Goal: Task Accomplishment & Management: Manage account settings

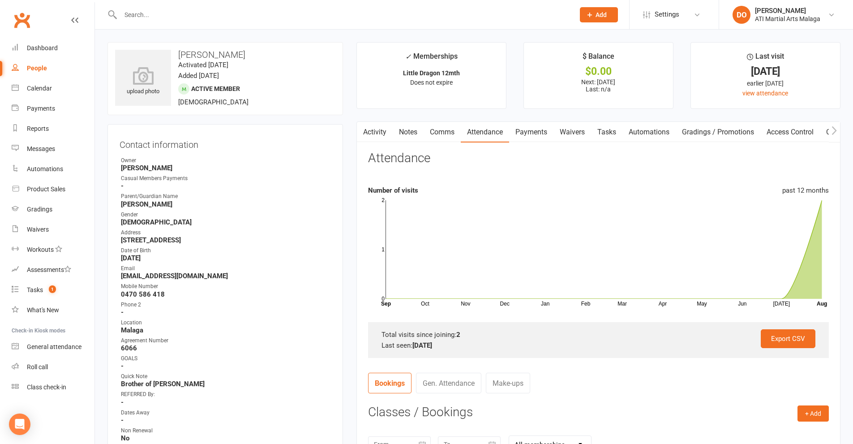
click at [153, 15] on input "text" at bounding box center [343, 15] width 450 height 13
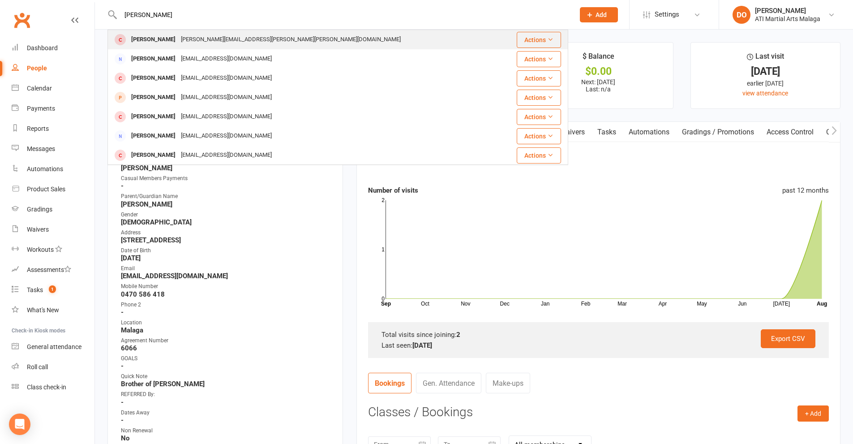
type input "[PERSON_NAME]"
click at [198, 33] on div "[PERSON_NAME][EMAIL_ADDRESS][PERSON_NAME][PERSON_NAME][DOMAIN_NAME]" at bounding box center [290, 39] width 225 height 13
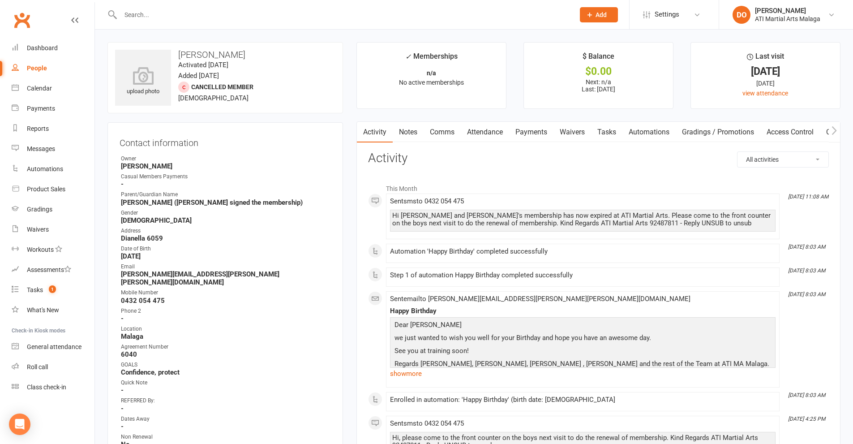
click at [254, 13] on input "text" at bounding box center [343, 15] width 450 height 13
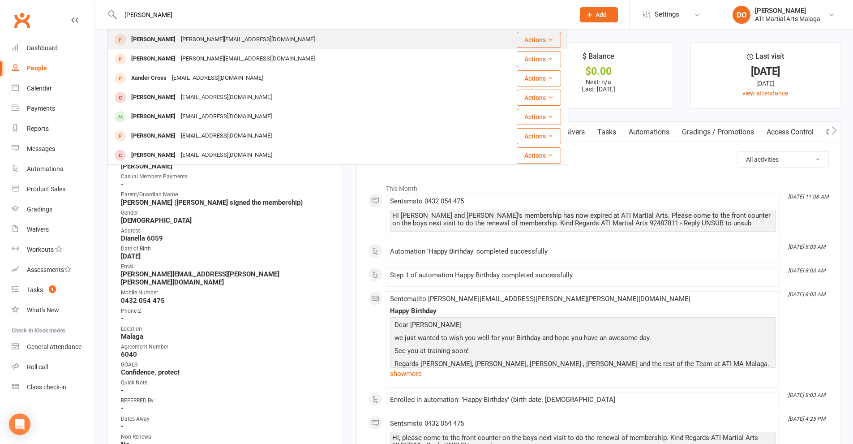
type input "[PERSON_NAME]"
click at [209, 43] on div "[PERSON_NAME][EMAIL_ADDRESS][DOMAIN_NAME]" at bounding box center [247, 39] width 139 height 13
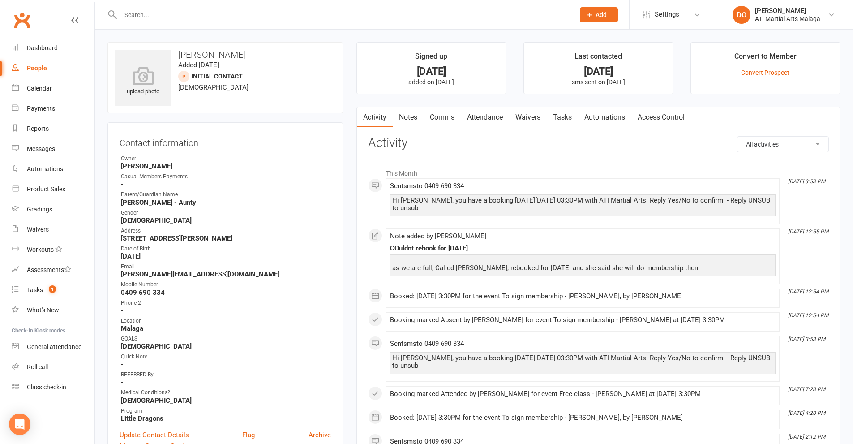
click at [432, 16] on input "text" at bounding box center [343, 15] width 450 height 13
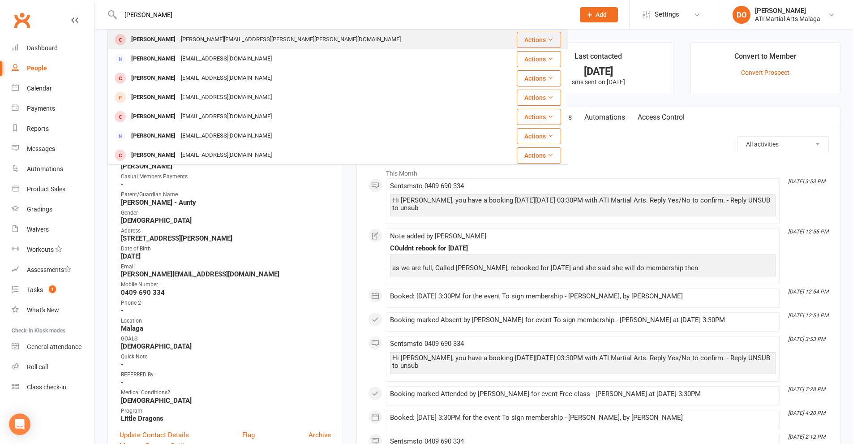
type input "[PERSON_NAME]"
click at [219, 45] on div "[PERSON_NAME][EMAIL_ADDRESS][PERSON_NAME][PERSON_NAME][DOMAIN_NAME]" at bounding box center [290, 39] width 225 height 13
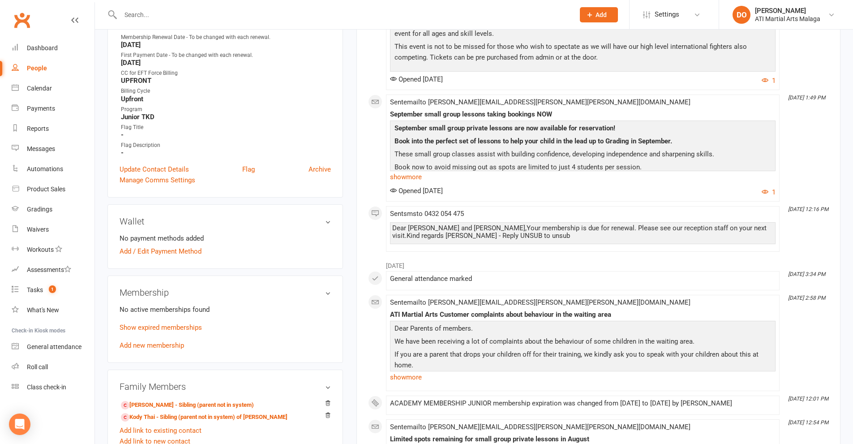
scroll to position [492, 0]
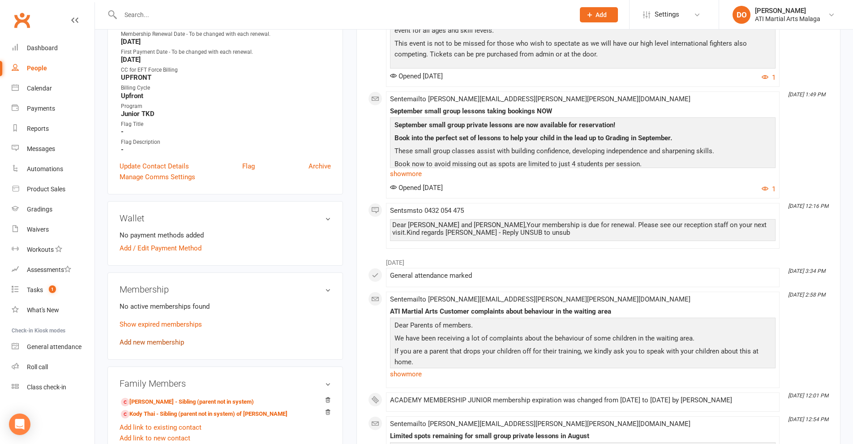
click at [166, 338] on link "Add new membership" at bounding box center [152, 342] width 64 height 8
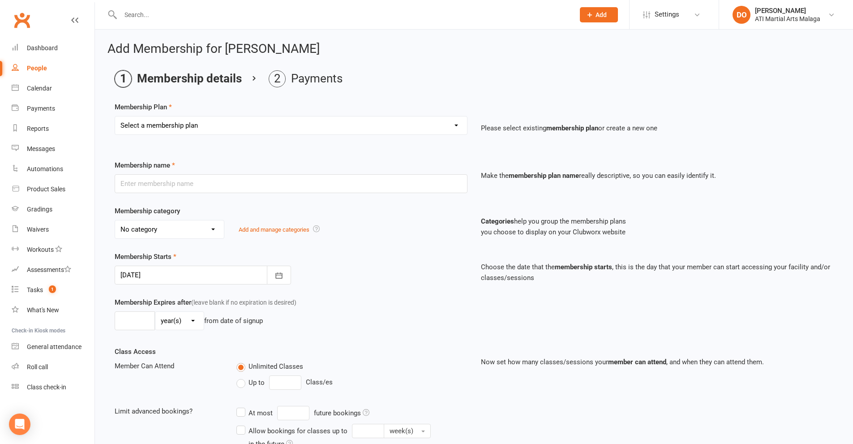
click at [293, 130] on select "Select a membership plan Create new Membership Plan Little Dragon 12mth Little …" at bounding box center [291, 125] width 352 height 18
select select "4"
click at [115, 116] on select "Select a membership plan Create new Membership Plan Little Dragon 12mth Little …" at bounding box center [291, 125] width 352 height 18
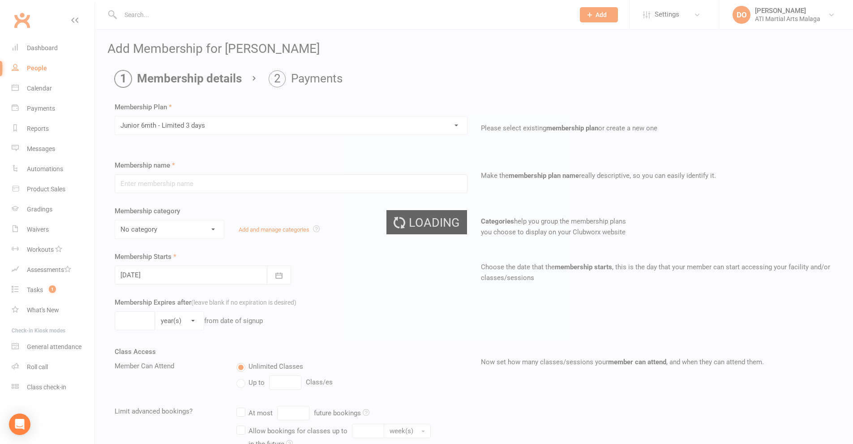
type input "Junior 6mth - Limited 3 days"
select select "11"
type input "0"
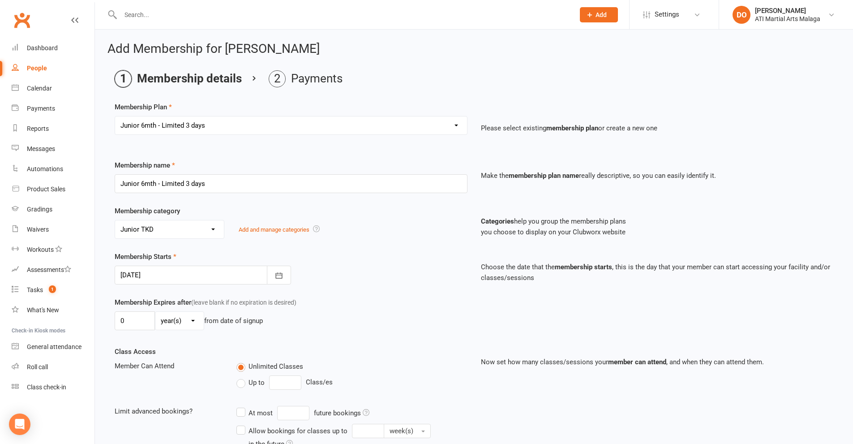
click at [238, 125] on select "Select a membership plan Create new Membership Plan Little Dragon 12mth Little …" at bounding box center [291, 125] width 352 height 18
select select "23"
click at [115, 116] on select "Select a membership plan Create new Membership Plan Little Dragon 12mth Little …" at bounding box center [291, 125] width 352 height 18
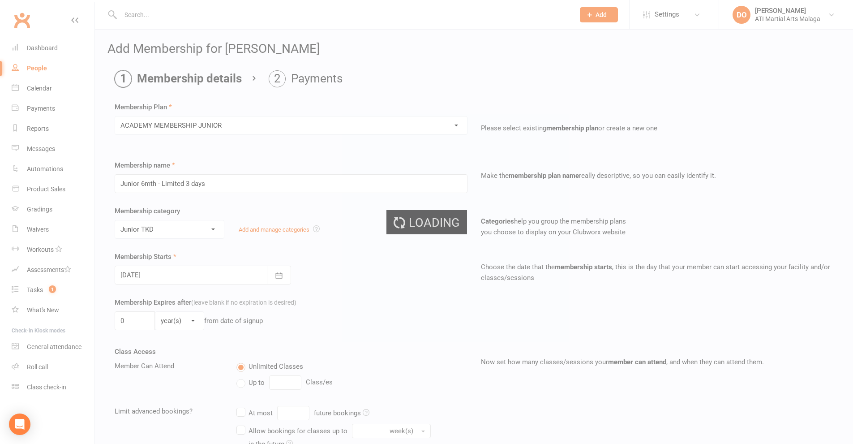
type input "ACADEMY MEMBERSHIP JUNIOR"
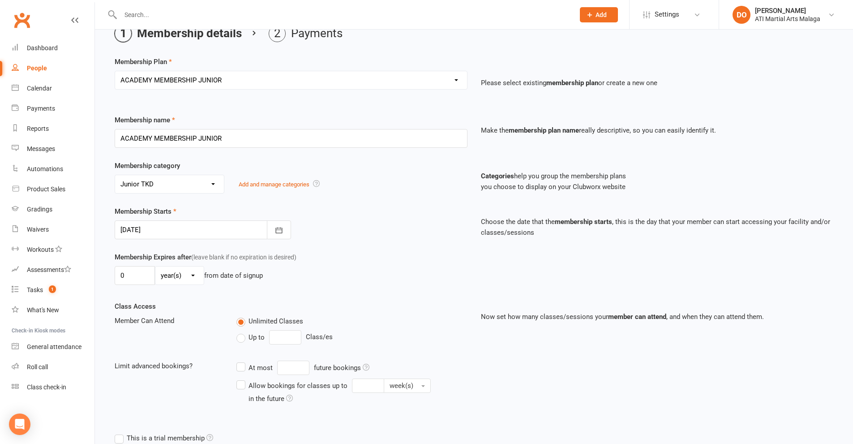
scroll to position [134, 0]
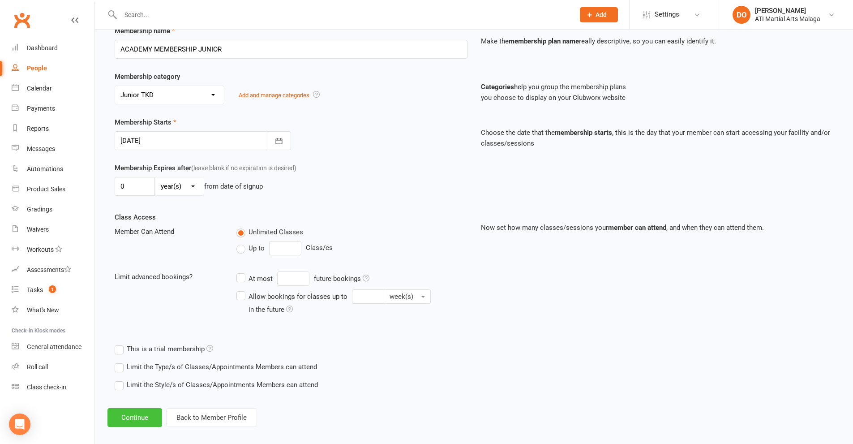
click at [145, 418] on button "Continue" at bounding box center [134, 417] width 55 height 19
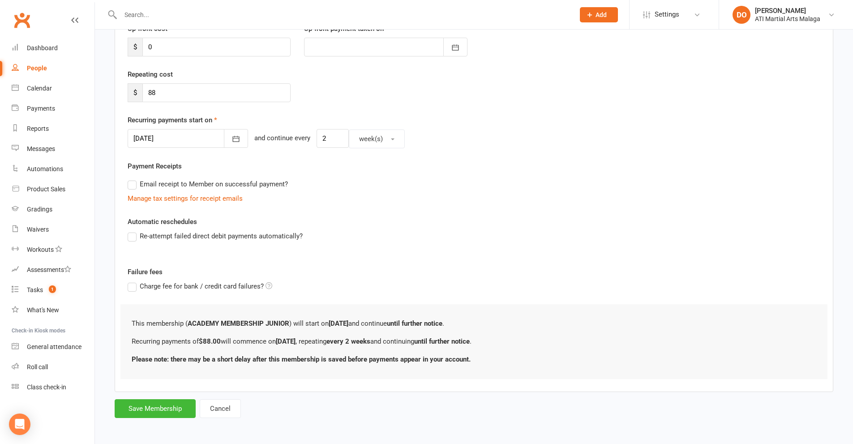
scroll to position [0, 0]
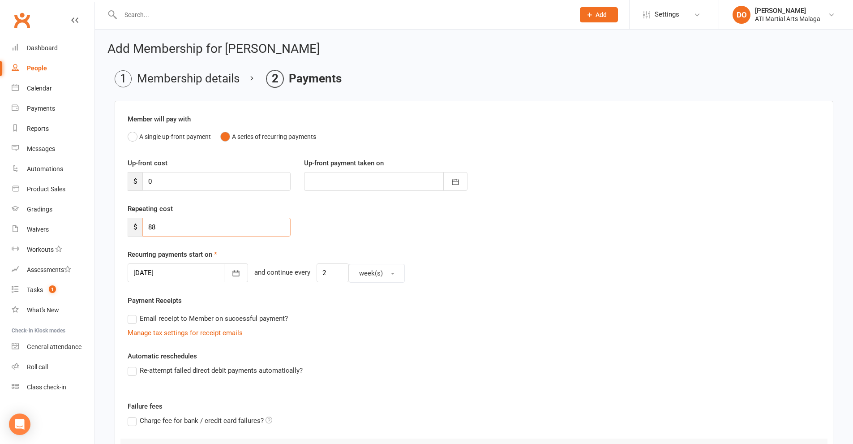
drag, startPoint x: 164, startPoint y: 227, endPoint x: 108, endPoint y: 226, distance: 55.5
click at [108, 226] on main "Membership details Payments Member will pay with A single up-front payment A se…" at bounding box center [473, 311] width 733 height 482
type input "507"
drag, startPoint x: 318, startPoint y: 271, endPoint x: 308, endPoint y: 273, distance: 10.4
click at [317, 273] on input "2" at bounding box center [333, 272] width 32 height 19
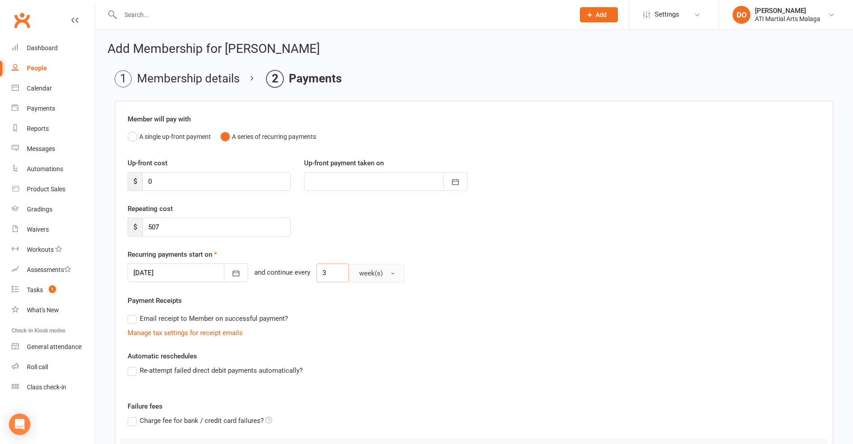
type input "3"
click at [359, 276] on span "week(s)" at bounding box center [371, 273] width 24 height 8
click at [365, 328] on span "month(s)" at bounding box center [369, 330] width 27 height 8
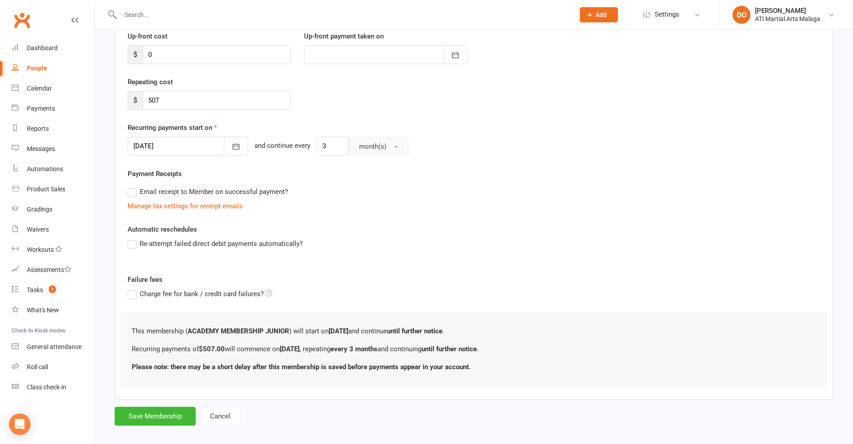
scroll to position [136, 0]
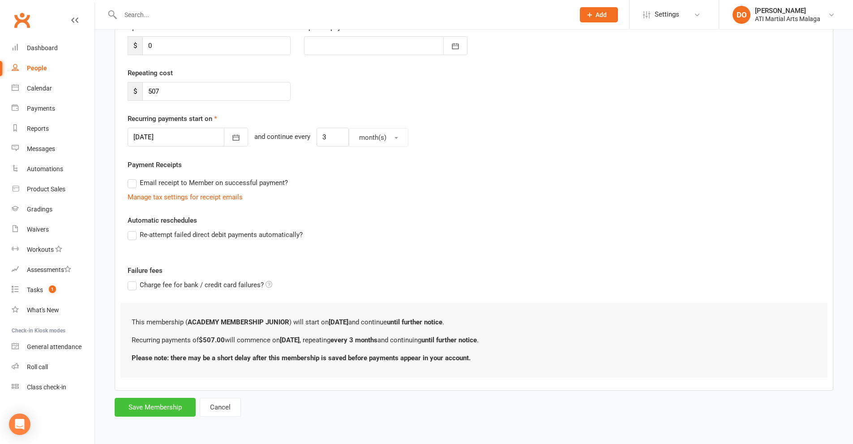
click at [147, 411] on button "Save Membership" at bounding box center [155, 407] width 81 height 19
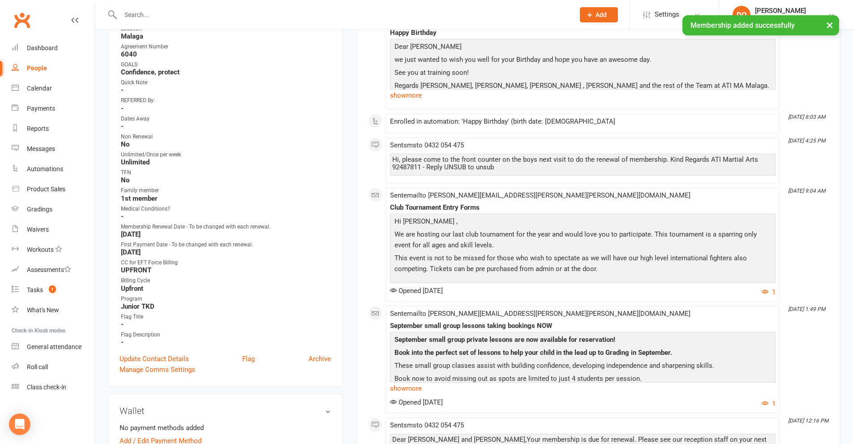
scroll to position [403, 0]
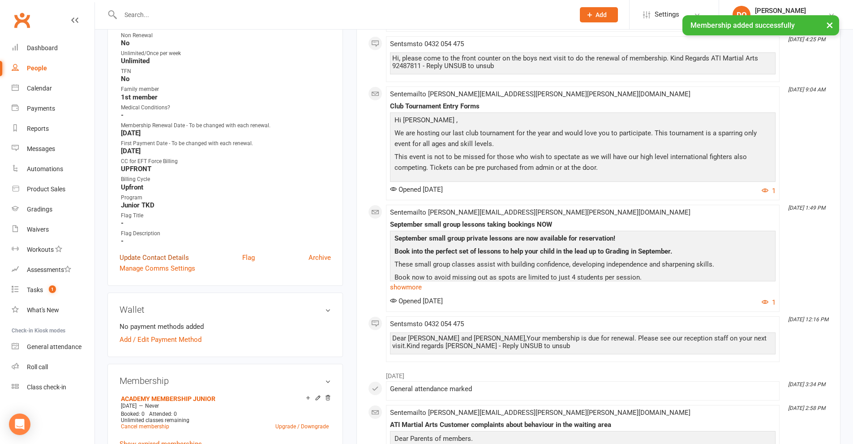
click at [148, 252] on link "Update Contact Details" at bounding box center [154, 257] width 69 height 11
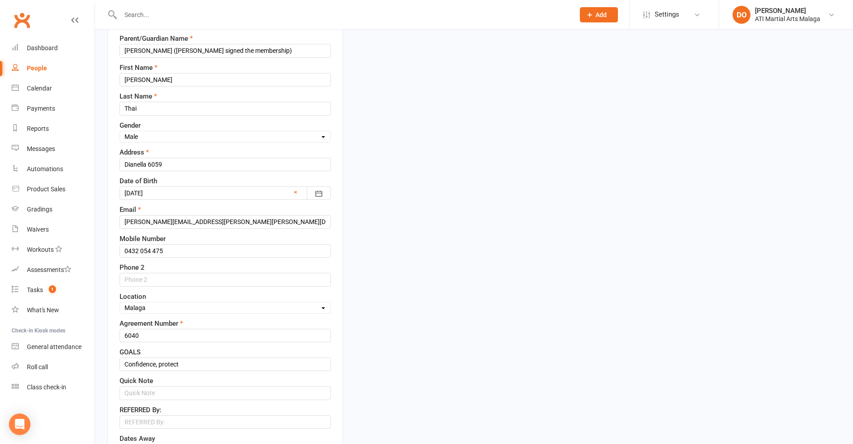
scroll to position [176, 0]
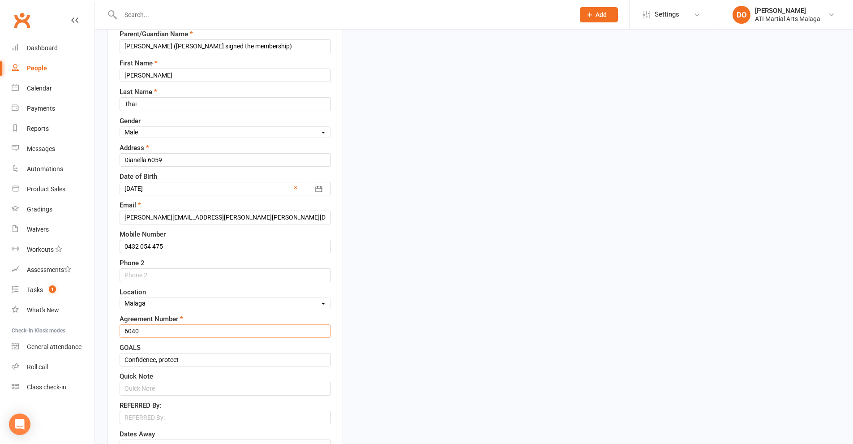
drag, startPoint x: 143, startPoint y: 335, endPoint x: 107, endPoint y: 334, distance: 36.3
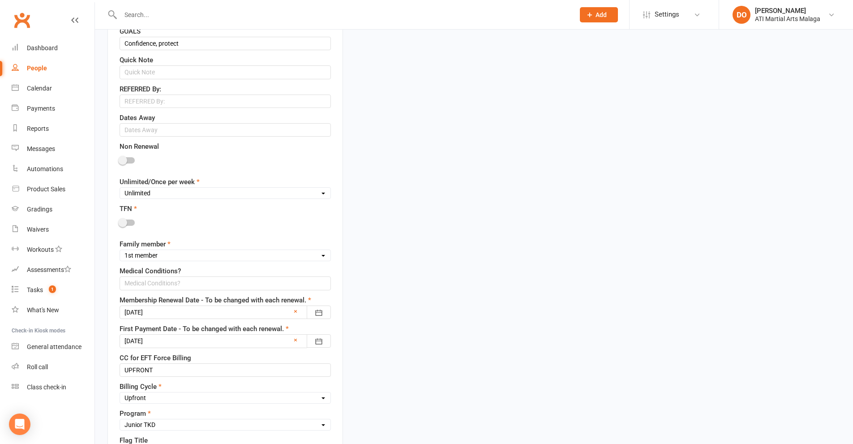
scroll to position [537, 0]
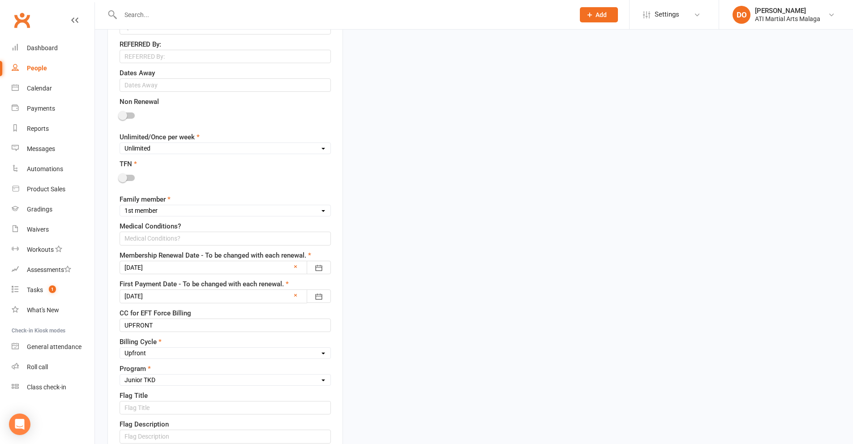
type input "6189"
click at [230, 270] on div at bounding box center [225, 267] width 211 height 13
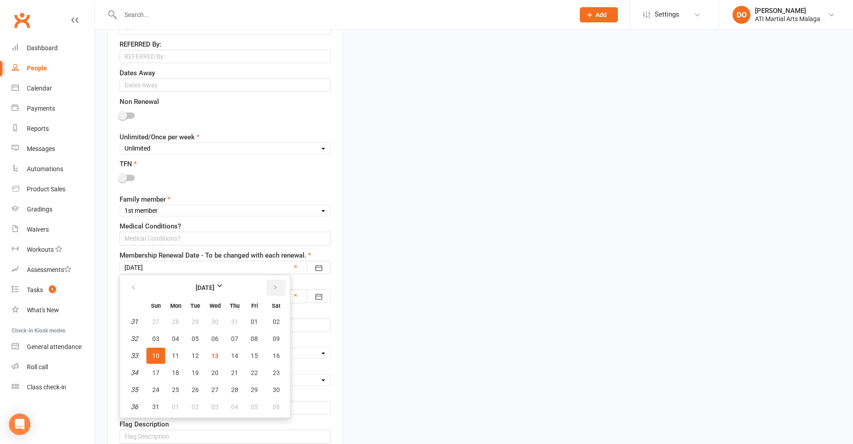
click at [273, 286] on icon "button" at bounding box center [275, 287] width 6 height 7
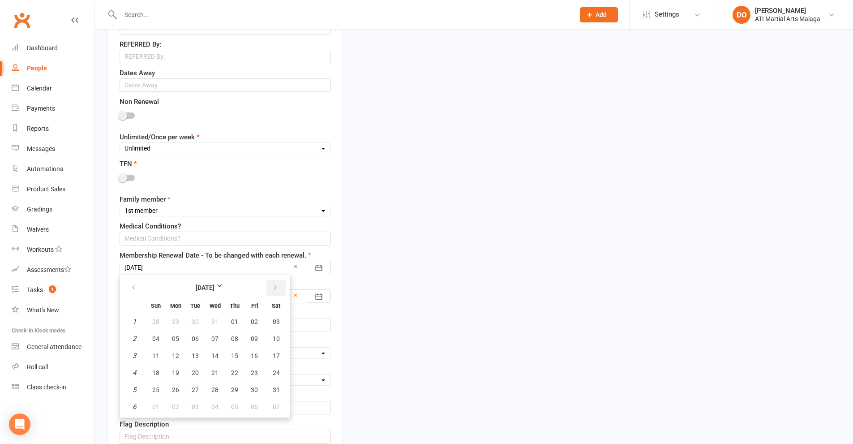
click at [273, 286] on icon "button" at bounding box center [275, 287] width 6 height 7
click at [251, 336] on span "13" at bounding box center [254, 338] width 7 height 7
type input "[DATE]"
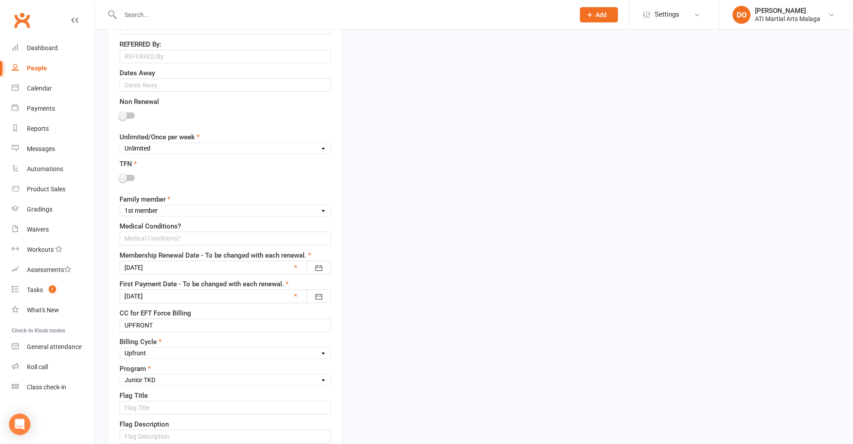
click at [216, 297] on div at bounding box center [225, 295] width 211 height 13
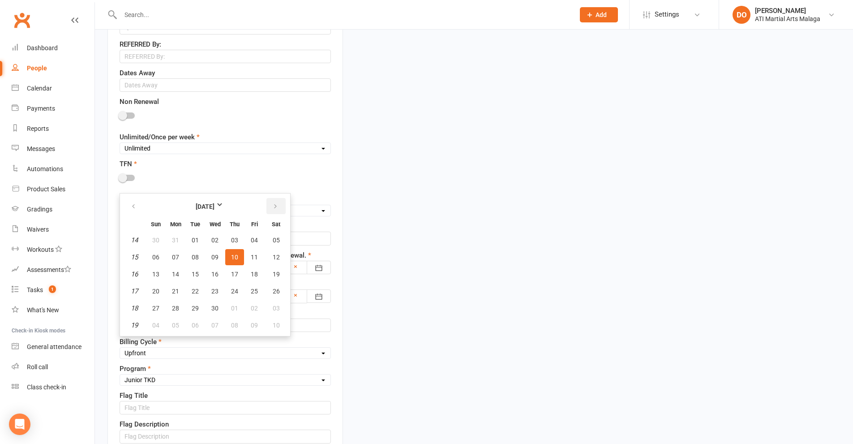
click at [278, 207] on button "button" at bounding box center [275, 206] width 19 height 16
click at [213, 274] on span "13" at bounding box center [214, 273] width 7 height 7
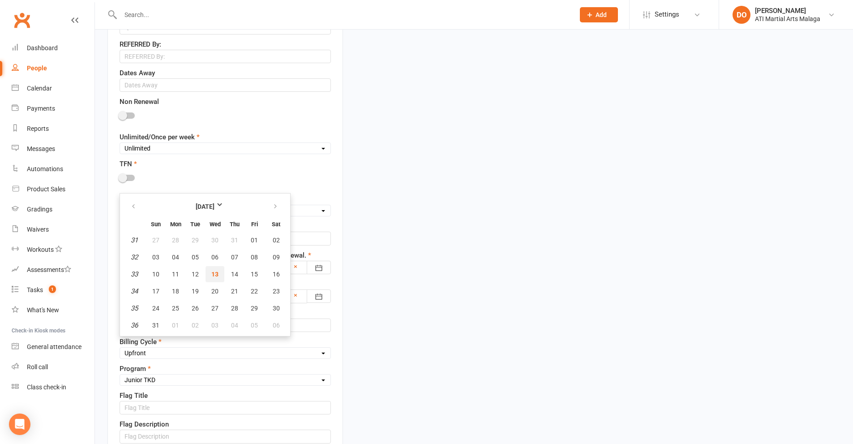
type input "[DATE]"
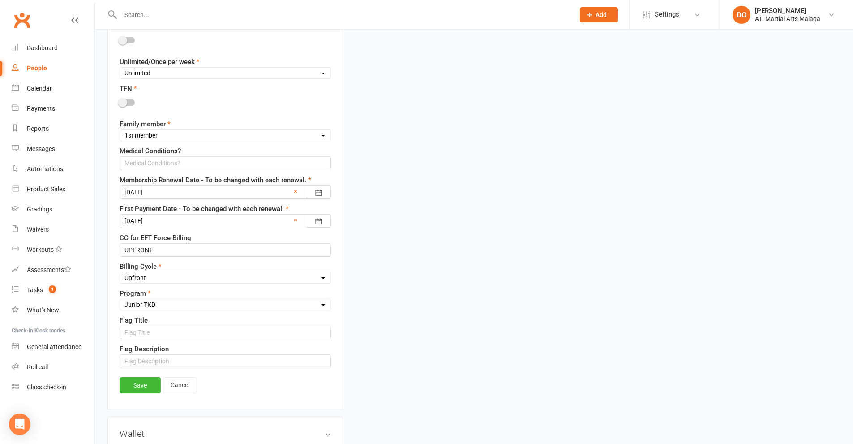
scroll to position [627, 0]
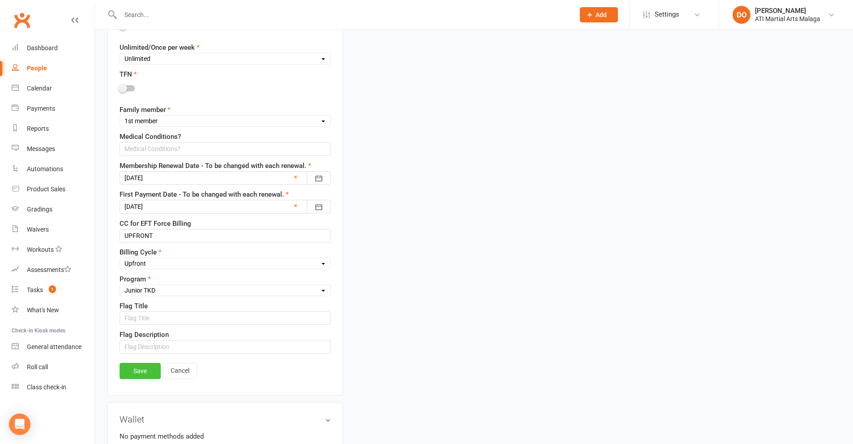
click at [136, 370] on link "Save" at bounding box center [140, 371] width 41 height 16
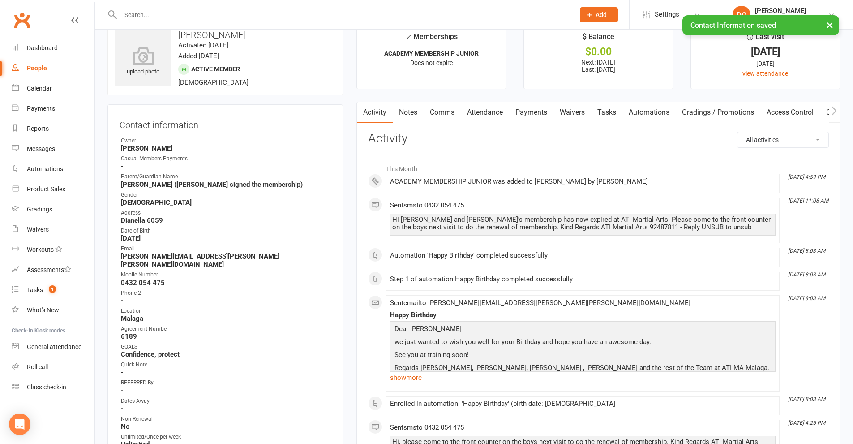
scroll to position [0, 0]
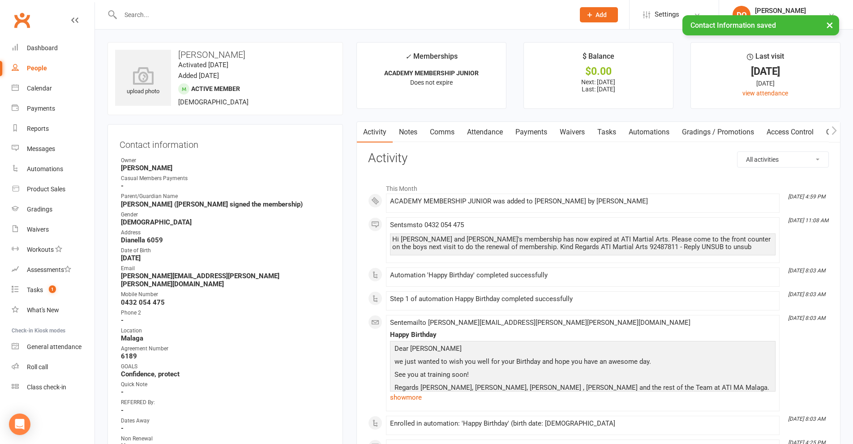
click at [531, 133] on link "Payments" at bounding box center [531, 132] width 44 height 21
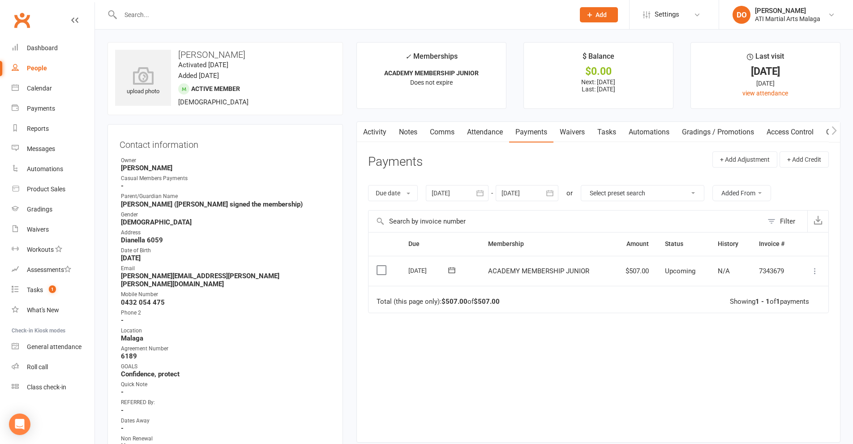
click at [380, 270] on label at bounding box center [382, 269] width 12 height 9
click at [380, 265] on input "checkbox" at bounding box center [379, 265] width 6 height 0
click at [787, 424] on button "Change status" at bounding box center [805, 423] width 71 height 19
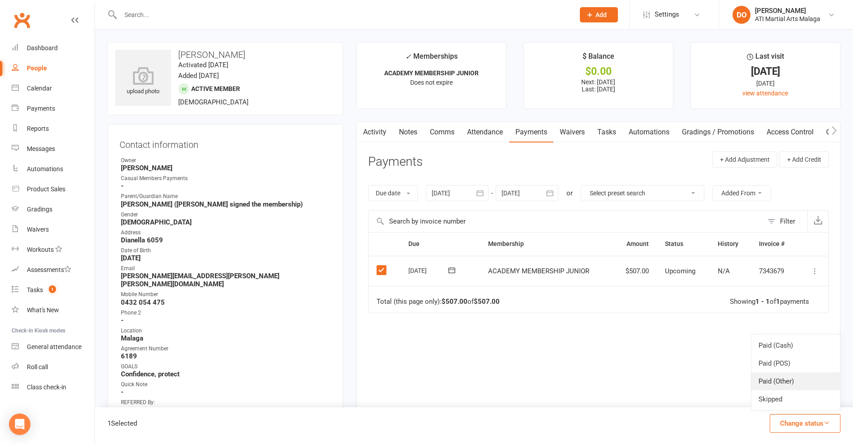
click at [776, 385] on link "Paid (Other)" at bounding box center [795, 381] width 89 height 18
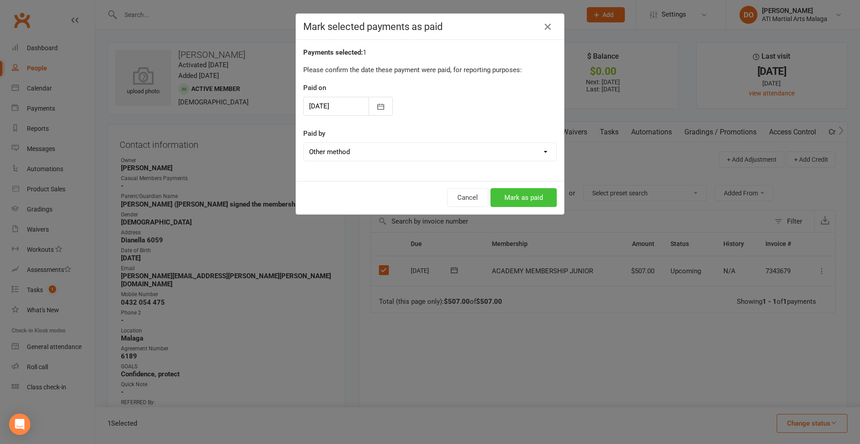
click at [506, 201] on button "Mark as paid" at bounding box center [523, 197] width 66 height 19
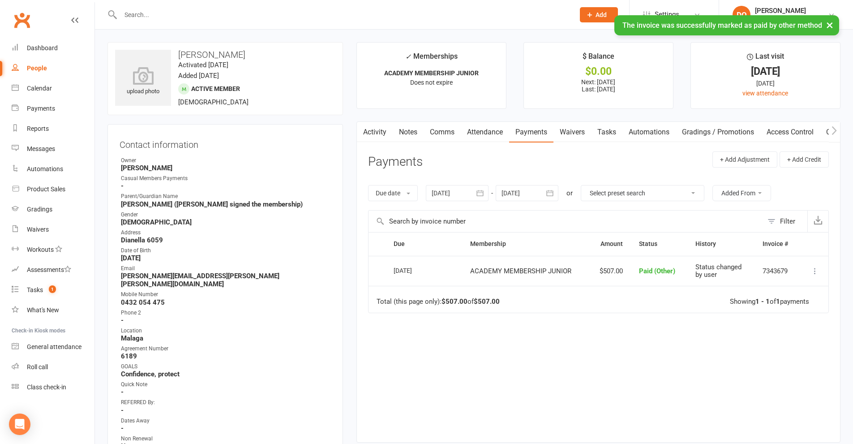
click at [553, 194] on icon "button" at bounding box center [549, 192] width 9 height 9
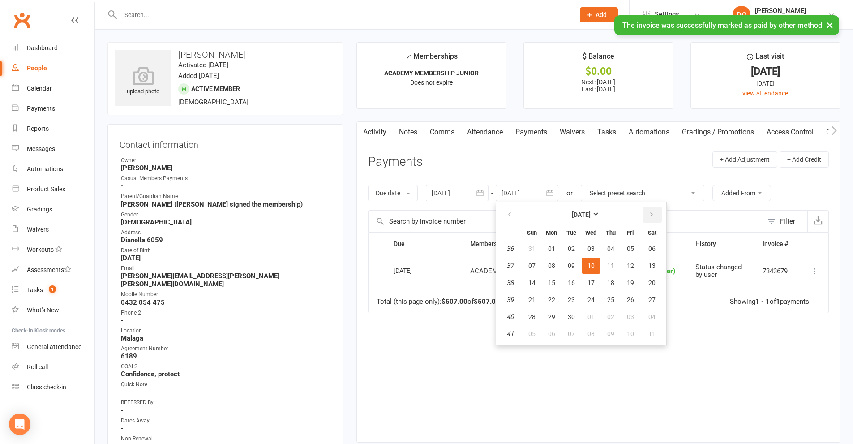
click at [651, 215] on icon "button" at bounding box center [651, 214] width 6 height 7
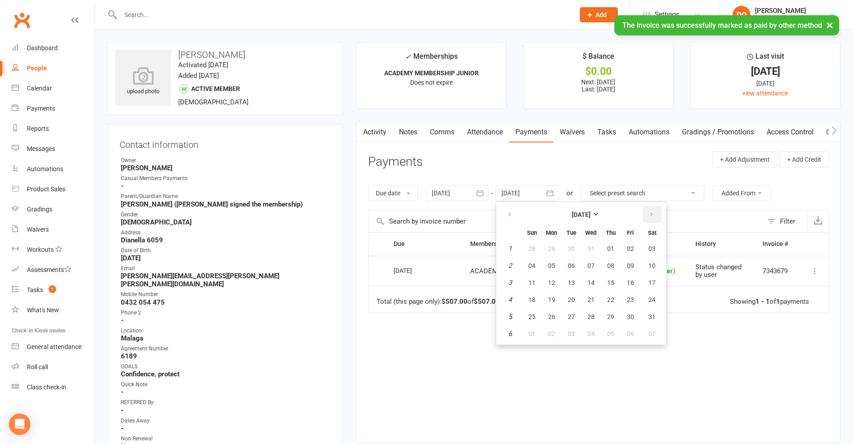
click at [651, 215] on icon "button" at bounding box center [651, 214] width 6 height 7
click at [621, 276] on table "[DATE] Sun Mon Tue Wed Thu Fri Sat 18 26 27 28 29 30 01 02 19 03 04 05 06 07 08…" at bounding box center [581, 273] width 167 height 139
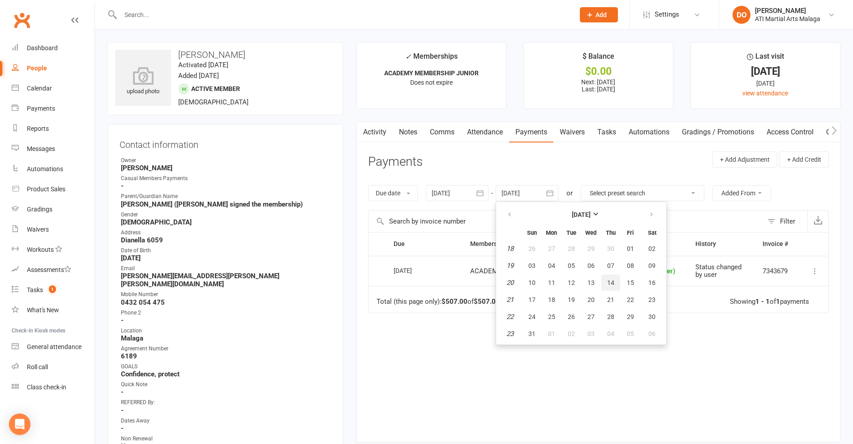
click at [613, 281] on span "14" at bounding box center [610, 282] width 7 height 7
type input "[DATE]"
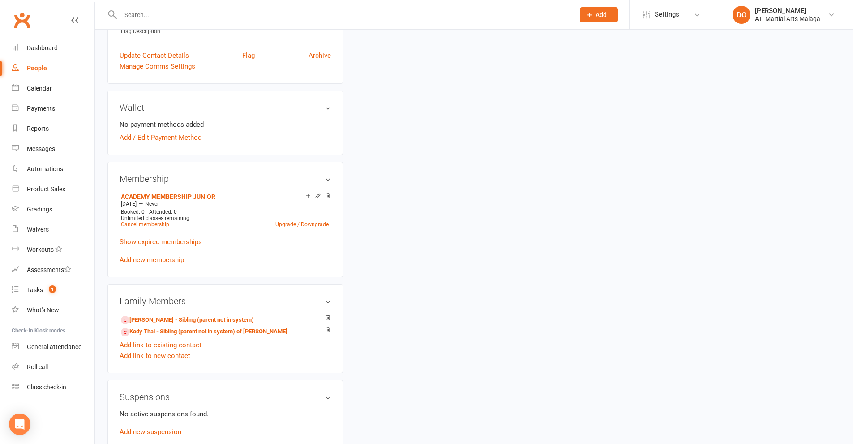
scroll to position [627, 0]
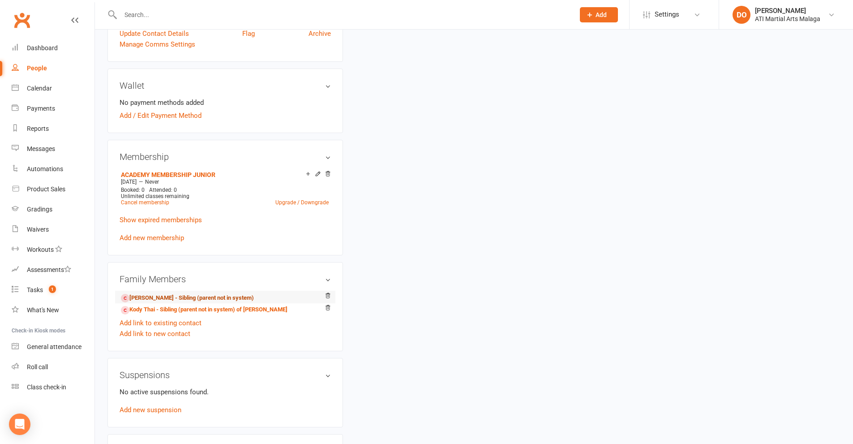
click at [179, 293] on link "[PERSON_NAME] - Sibling (parent not in system)" at bounding box center [187, 297] width 133 height 9
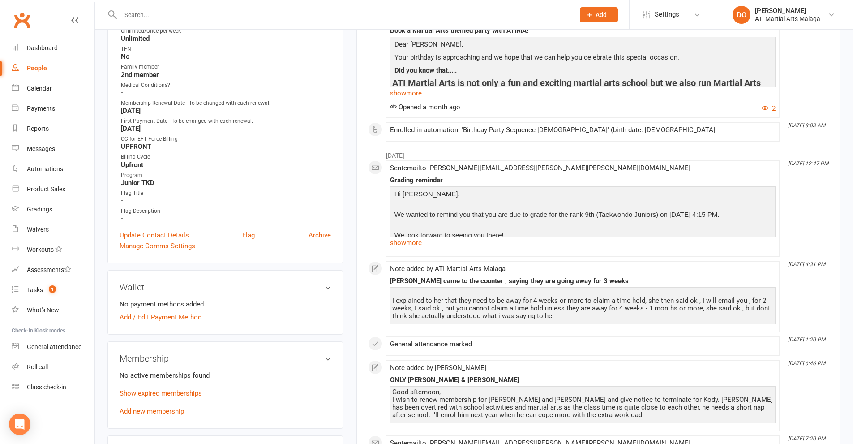
scroll to position [492, 0]
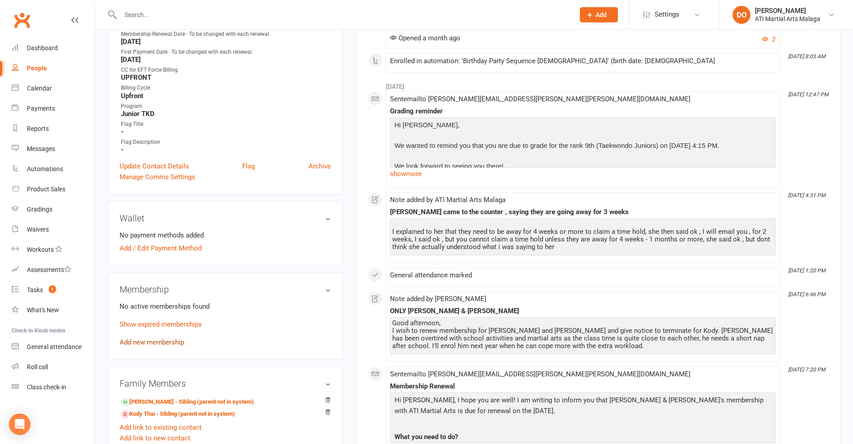
click at [151, 338] on link "Add new membership" at bounding box center [152, 342] width 64 height 8
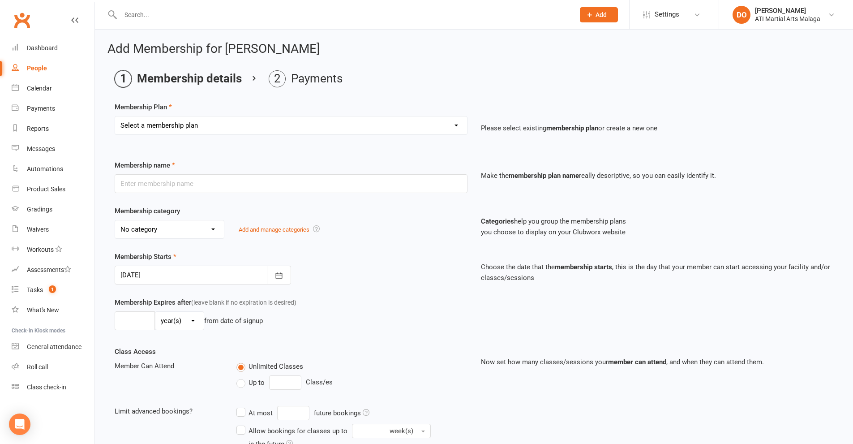
click at [229, 124] on select "Select a membership plan Create new Membership Plan Little Dragon 12mth Little …" at bounding box center [291, 125] width 352 height 18
select select "23"
click at [115, 116] on select "Select a membership plan Create new Membership Plan Little Dragon 12mth Little …" at bounding box center [291, 125] width 352 height 18
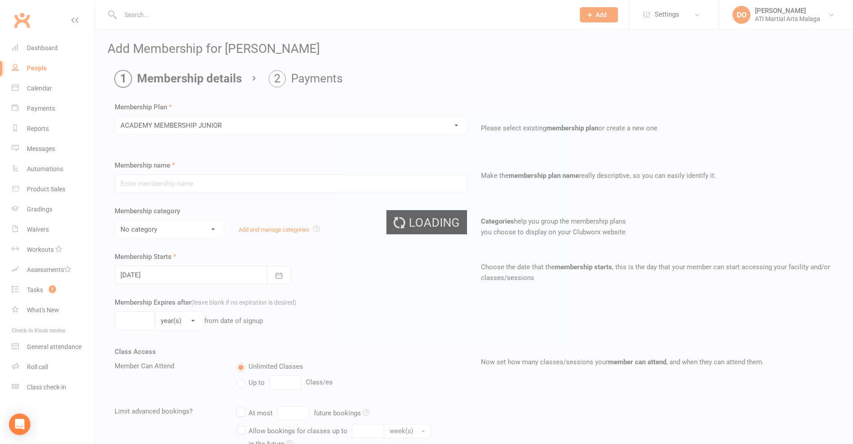
type input "ACADEMY MEMBERSHIP JUNIOR"
type input "0"
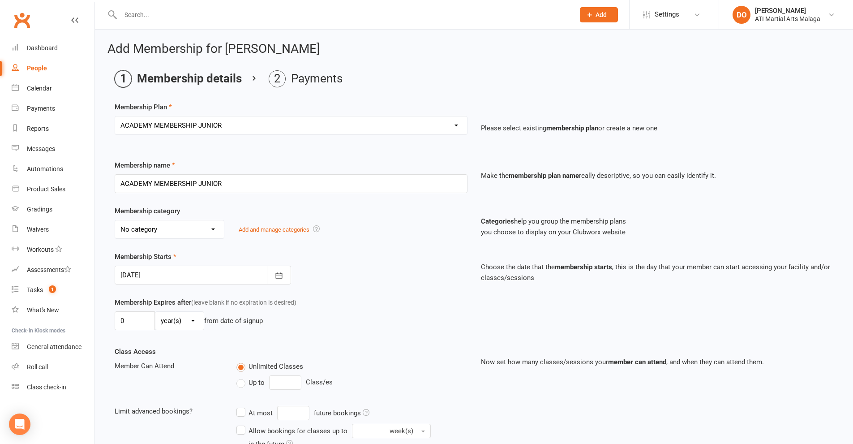
click at [188, 231] on select "No category ACADEMY - JUNIOR ACADEMY - SENIOR A-TKD BJJ BOXING Cancellation Car…" at bounding box center [169, 229] width 109 height 18
select select "11"
click at [115, 220] on select "No category ACADEMY - JUNIOR ACADEMY - SENIOR A-TKD BJJ BOXING Cancellation Car…" at bounding box center [169, 229] width 109 height 18
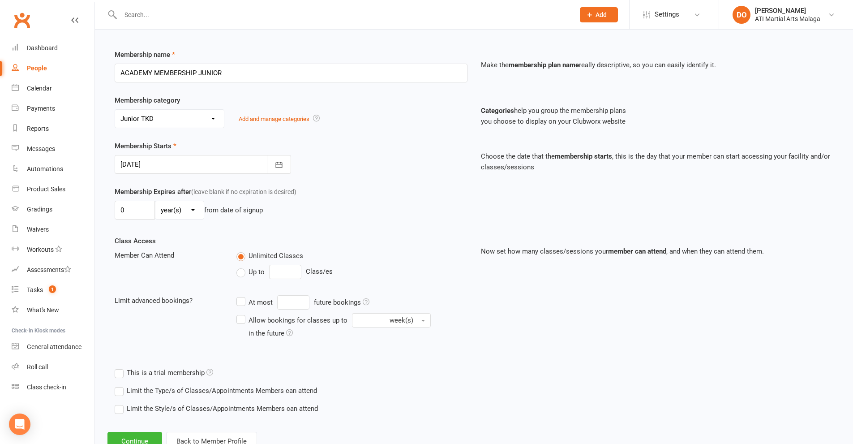
scroll to position [134, 0]
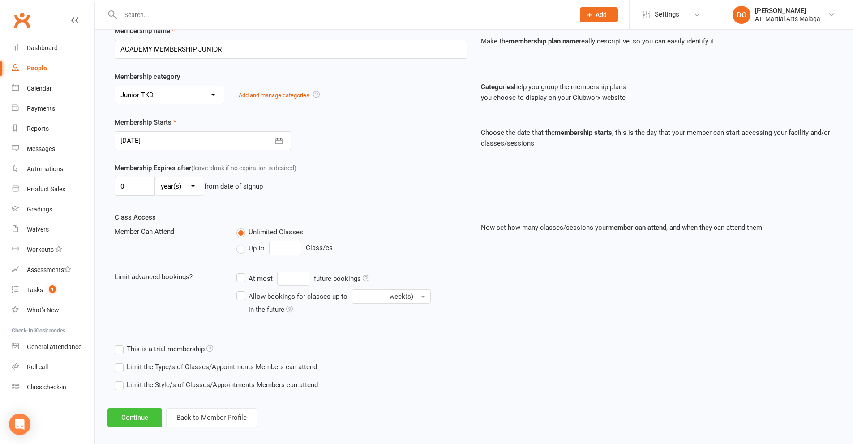
click at [152, 415] on button "Continue" at bounding box center [134, 417] width 55 height 19
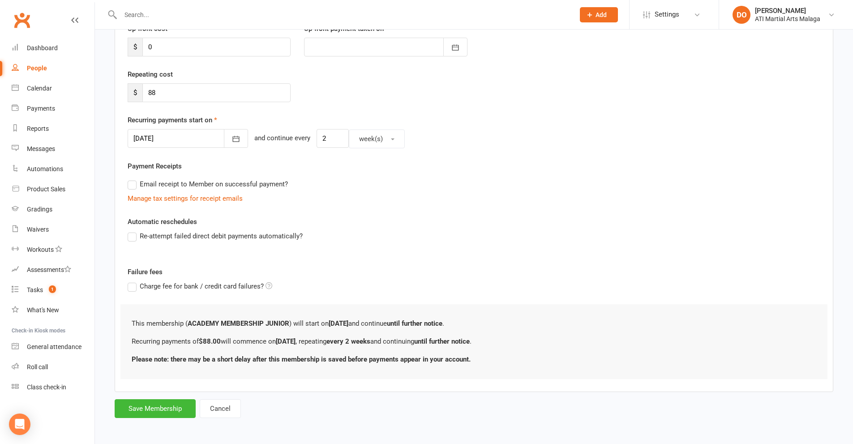
scroll to position [0, 0]
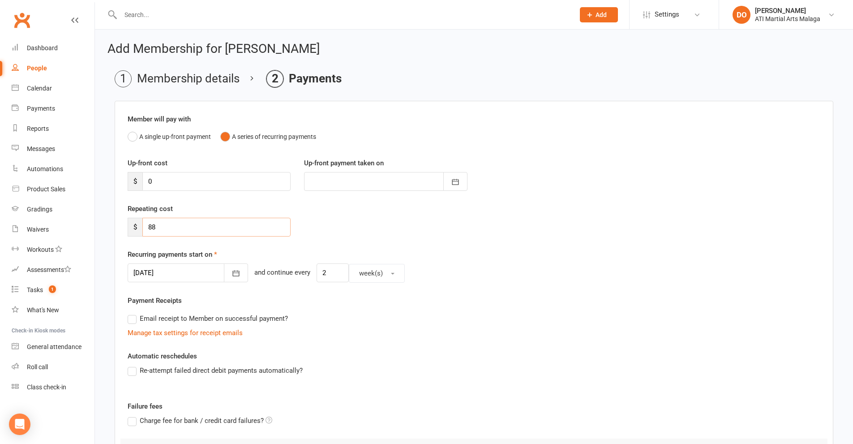
drag, startPoint x: 162, startPoint y: 226, endPoint x: 128, endPoint y: 221, distance: 34.4
click at [128, 221] on div "$ 88" at bounding box center [209, 227] width 163 height 19
type input "416.00"
drag, startPoint x: 317, startPoint y: 273, endPoint x: 306, endPoint y: 270, distance: 11.8
click at [317, 270] on input "2" at bounding box center [333, 272] width 32 height 19
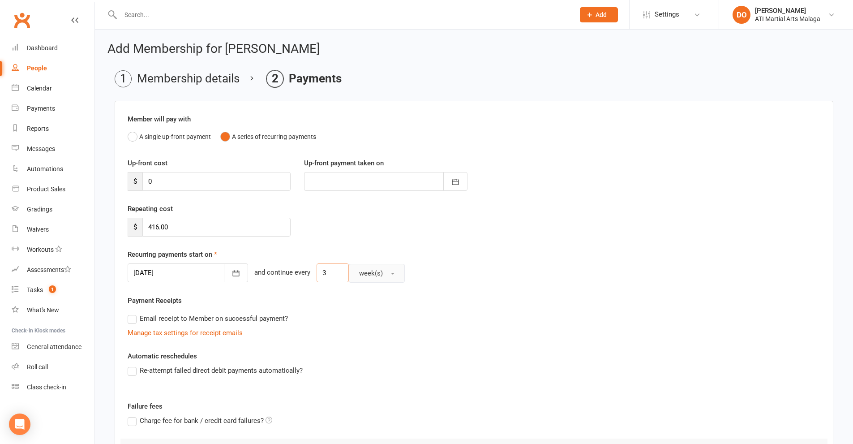
type input "3"
click at [359, 276] on span "week(s)" at bounding box center [371, 273] width 24 height 8
click at [368, 331] on span "month(s)" at bounding box center [369, 330] width 27 height 8
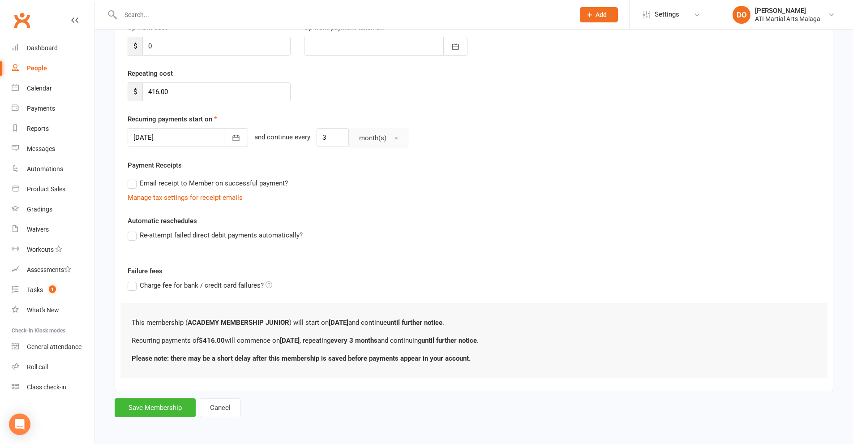
scroll to position [136, 0]
click at [163, 406] on button "Save Membership" at bounding box center [155, 407] width 81 height 19
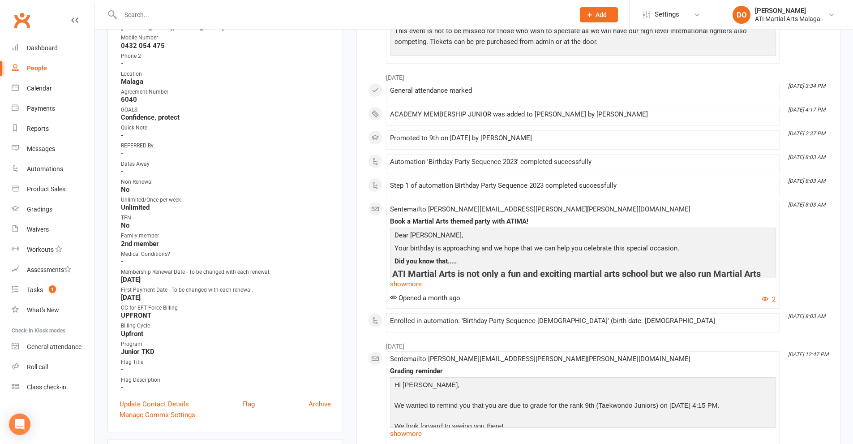
scroll to position [403, 0]
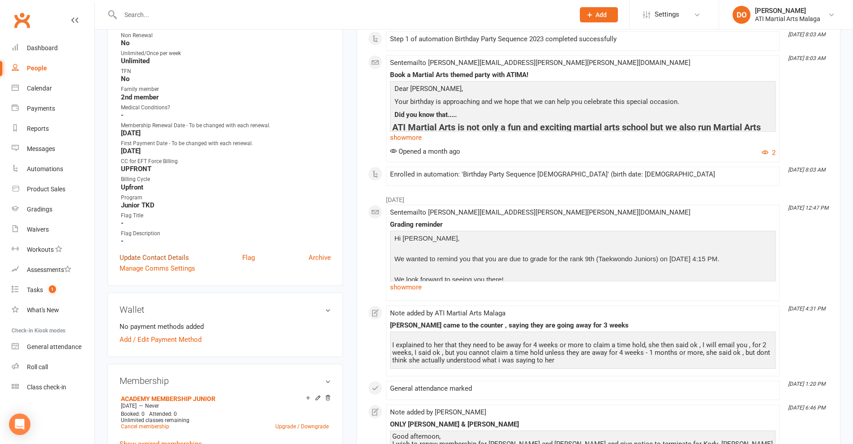
click at [151, 252] on link "Update Contact Details" at bounding box center [154, 257] width 69 height 11
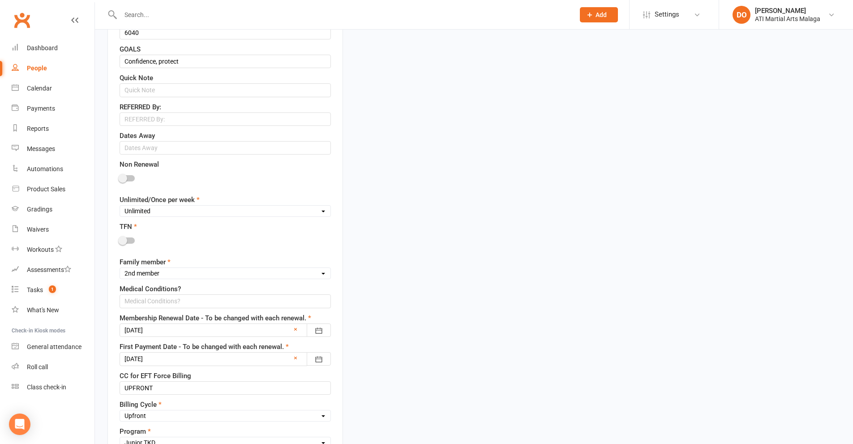
scroll to position [490, 0]
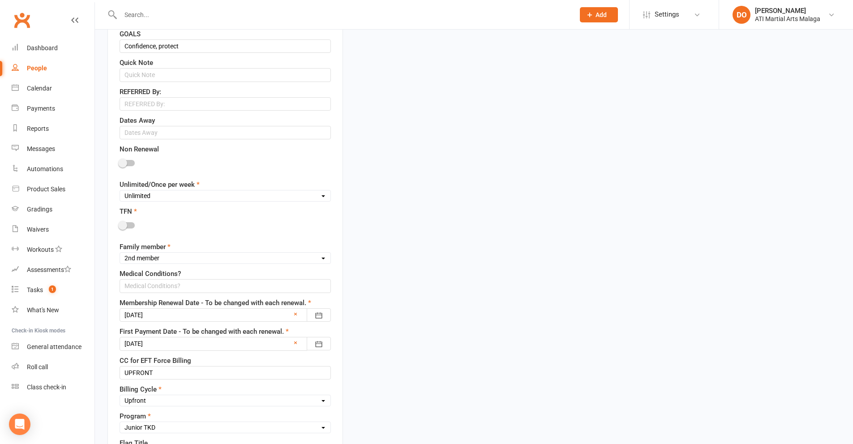
click at [203, 313] on div at bounding box center [225, 314] width 211 height 13
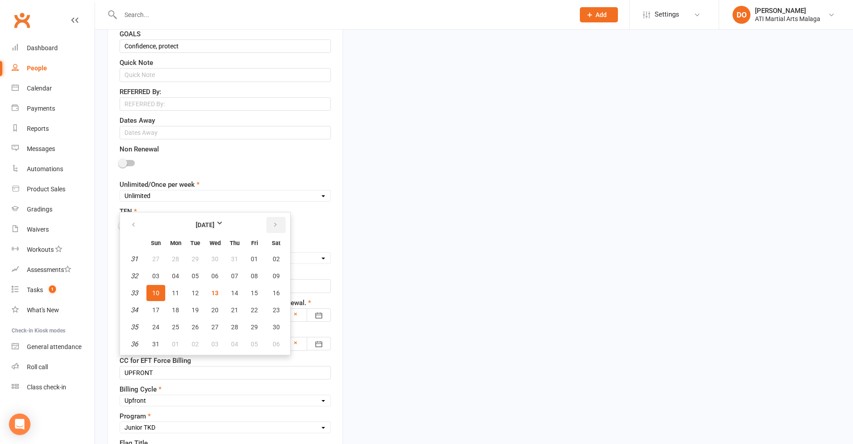
click at [277, 225] on icon "button" at bounding box center [275, 224] width 6 height 7
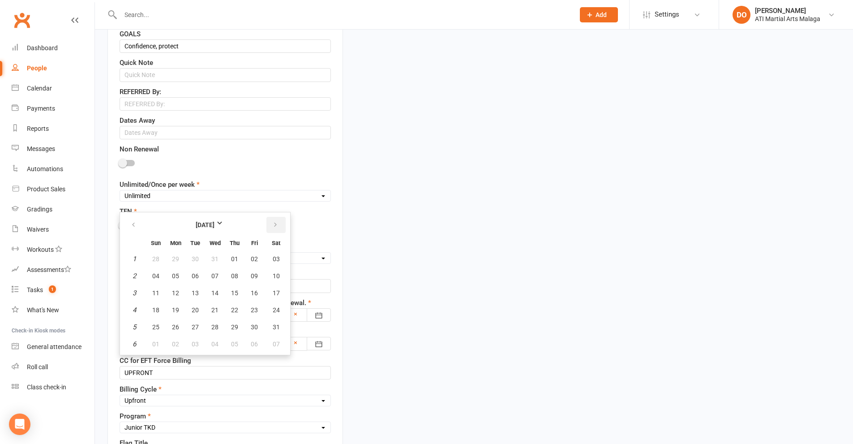
click at [277, 225] on icon "button" at bounding box center [275, 224] width 6 height 7
click at [137, 227] on button "button" at bounding box center [133, 225] width 19 height 16
click at [258, 272] on button "13" at bounding box center [254, 276] width 19 height 16
type input "[DATE]"
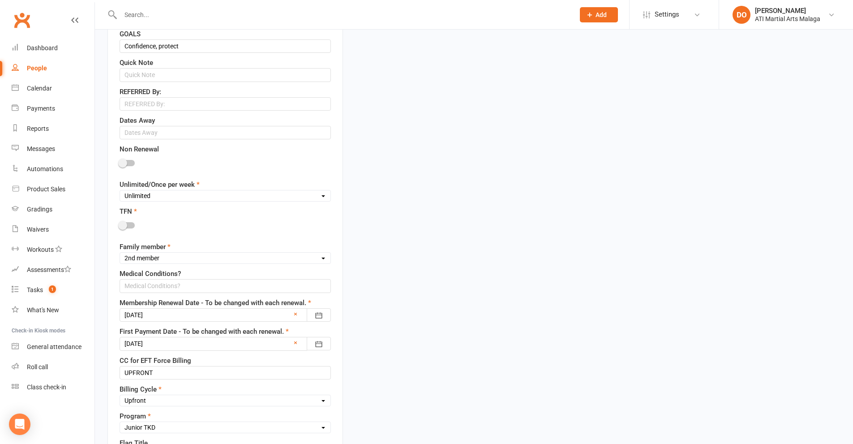
click at [243, 344] on div at bounding box center [225, 343] width 211 height 13
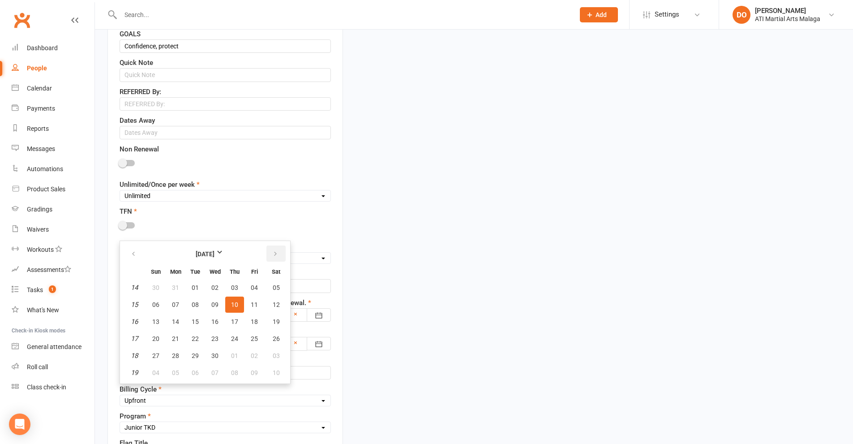
click at [277, 251] on icon "button" at bounding box center [275, 253] width 6 height 7
click at [218, 320] on button "13" at bounding box center [214, 321] width 19 height 16
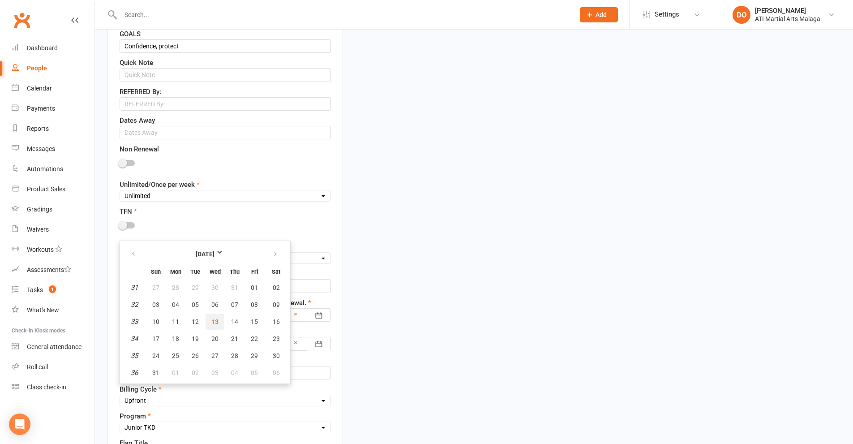
type input "[DATE]"
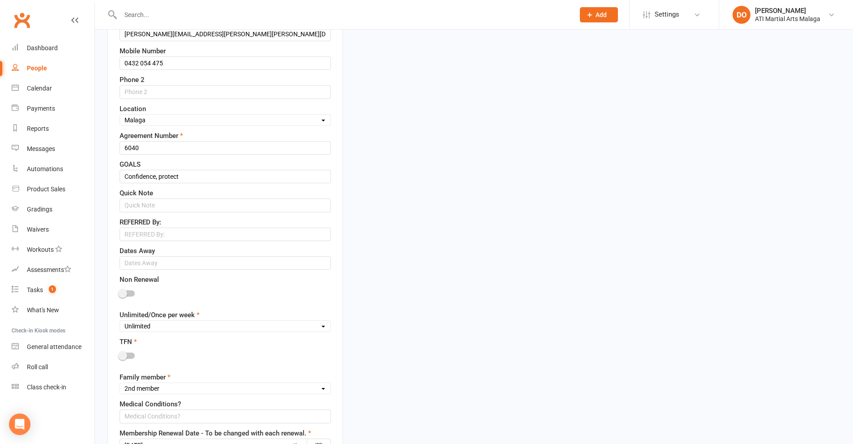
scroll to position [355, 0]
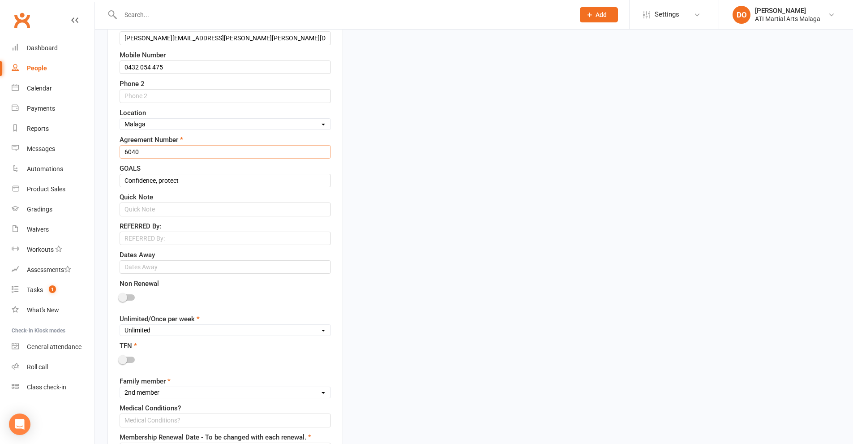
drag, startPoint x: 154, startPoint y: 153, endPoint x: 99, endPoint y: 161, distance: 54.8
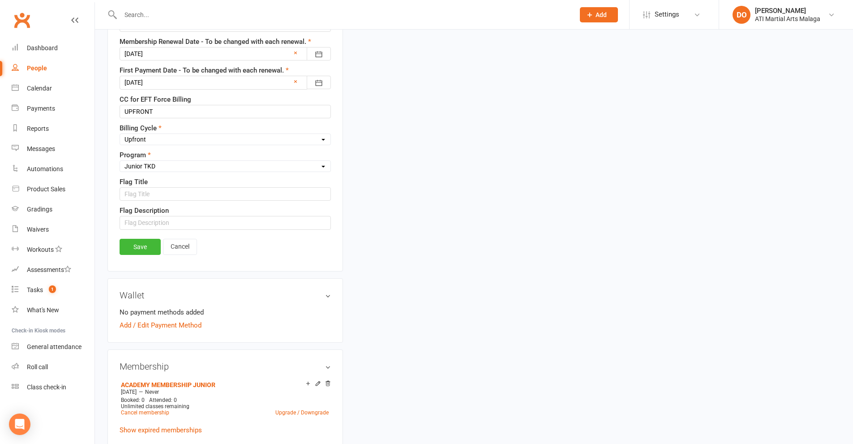
scroll to position [803, 0]
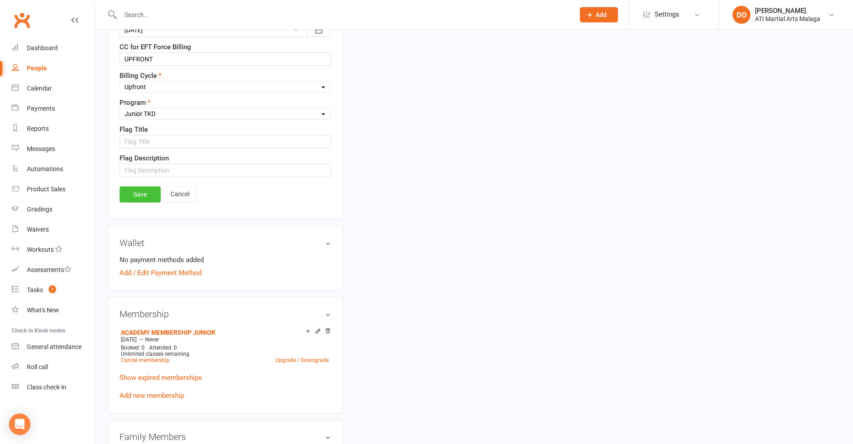
type input "6189"
click at [137, 191] on link "Save" at bounding box center [140, 194] width 41 height 16
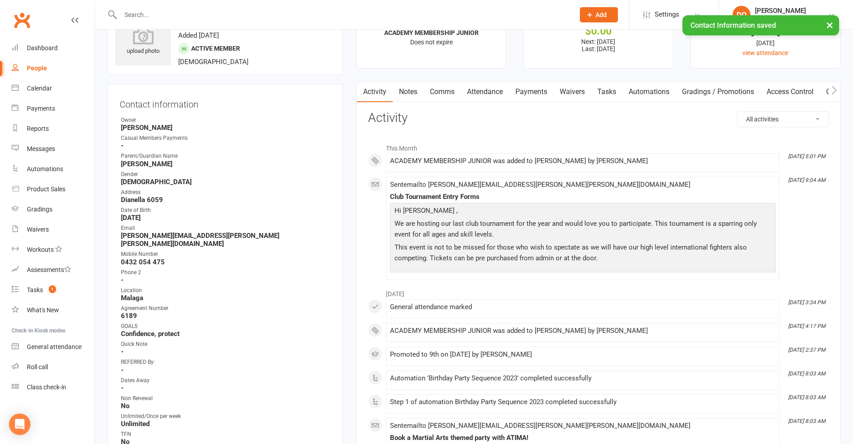
scroll to position [0, 0]
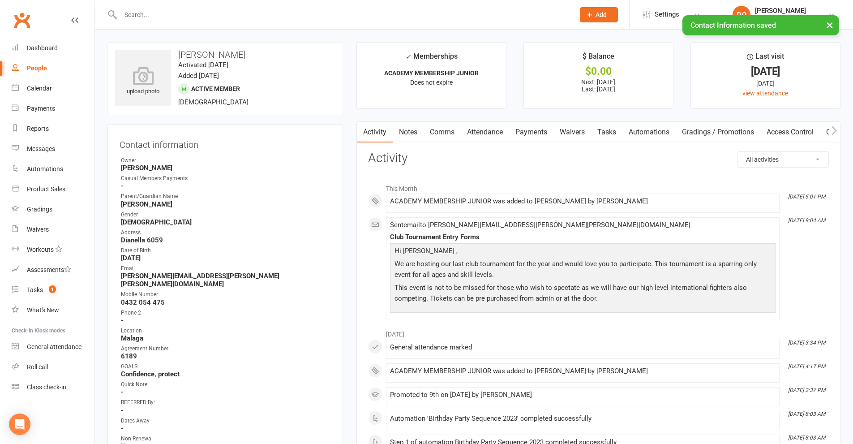
click at [527, 135] on link "Payments" at bounding box center [531, 132] width 44 height 21
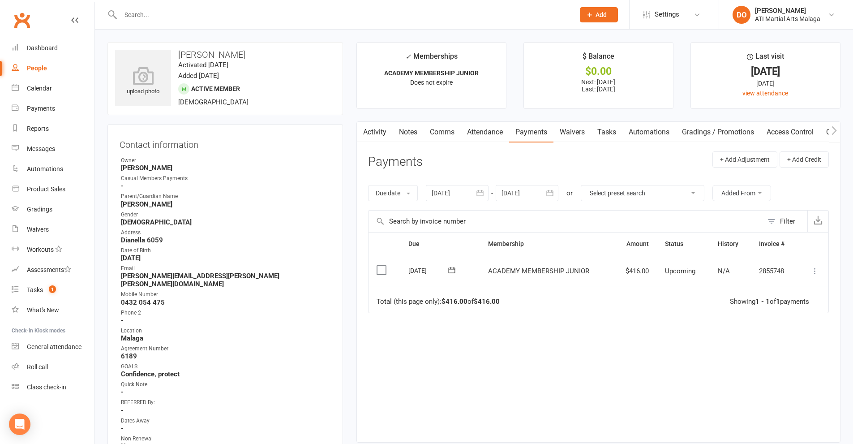
click at [378, 267] on label at bounding box center [382, 269] width 12 height 9
click at [378, 265] on input "checkbox" at bounding box center [379, 265] width 6 height 0
click at [796, 423] on button "Change status" at bounding box center [805, 423] width 71 height 19
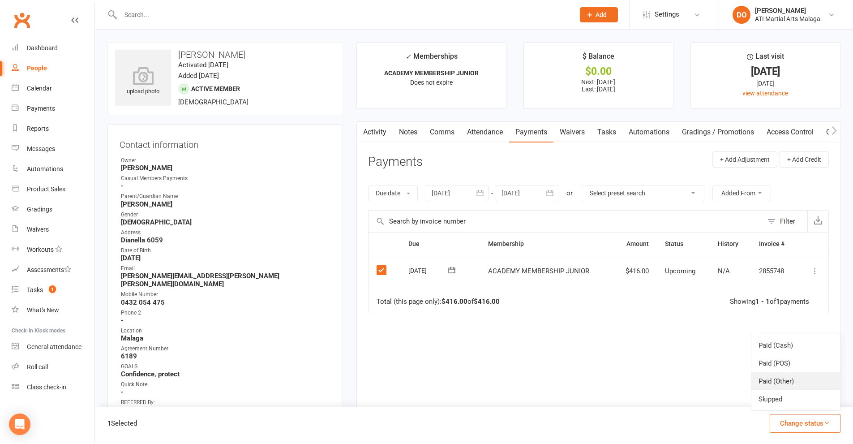
click at [787, 381] on link "Paid (Other)" at bounding box center [795, 381] width 89 height 18
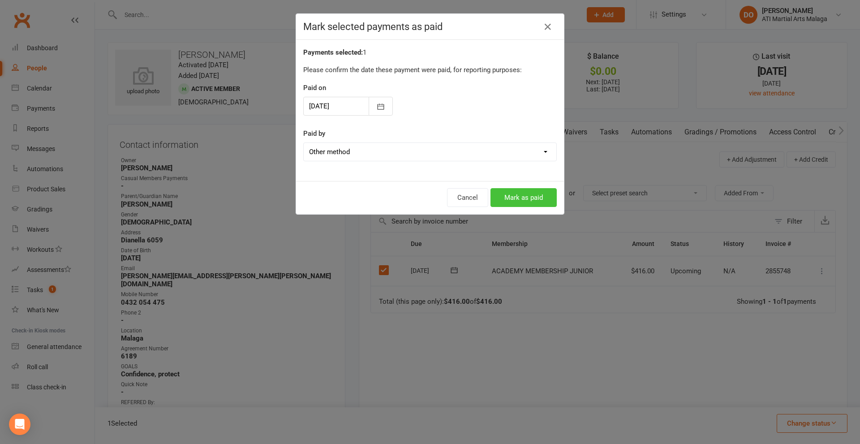
click at [515, 200] on button "Mark as paid" at bounding box center [523, 197] width 66 height 19
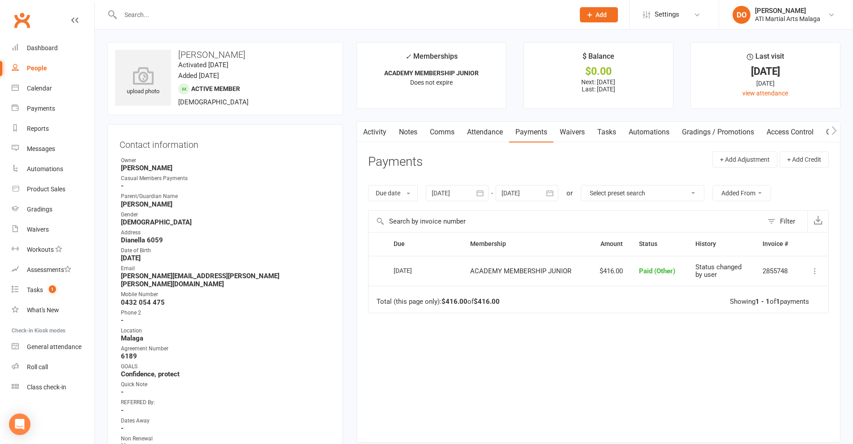
click at [308, 20] on input "text" at bounding box center [343, 15] width 450 height 13
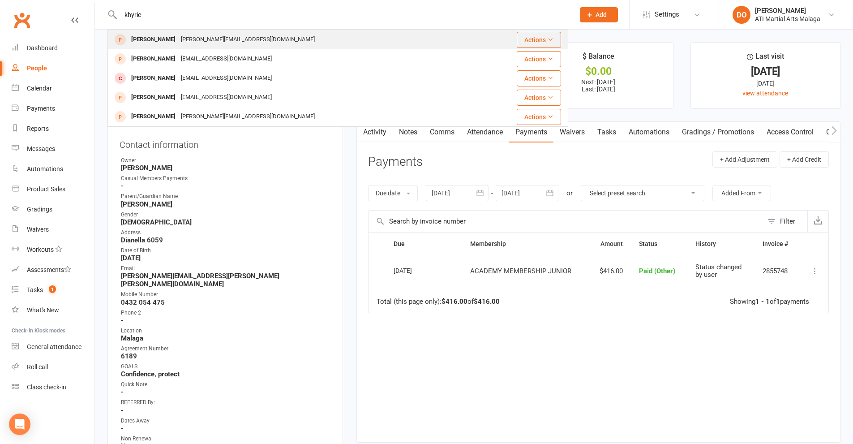
type input "khyrie"
click at [210, 43] on div "[PERSON_NAME][EMAIL_ADDRESS][DOMAIN_NAME]" at bounding box center [247, 39] width 139 height 13
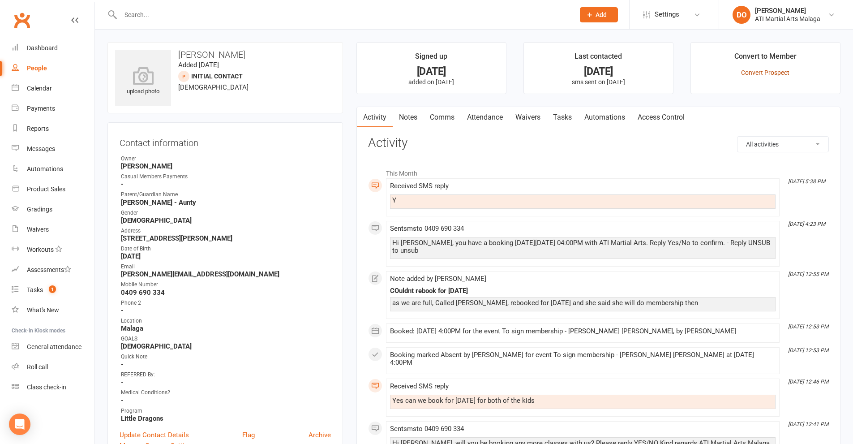
click at [762, 73] on link "Convert Prospect" at bounding box center [765, 72] width 48 height 7
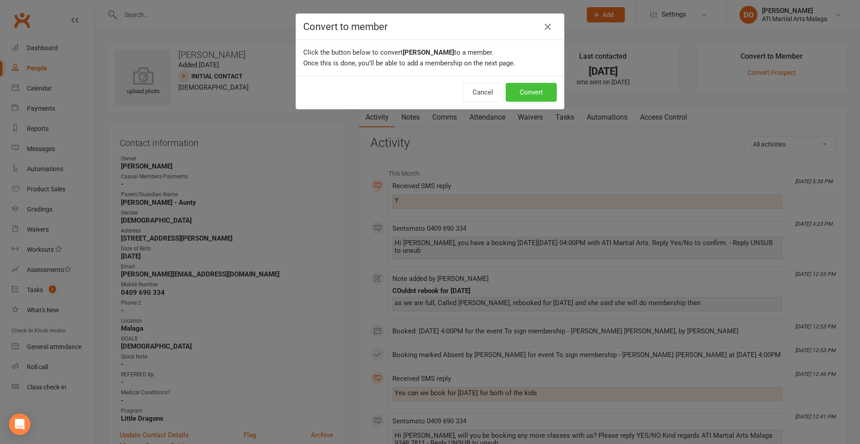
click at [542, 98] on button "Convert" at bounding box center [530, 92] width 51 height 19
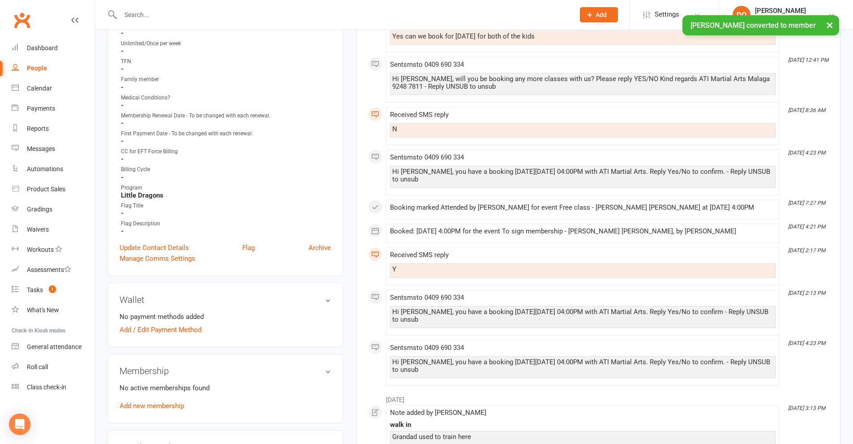
scroll to position [448, 0]
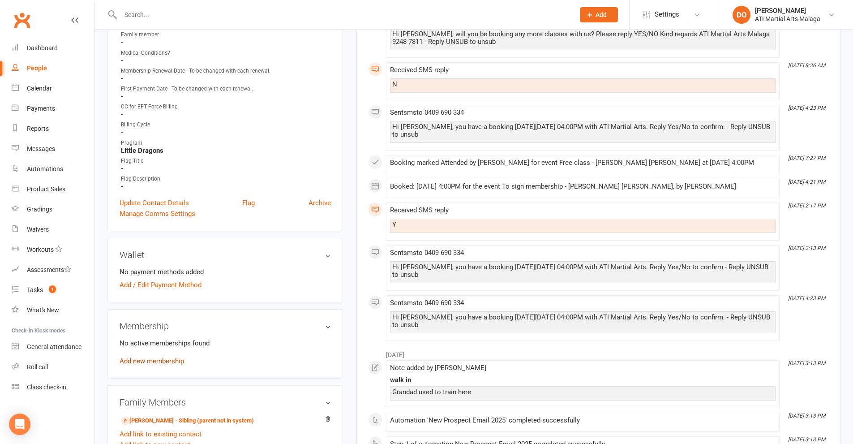
click at [157, 364] on link "Add new membership" at bounding box center [152, 361] width 64 height 8
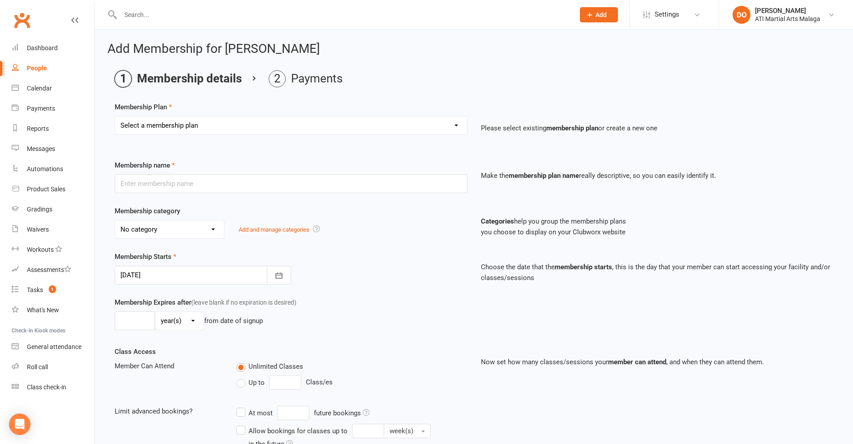
click at [274, 126] on select "Select a membership plan Create new Membership Plan Little Dragon 12mth Little …" at bounding box center [291, 125] width 352 height 18
select select "2"
click at [115, 116] on select "Select a membership plan Create new Membership Plan Little Dragon 12mth Little …" at bounding box center [291, 125] width 352 height 18
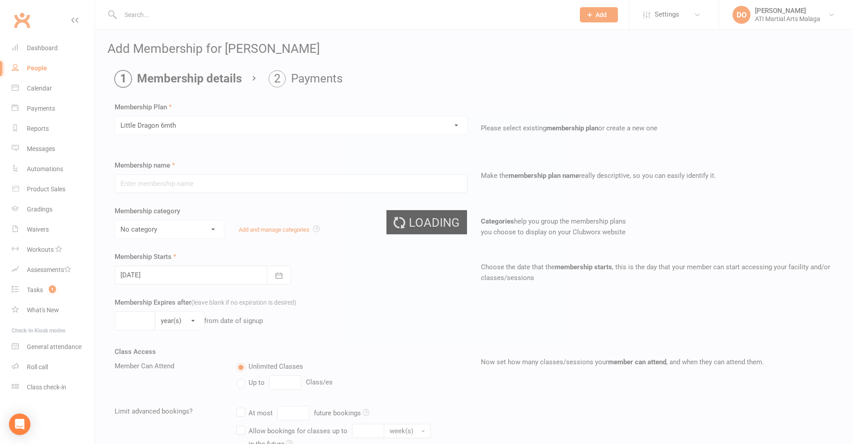
type input "Little Dragon 6mth"
select select "13"
type input "0"
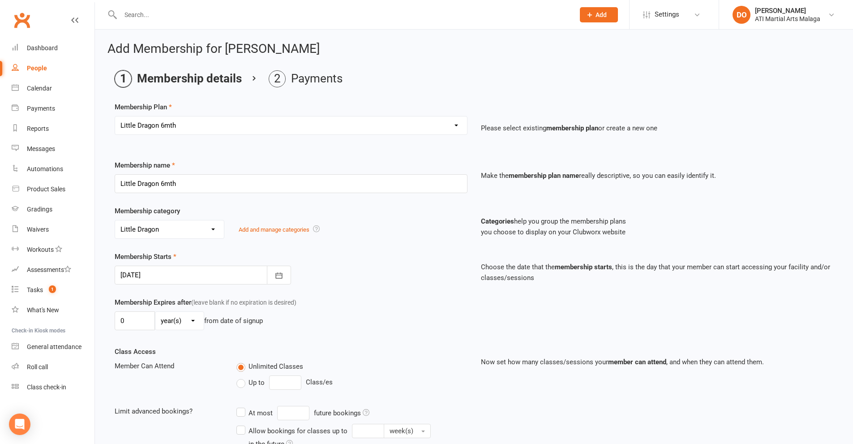
click at [195, 271] on div at bounding box center [203, 274] width 176 height 19
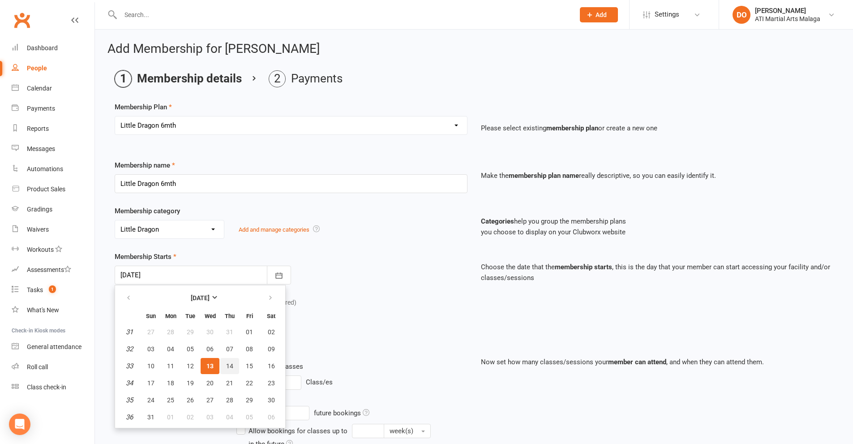
click at [228, 366] on span "14" at bounding box center [229, 365] width 7 height 7
type input "[DATE]"
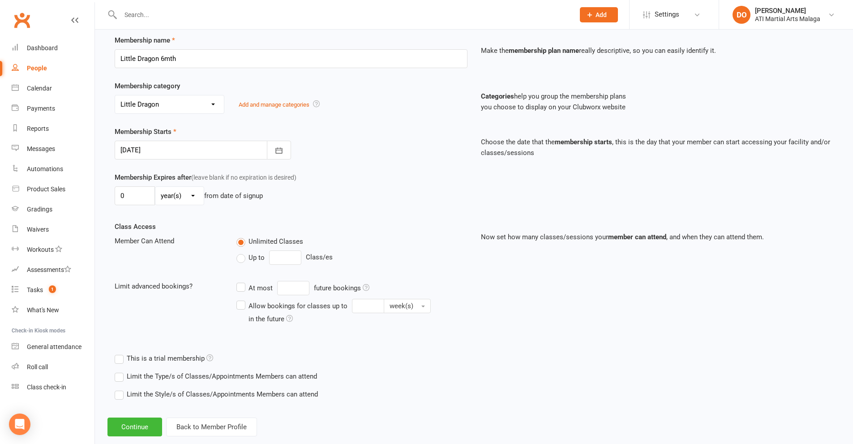
scroll to position [143, 0]
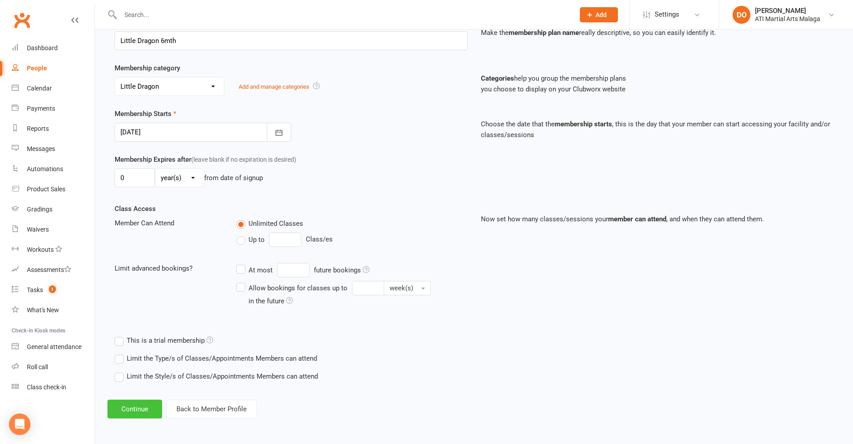
click at [154, 403] on button "Continue" at bounding box center [134, 408] width 55 height 19
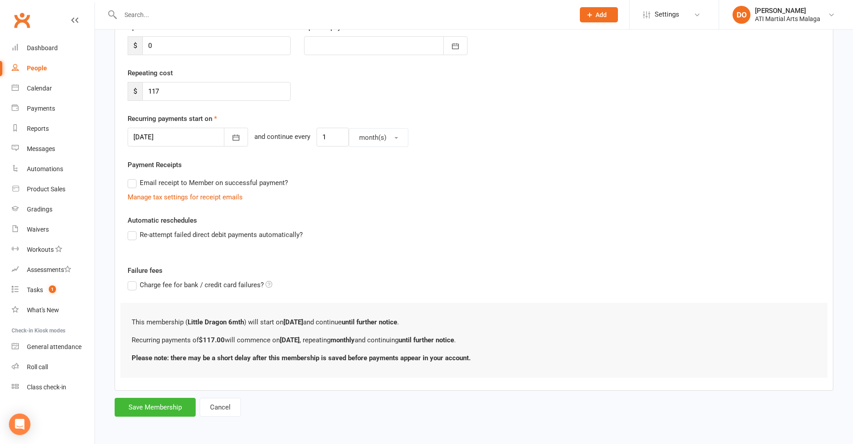
scroll to position [0, 0]
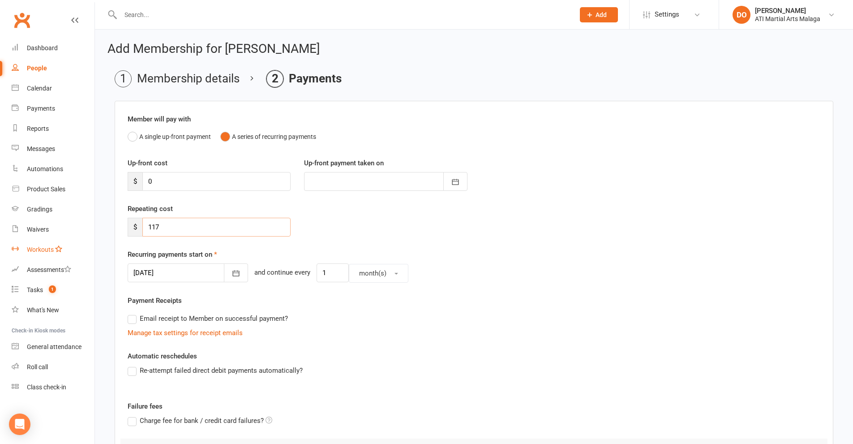
drag, startPoint x: 89, startPoint y: 244, endPoint x: 83, endPoint y: 244, distance: 5.8
click at [83, 244] on ui-view "Prospect Member Non-attending contact Class / event Appointment Grading event T…" at bounding box center [426, 284] width 853 height 564
type input "36.00"
click at [233, 276] on icon "button" at bounding box center [236, 273] width 7 height 6
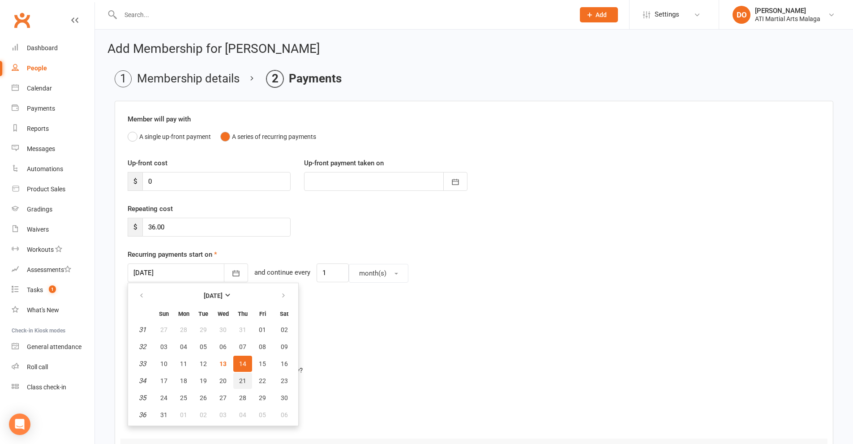
click at [240, 375] on button "21" at bounding box center [242, 380] width 19 height 16
type input "[DATE]"
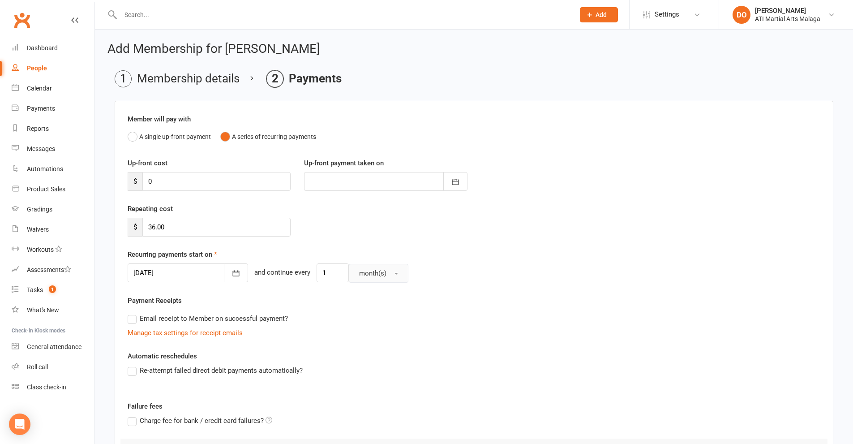
click at [359, 273] on span "month(s)" at bounding box center [372, 273] width 27 height 8
click at [357, 316] on span "week(s)" at bounding box center [368, 312] width 24 height 8
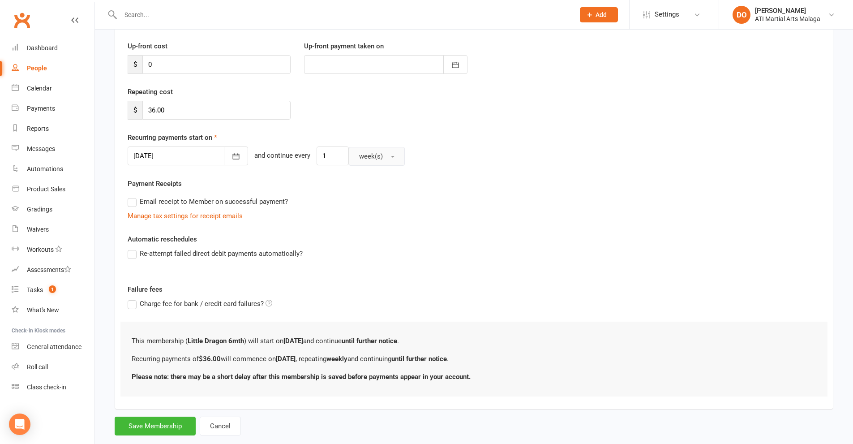
scroll to position [136, 0]
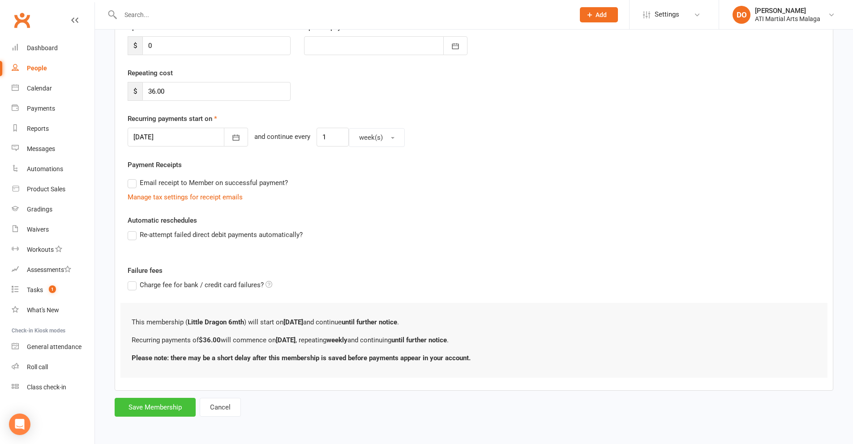
click at [172, 408] on button "Save Membership" at bounding box center [155, 407] width 81 height 19
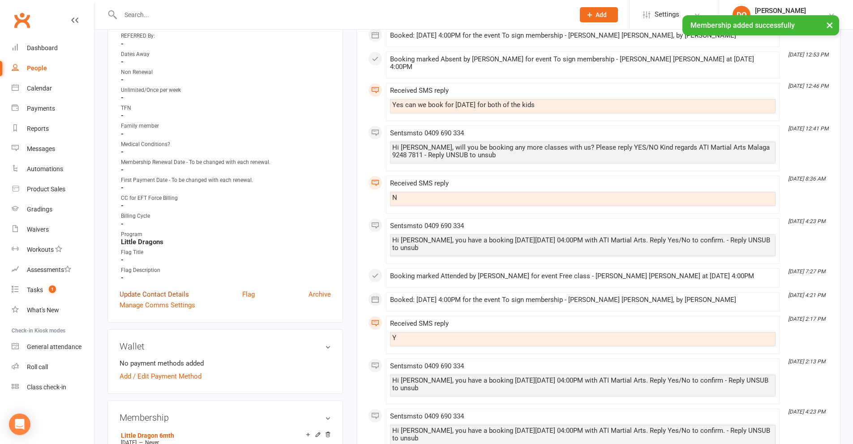
click at [171, 293] on link "Update Contact Details" at bounding box center [154, 294] width 69 height 11
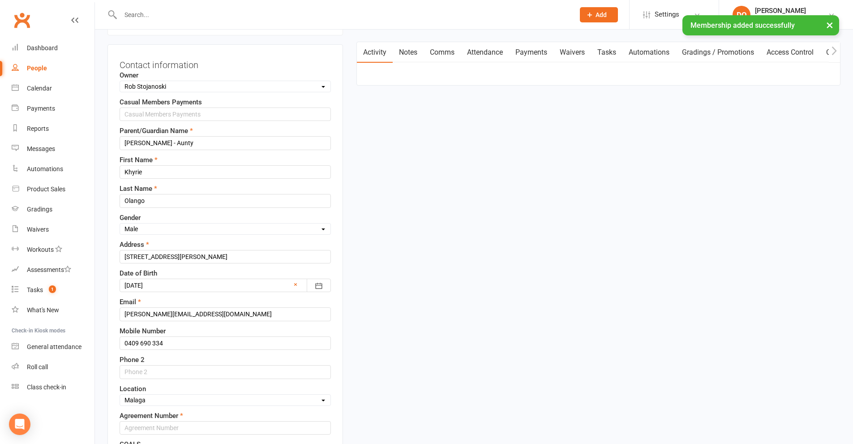
scroll to position [42, 0]
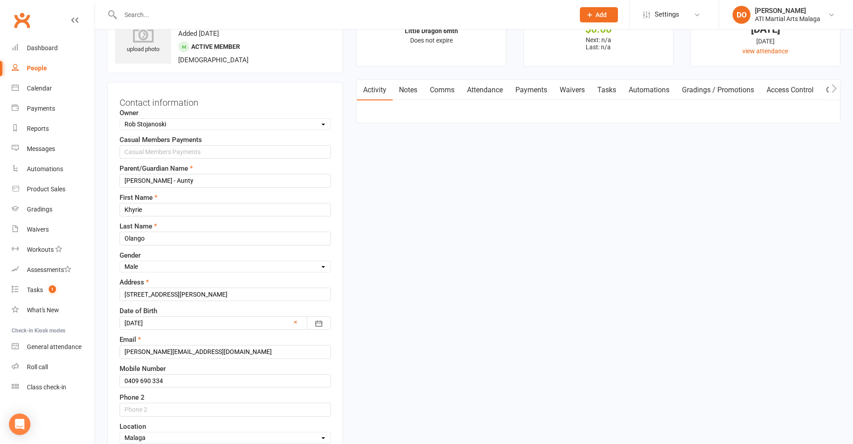
click at [183, 121] on select "Select Owner [PERSON_NAME] [PERSON_NAME] [PERSON_NAME] ATI Martial Arts Malaga …" at bounding box center [225, 124] width 210 height 10
select select "11"
click at [120, 120] on select "Select Owner [PERSON_NAME] [PERSON_NAME] [PERSON_NAME] ATI Martial Arts Malaga …" at bounding box center [225, 124] width 210 height 10
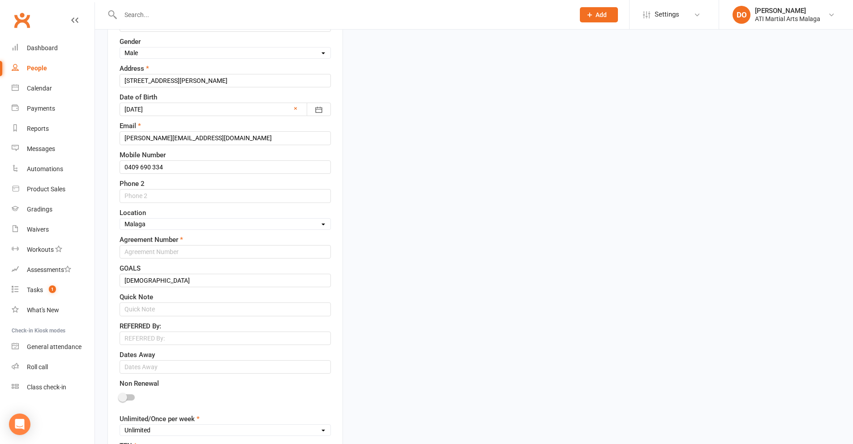
scroll to position [266, 0]
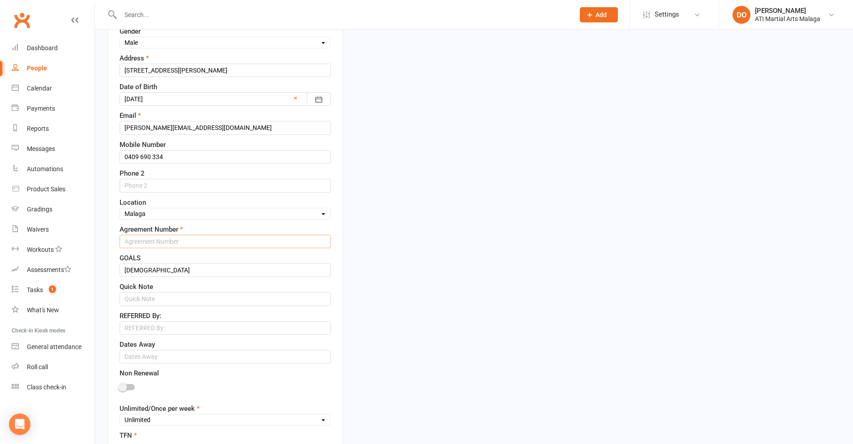
click at [172, 244] on input "text" at bounding box center [225, 241] width 211 height 13
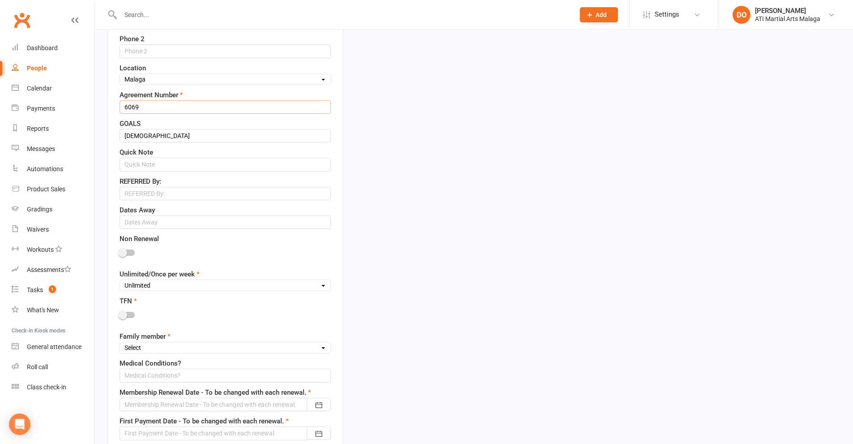
scroll to position [445, 0]
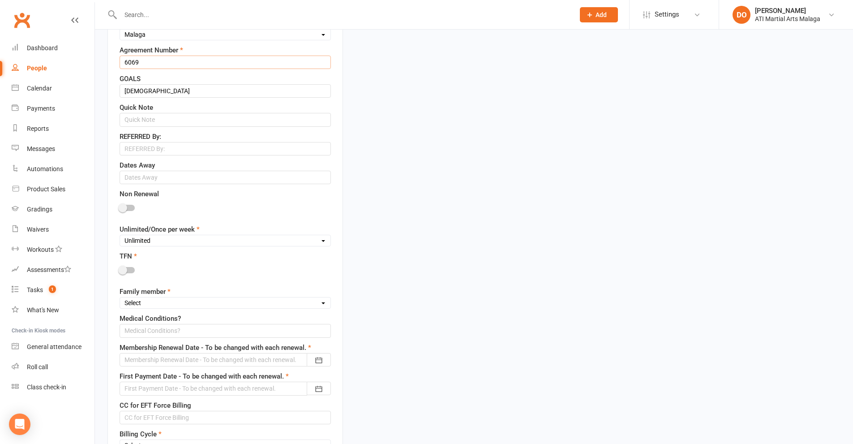
type input "6069"
click at [128, 271] on div at bounding box center [127, 270] width 15 height 6
click at [120, 269] on input "checkbox" at bounding box center [120, 269] width 0 height 0
click at [138, 299] on select "Select 1st member 2nd member 3rd member 4th member 5th member 6th member 7th me…" at bounding box center [225, 303] width 210 height 10
select select "1st member"
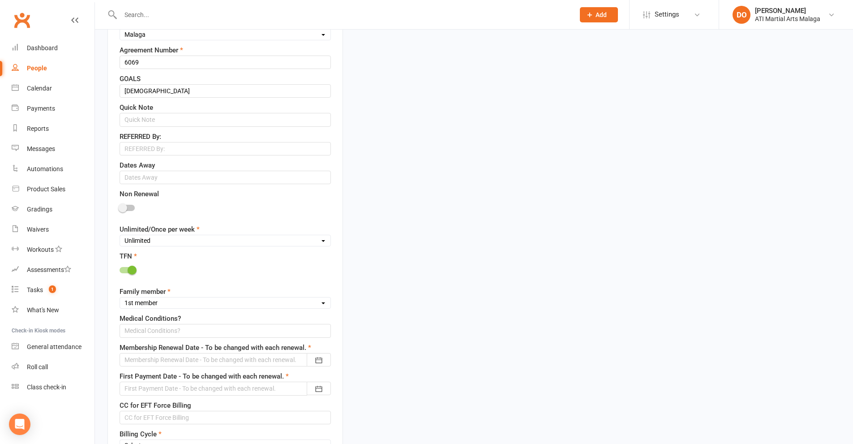
click at [120, 299] on select "Select 1st member 2nd member 3rd member 4th member 5th member 6th member 7th me…" at bounding box center [225, 303] width 210 height 10
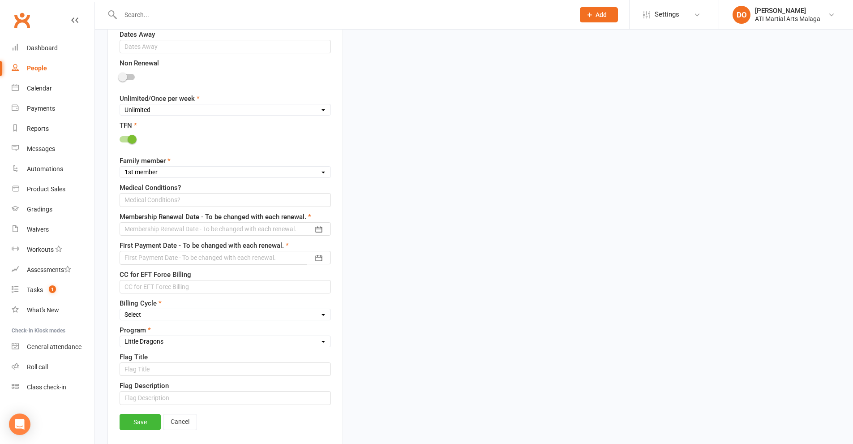
scroll to position [579, 0]
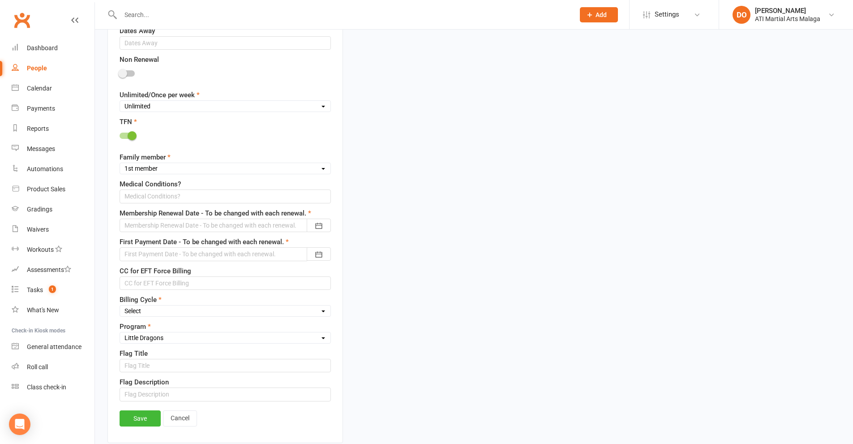
click at [248, 229] on div at bounding box center [225, 224] width 211 height 13
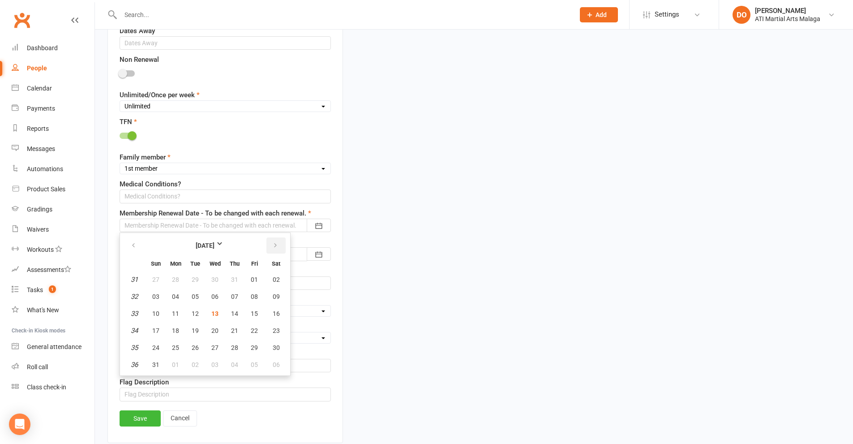
click at [277, 251] on button "button" at bounding box center [275, 245] width 19 height 16
click at [277, 252] on button "button" at bounding box center [275, 245] width 19 height 16
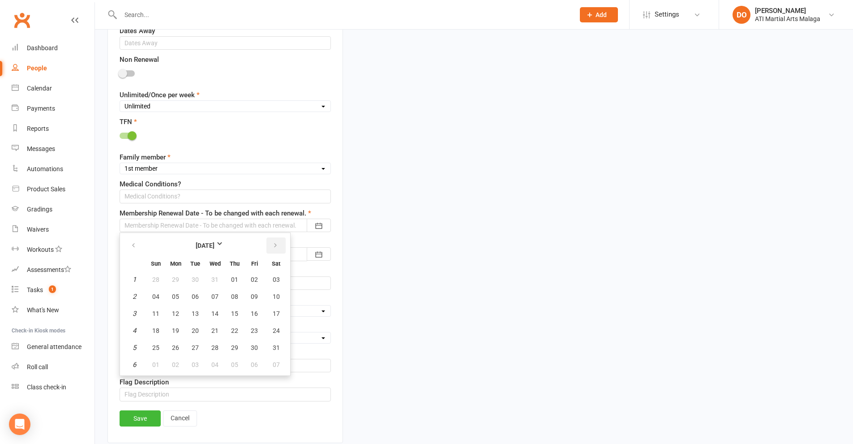
click at [277, 252] on button "button" at bounding box center [275, 245] width 19 height 16
click at [273, 298] on span "14" at bounding box center [276, 296] width 7 height 7
type input "[DATE]"
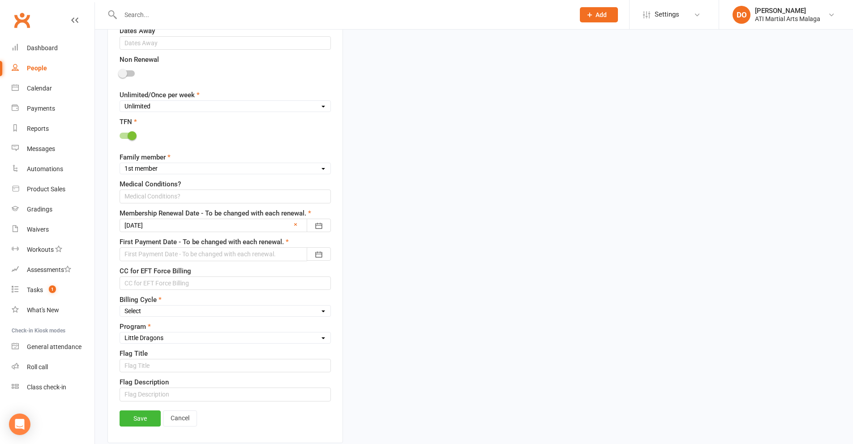
click at [216, 253] on div at bounding box center [225, 253] width 211 height 13
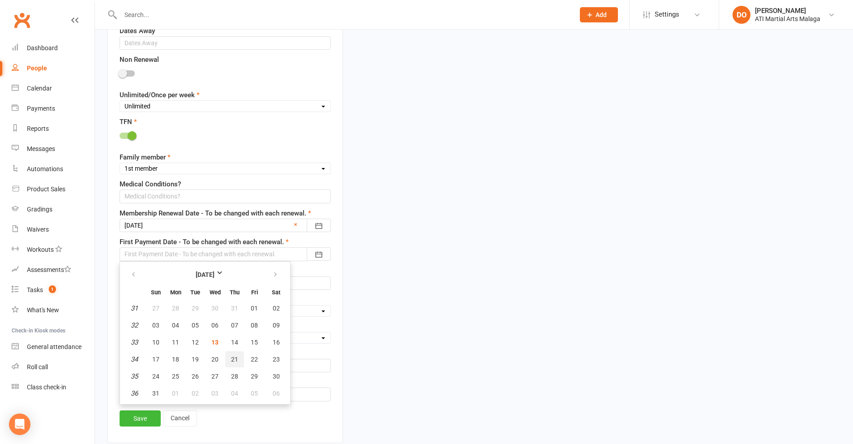
click at [236, 360] on span "21" at bounding box center [234, 358] width 7 height 7
type input "[DATE]"
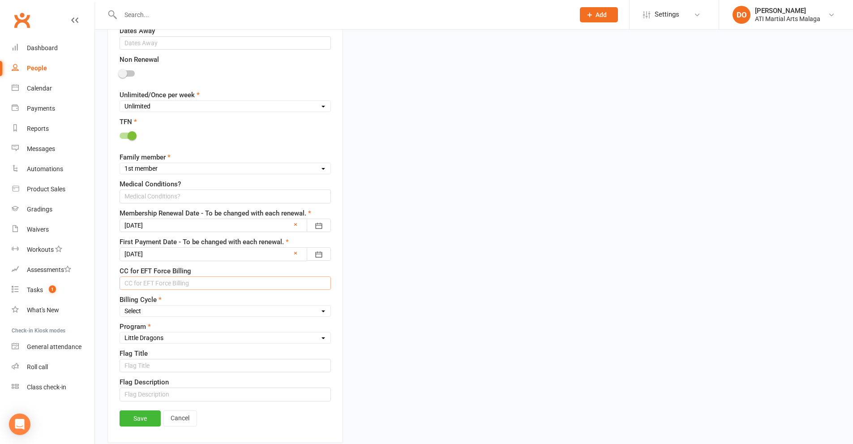
click at [242, 287] on input "text" at bounding box center [225, 282] width 211 height 13
type input "BSB/ACC"
click at [192, 311] on select "Select Fortnightly Monthly Weekly Pay as you go Upfront LEAD ONLY Quarterly Ins…" at bounding box center [225, 311] width 210 height 10
select select "Weekly"
click at [120, 307] on select "Select Fortnightly Monthly Weekly Pay as you go Upfront LEAD ONLY Quarterly Ins…" at bounding box center [225, 311] width 210 height 10
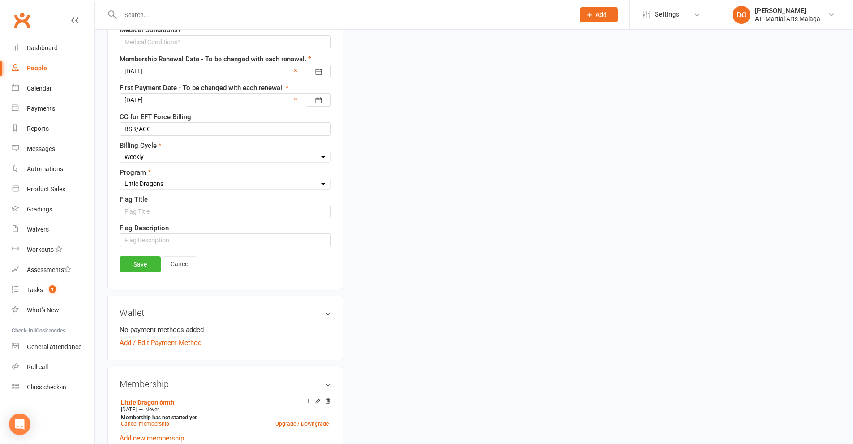
scroll to position [758, 0]
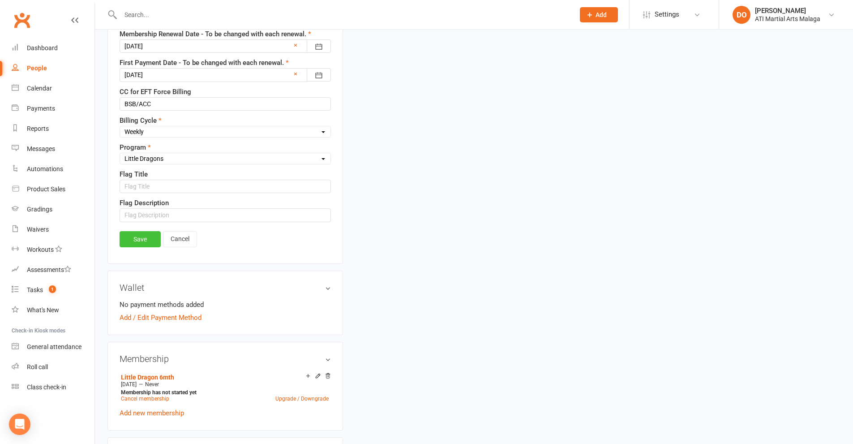
click at [150, 243] on link "Save" at bounding box center [140, 239] width 41 height 16
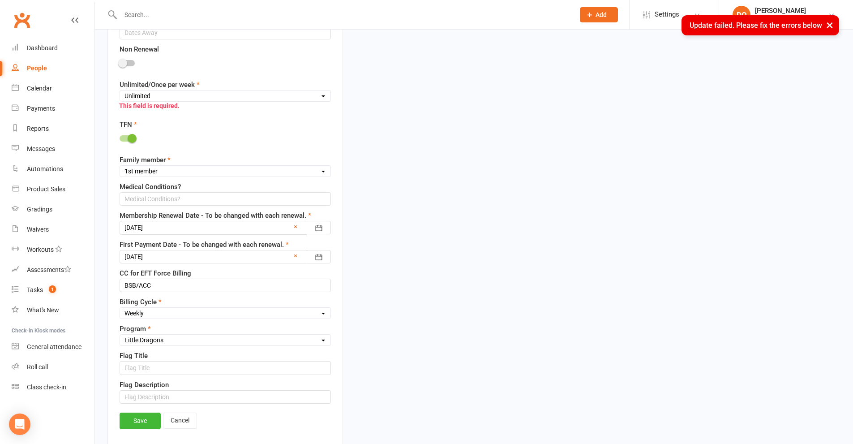
scroll to position [548, 0]
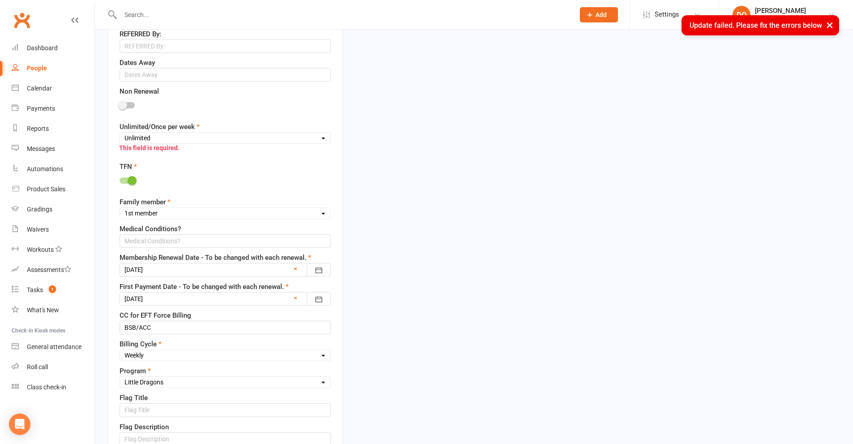
click at [194, 136] on select "Unlimited Once Per Week Limited - 3 days a week Academy Twice a week(Satellite …" at bounding box center [225, 138] width 210 height 10
click at [120, 134] on select "Unlimited Once Per Week Limited - 3 days a week Academy Twice a week(Satellite …" at bounding box center [225, 138] width 210 height 10
click at [186, 139] on select "Unlimited Once Per Week Limited - 3 days a week Academy Twice a week(Satellite …" at bounding box center [225, 138] width 210 height 10
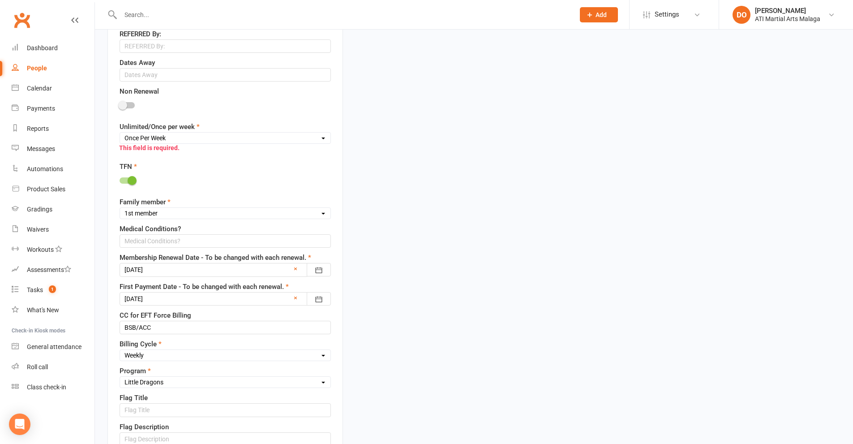
select select "Unlimited"
click at [120, 134] on select "Unlimited Once Per Week Limited - 3 days a week Academy Twice a week(Satellite …" at bounding box center [225, 138] width 210 height 10
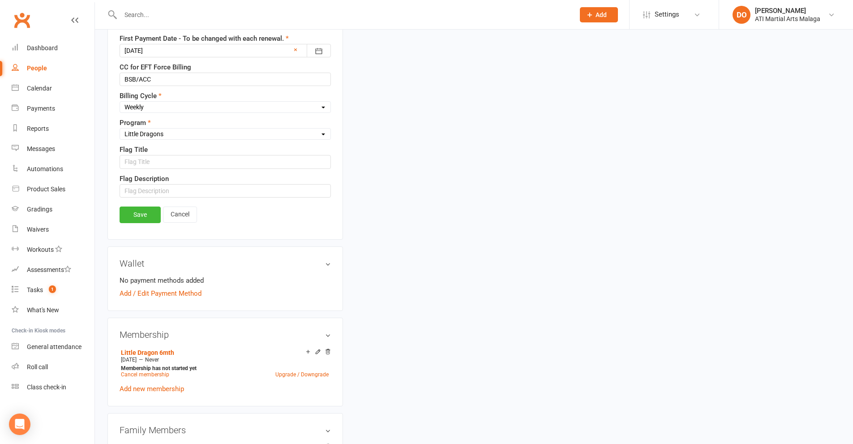
scroll to position [950, 0]
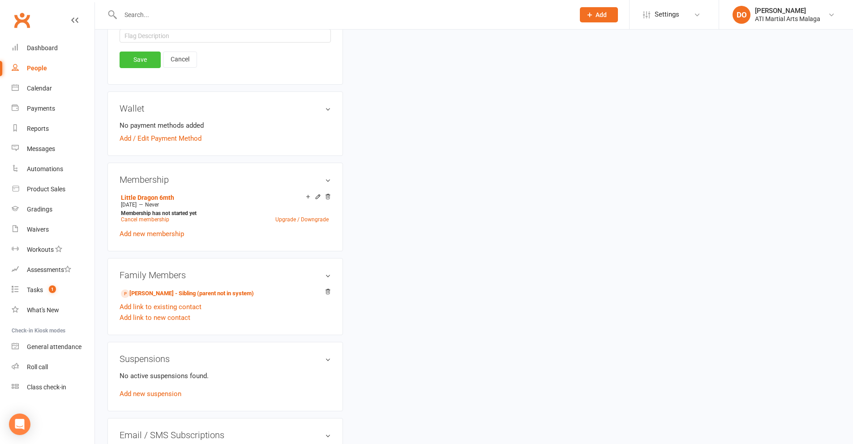
click at [136, 64] on link "Save" at bounding box center [140, 59] width 41 height 16
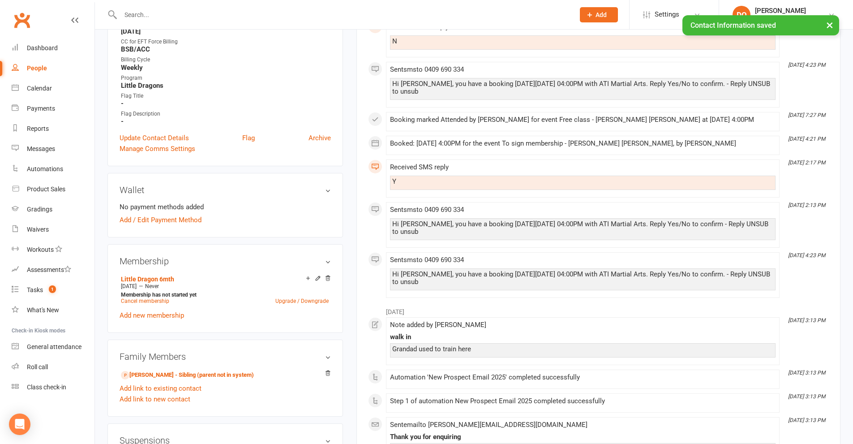
scroll to position [505, 0]
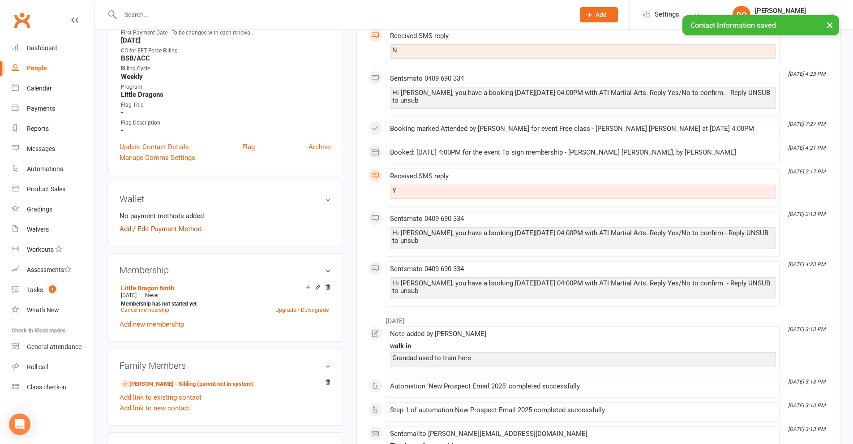
click at [179, 227] on link "Add / Edit Payment Method" at bounding box center [161, 228] width 82 height 11
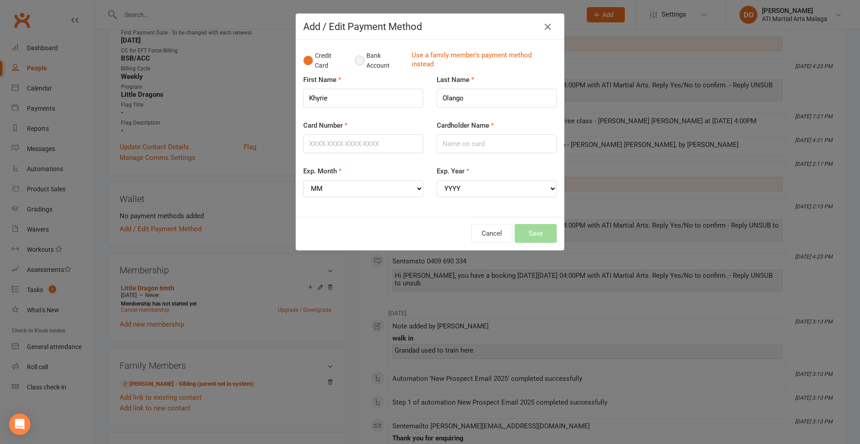
click at [359, 60] on button "Bank Account" at bounding box center [380, 60] width 50 height 27
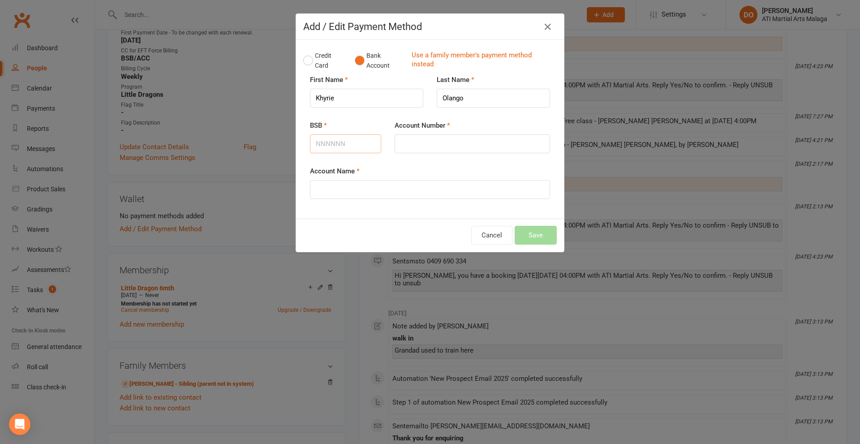
click at [347, 140] on input "BSB" at bounding box center [345, 143] width 71 height 19
type input "923100"
click at [411, 142] on input "Account Number" at bounding box center [471, 143] width 155 height 19
type input "64488334"
click at [404, 193] on input "Account Name" at bounding box center [430, 189] width 240 height 19
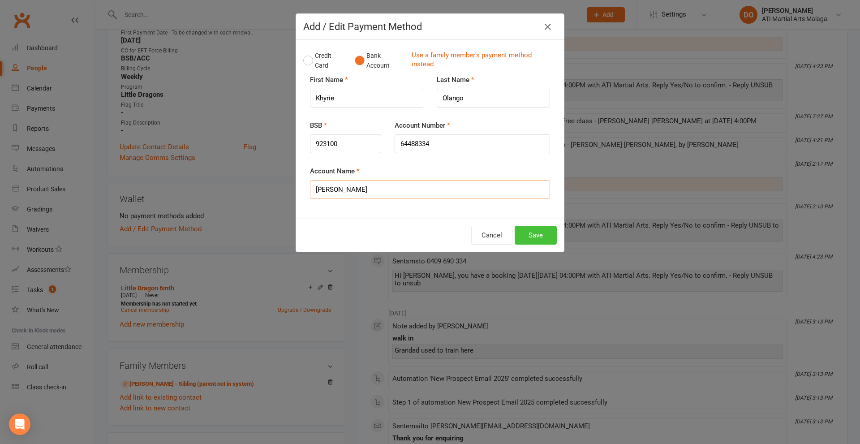
type input "[PERSON_NAME]"
click at [532, 234] on button "Save" at bounding box center [535, 235] width 42 height 19
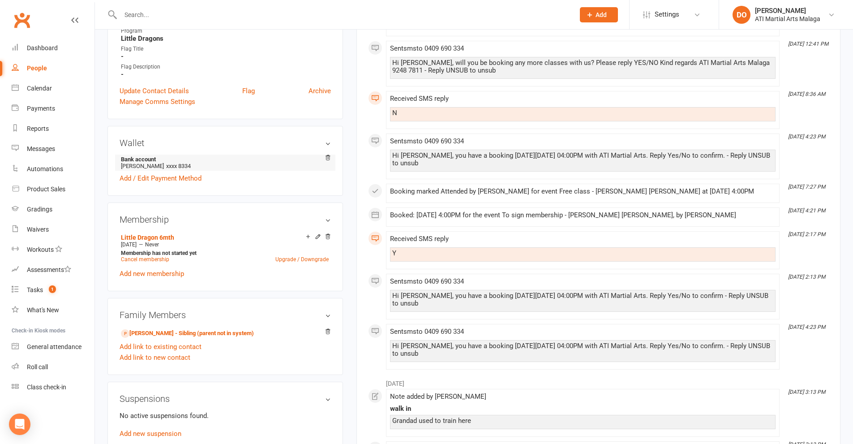
scroll to position [582, 0]
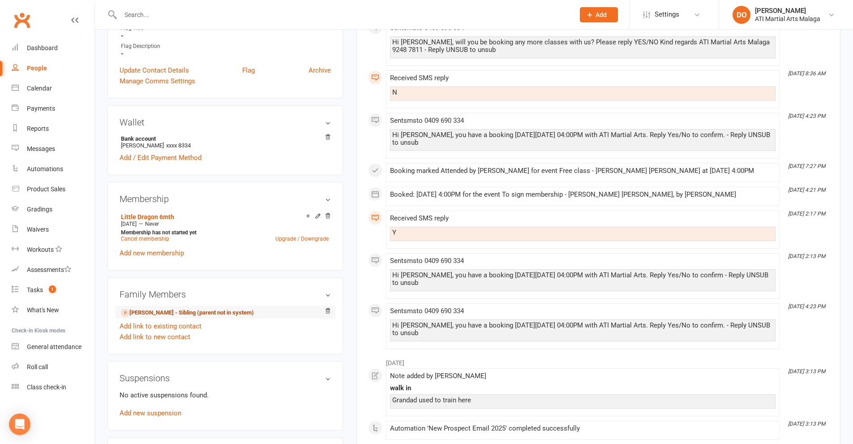
click at [171, 308] on link "[PERSON_NAME] - Sibling (parent not in system)" at bounding box center [187, 312] width 133 height 9
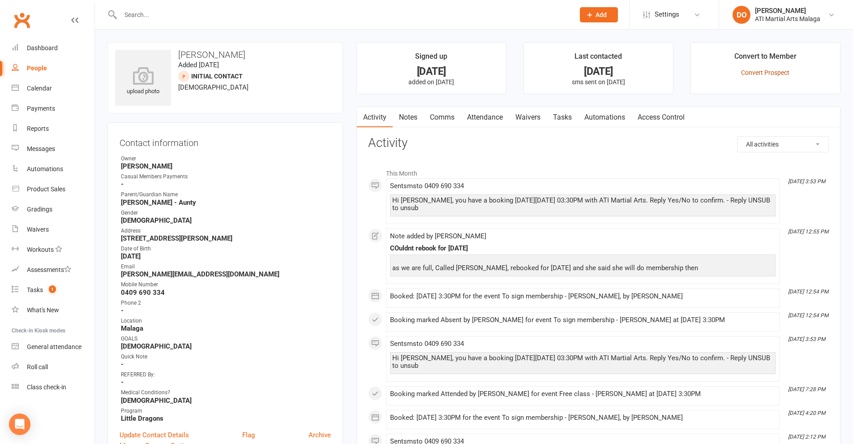
click at [782, 72] on link "Convert Prospect" at bounding box center [765, 72] width 48 height 7
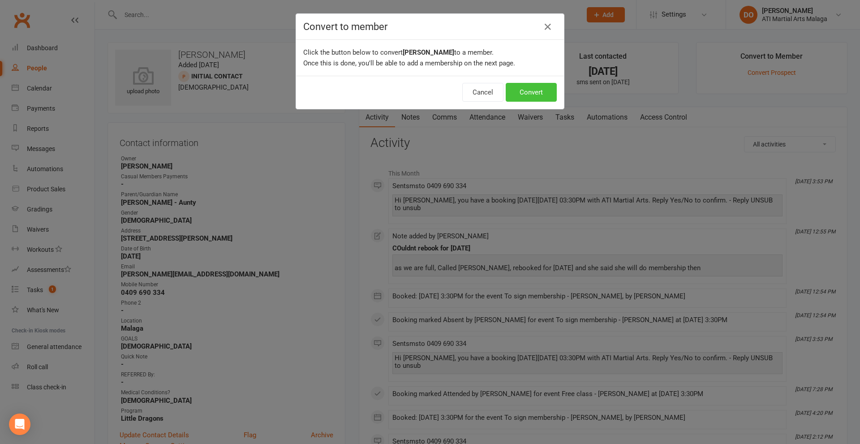
click at [539, 88] on button "Convert" at bounding box center [530, 92] width 51 height 19
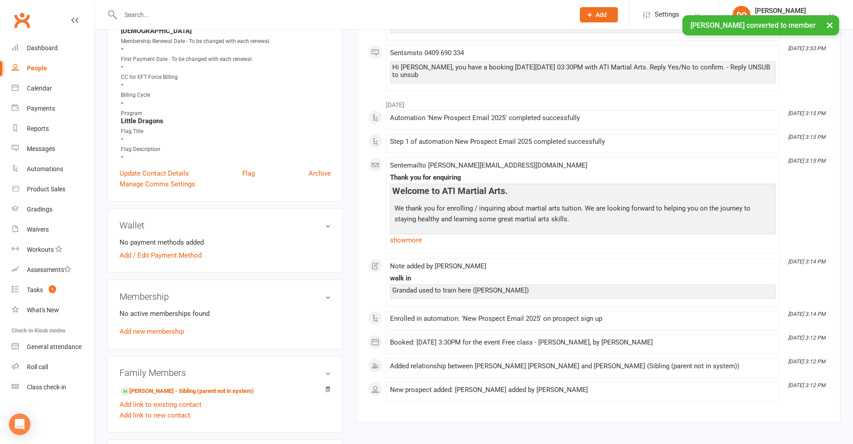
scroll to position [492, 0]
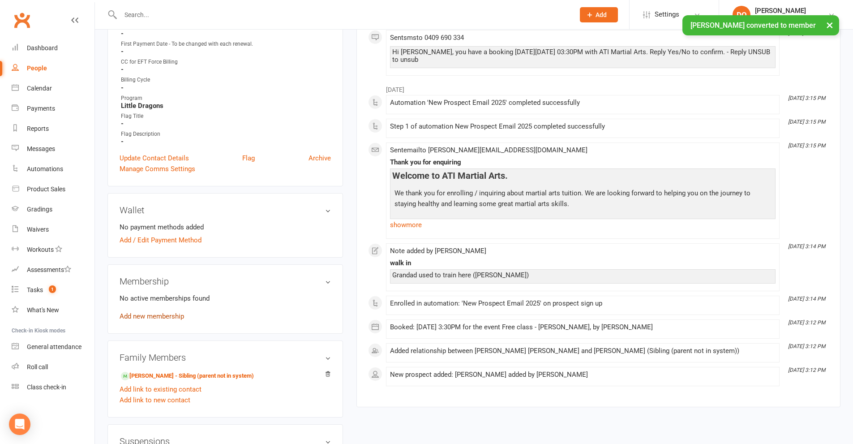
click at [171, 314] on link "Add new membership" at bounding box center [152, 316] width 64 height 8
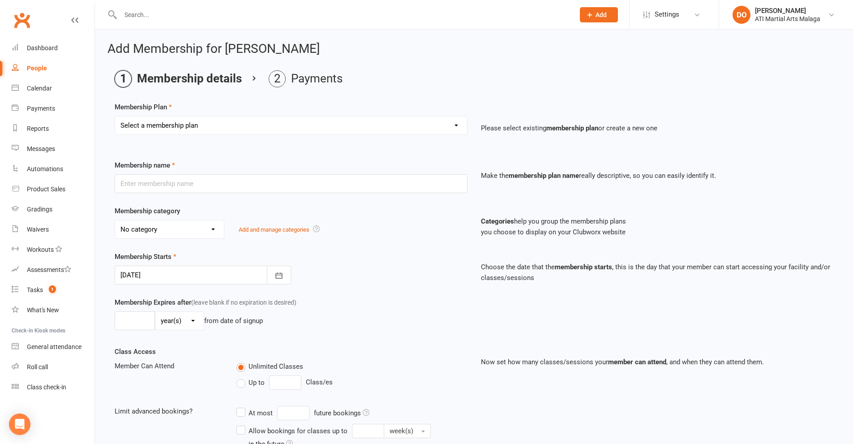
click at [254, 126] on select "Select a membership plan Create new Membership Plan Little Dragon 12mth Little …" at bounding box center [291, 125] width 352 height 18
select select "2"
click at [115, 116] on select "Select a membership plan Create new Membership Plan Little Dragon 12mth Little …" at bounding box center [291, 125] width 352 height 18
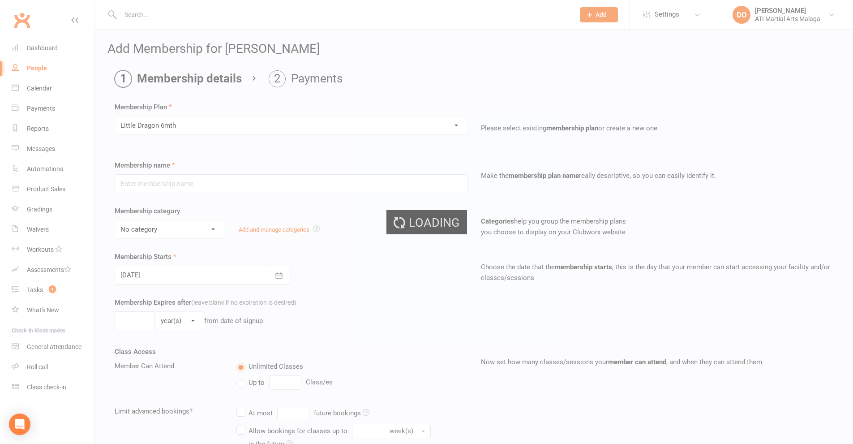
type input "Little Dragon 6mth"
select select "13"
type input "0"
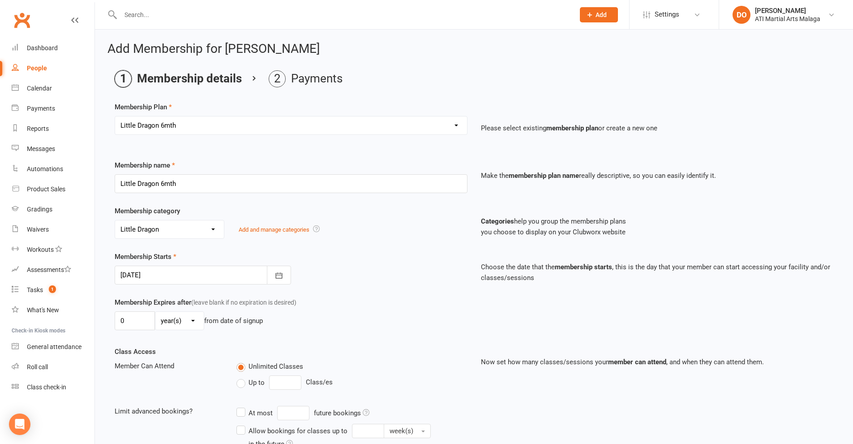
click at [174, 272] on div at bounding box center [203, 274] width 176 height 19
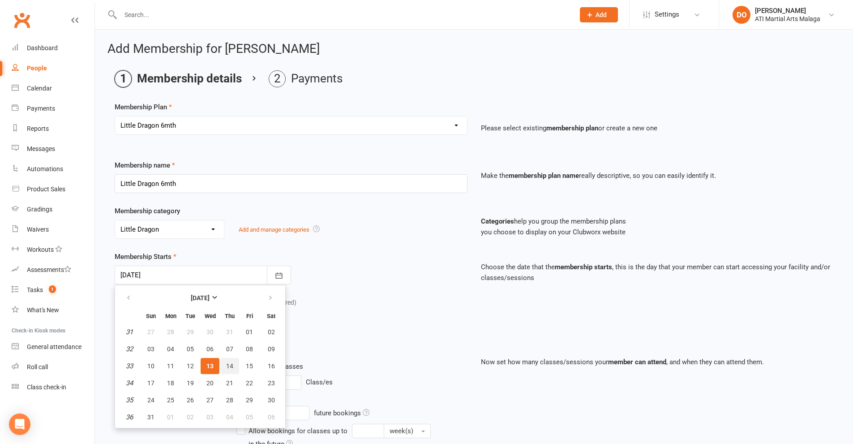
click at [227, 364] on span "14" at bounding box center [229, 365] width 7 height 7
type input "[DATE]"
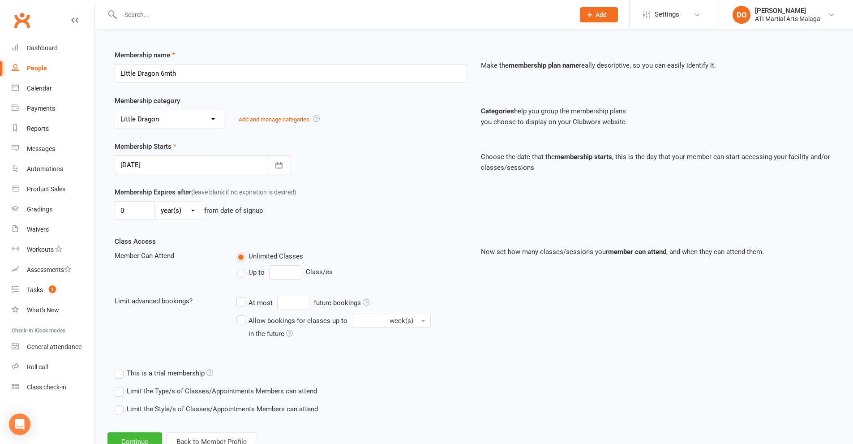
scroll to position [143, 0]
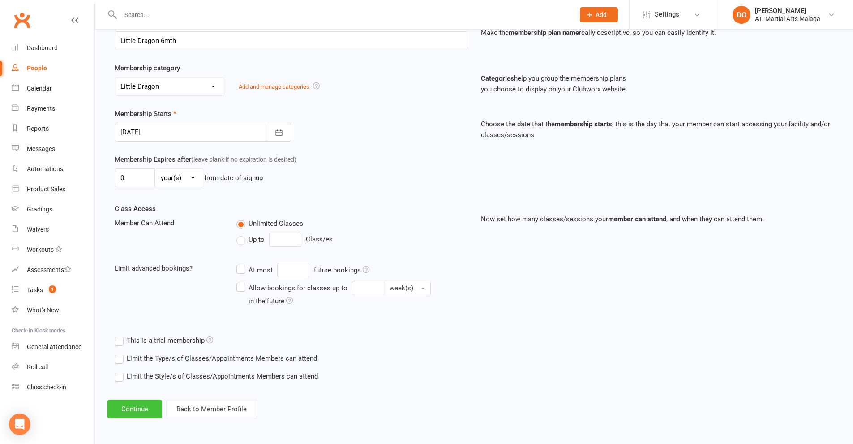
click at [153, 406] on button "Continue" at bounding box center [134, 408] width 55 height 19
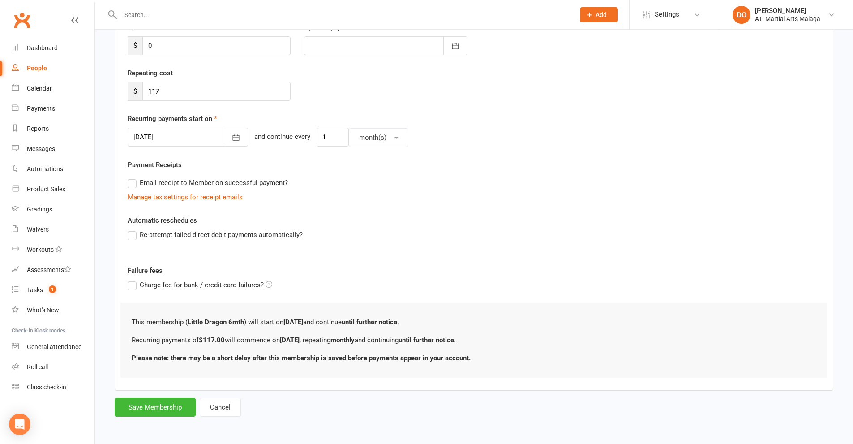
scroll to position [0, 0]
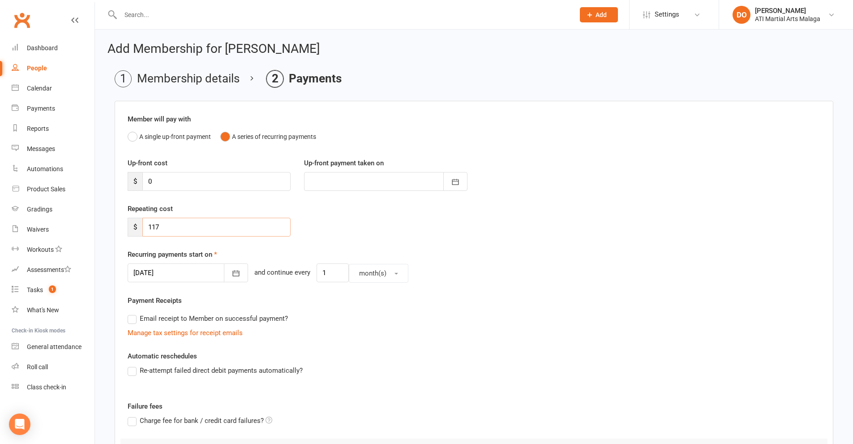
drag, startPoint x: 172, startPoint y: 228, endPoint x: 94, endPoint y: 237, distance: 78.0
click at [94, 237] on ui-view "Prospect Member Non-attending contact Class / event Appointment Grading event T…" at bounding box center [426, 284] width 853 height 564
type input "29.00"
click at [228, 269] on button "button" at bounding box center [236, 272] width 24 height 19
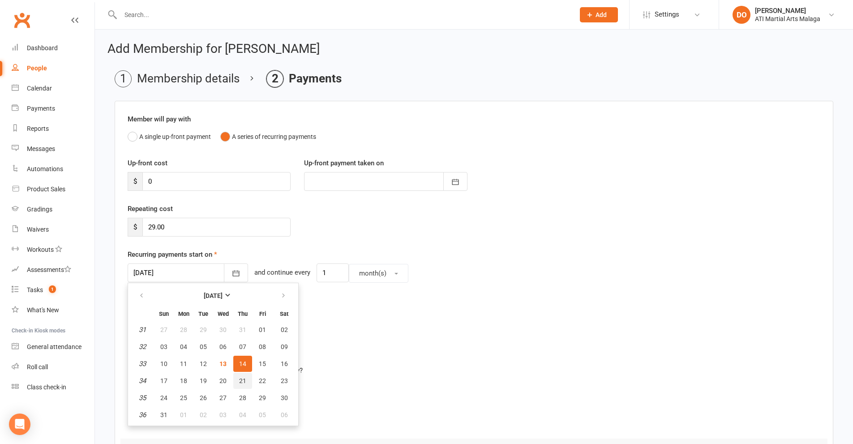
click at [238, 384] on button "21" at bounding box center [242, 380] width 19 height 16
type input "[DATE]"
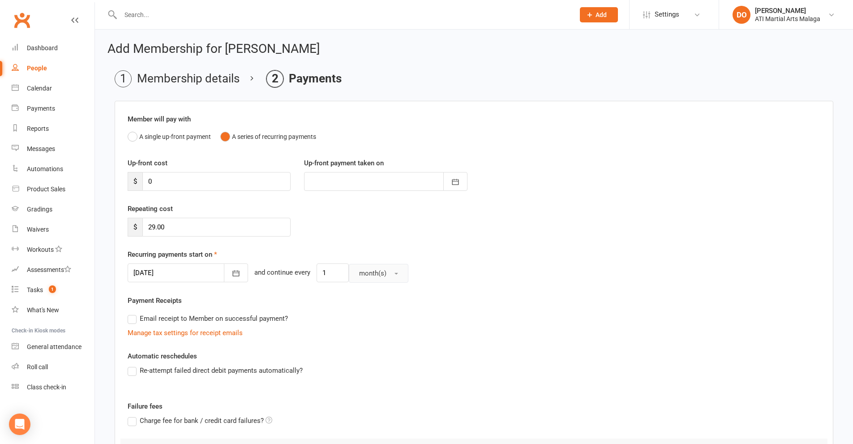
click at [362, 275] on span "month(s)" at bounding box center [372, 273] width 27 height 8
click at [356, 310] on span "week(s)" at bounding box center [368, 312] width 24 height 8
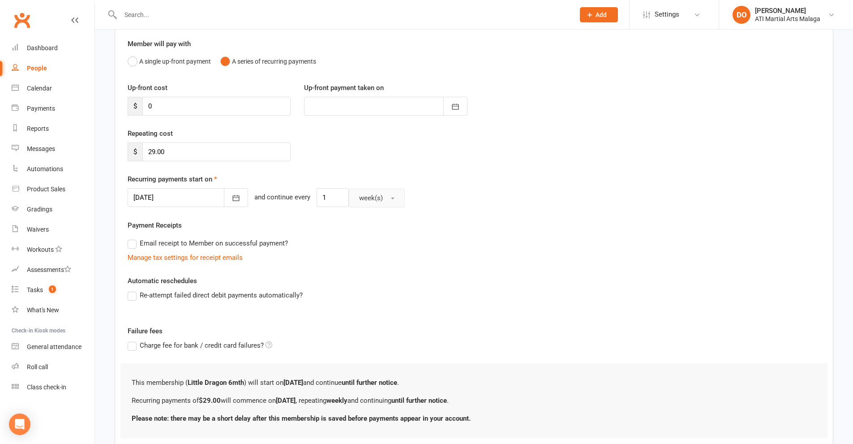
scroll to position [136, 0]
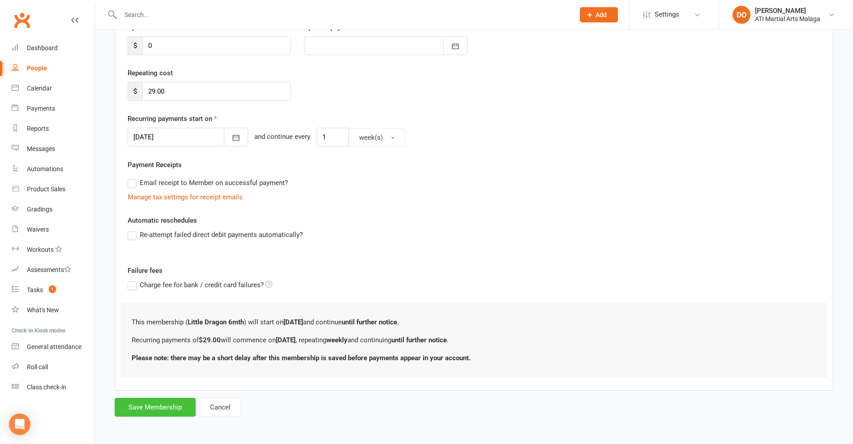
click at [167, 408] on button "Save Membership" at bounding box center [155, 407] width 81 height 19
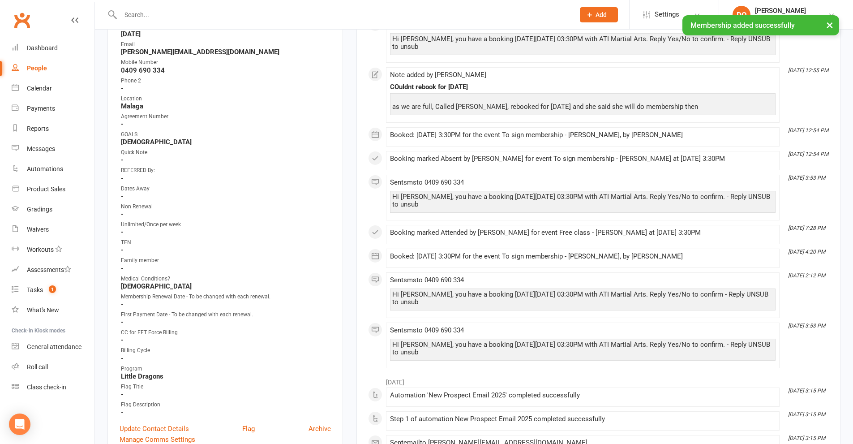
scroll to position [448, 0]
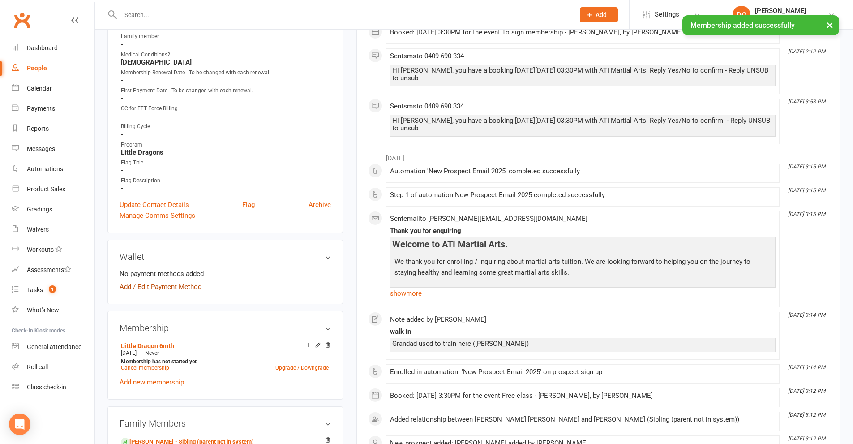
click at [198, 287] on link "Add / Edit Payment Method" at bounding box center [161, 286] width 82 height 11
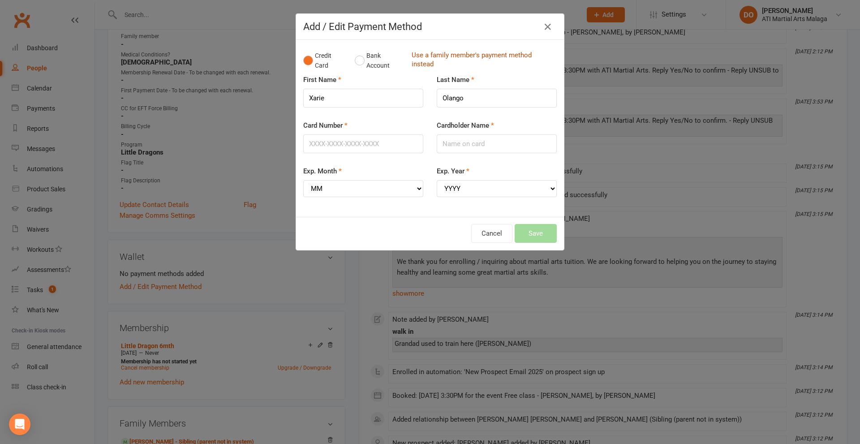
click at [427, 52] on link "Use a family member's payment method instead" at bounding box center [481, 61] width 141 height 20
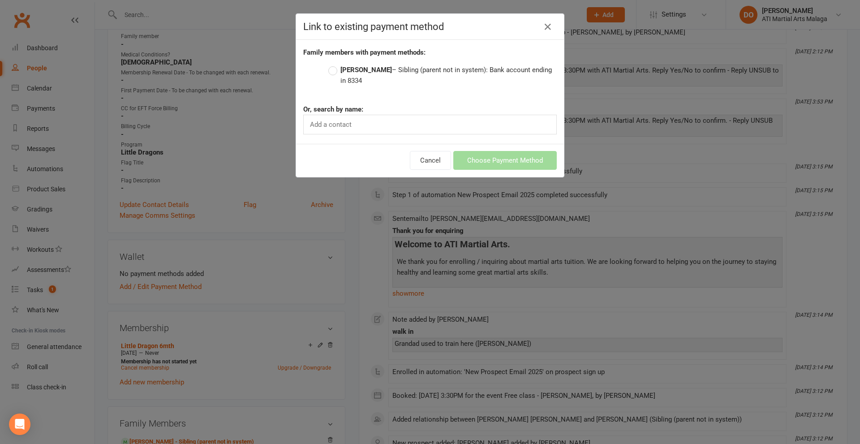
click at [328, 72] on label "[PERSON_NAME] – Sibling (parent not in system): Bank account ending in 8334" at bounding box center [442, 74] width 228 height 21
click at [328, 64] on input "[PERSON_NAME] – Sibling (parent not in system): Bank account ending in 8334" at bounding box center [331, 64] width 6 height 0
click at [476, 161] on button "Choose Payment Method" at bounding box center [504, 160] width 103 height 19
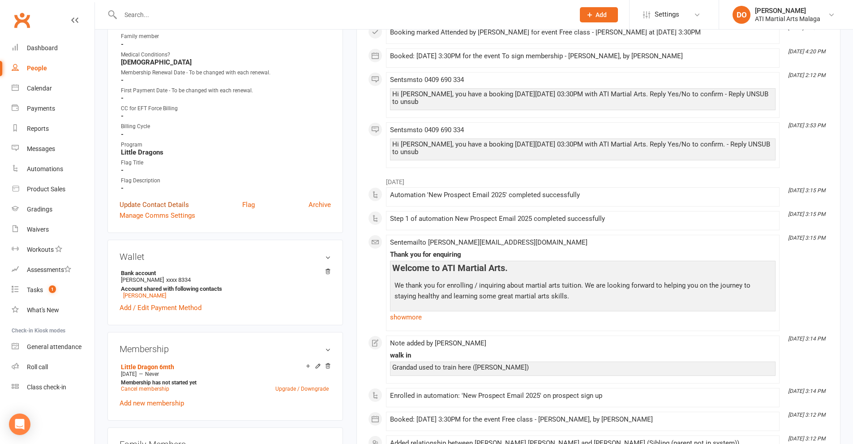
click at [162, 206] on link "Update Contact Details" at bounding box center [154, 204] width 69 height 11
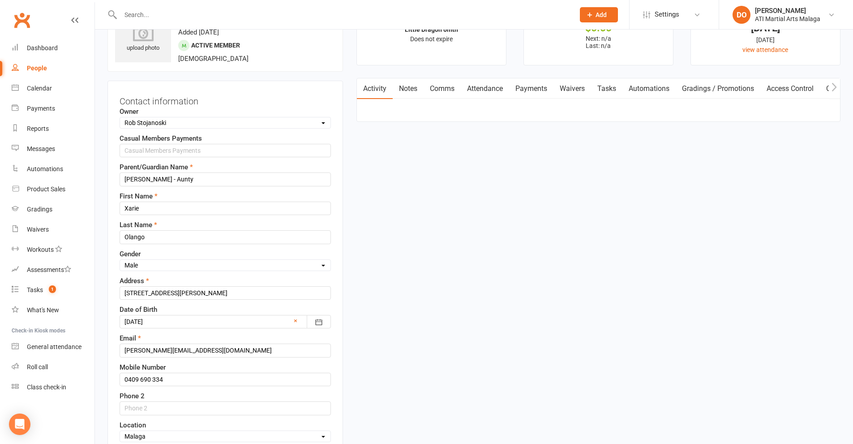
scroll to position [42, 0]
click at [170, 126] on select "Select Owner [PERSON_NAME] [PERSON_NAME] [PERSON_NAME] ATI Martial Arts Malaga …" at bounding box center [225, 124] width 210 height 10
select select "11"
click at [120, 120] on select "Select Owner [PERSON_NAME] [PERSON_NAME] [PERSON_NAME] ATI Martial Arts Malaga …" at bounding box center [225, 124] width 210 height 10
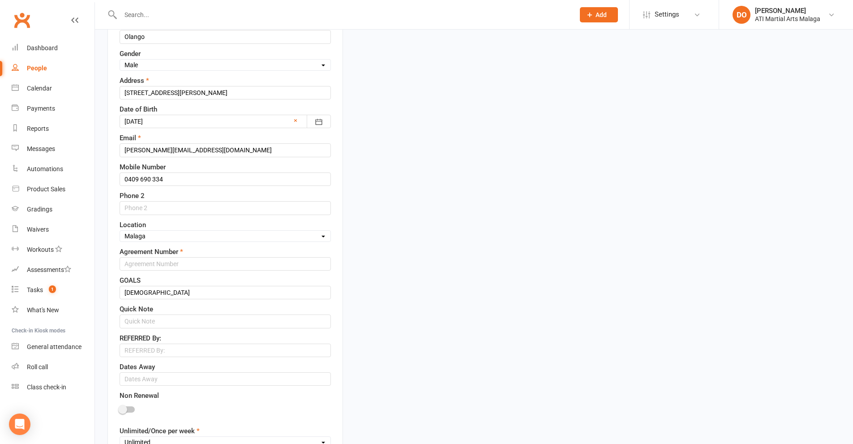
scroll to position [266, 0]
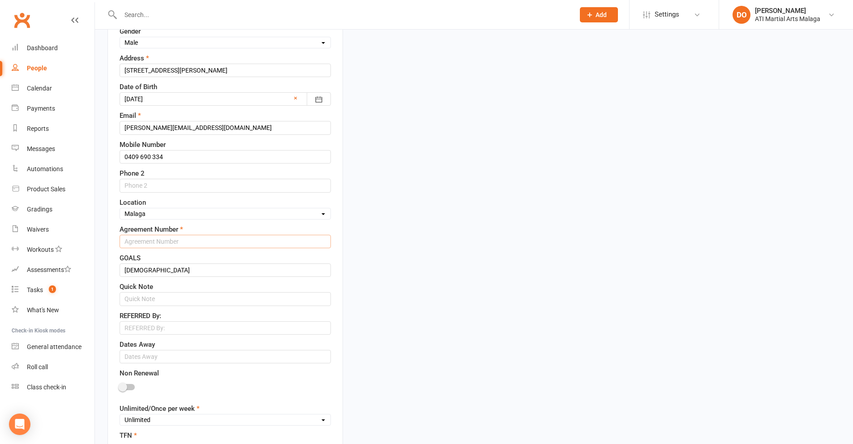
click at [196, 244] on input "text" at bounding box center [225, 241] width 211 height 13
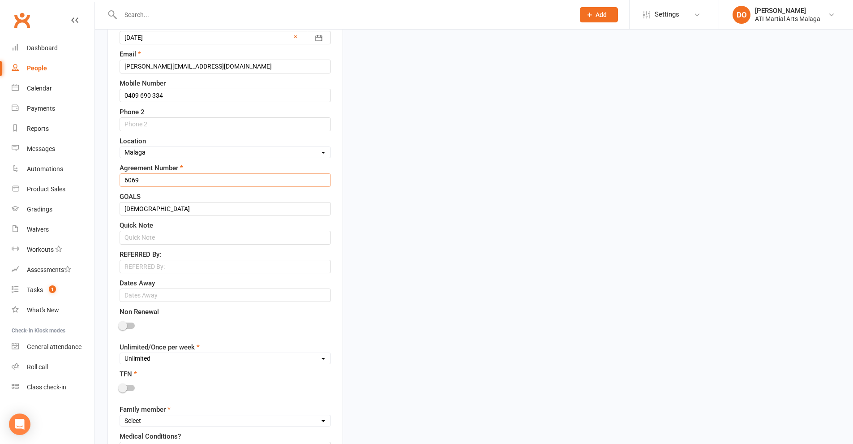
scroll to position [400, 0]
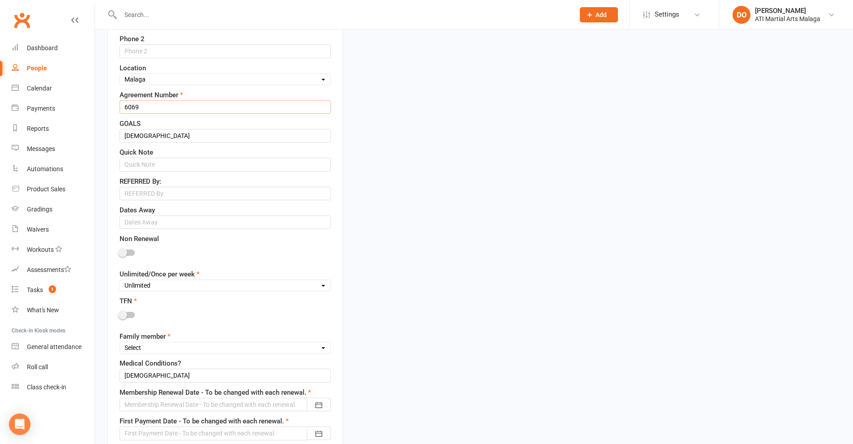
type input "6069"
click at [188, 285] on select "Unlimited Once Per Week Limited - 3 days a week Academy Twice a week(Satellite …" at bounding box center [225, 285] width 210 height 10
click at [120, 281] on select "Unlimited Once Per Week Limited - 3 days a week Academy Twice a week(Satellite …" at bounding box center [225, 285] width 210 height 10
click at [179, 291] on div "Unlimited Once Per Week Limited - 3 days a week Academy Twice a week(Satellite …" at bounding box center [225, 285] width 211 height 12
click at [180, 287] on select "Unlimited Once Per Week Limited - 3 days a week Academy Twice a week(Satellite …" at bounding box center [225, 285] width 210 height 10
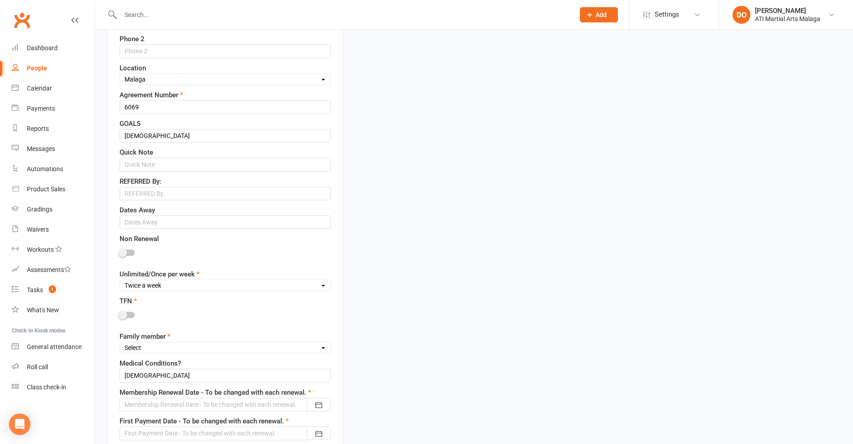
select select "Unlimited"
click at [120, 281] on select "Unlimited Once Per Week Limited - 3 days a week Academy Twice a week(Satellite …" at bounding box center [225, 285] width 210 height 10
click at [128, 317] on div at bounding box center [127, 315] width 15 height 6
click at [120, 313] on input "checkbox" at bounding box center [120, 313] width 0 height 0
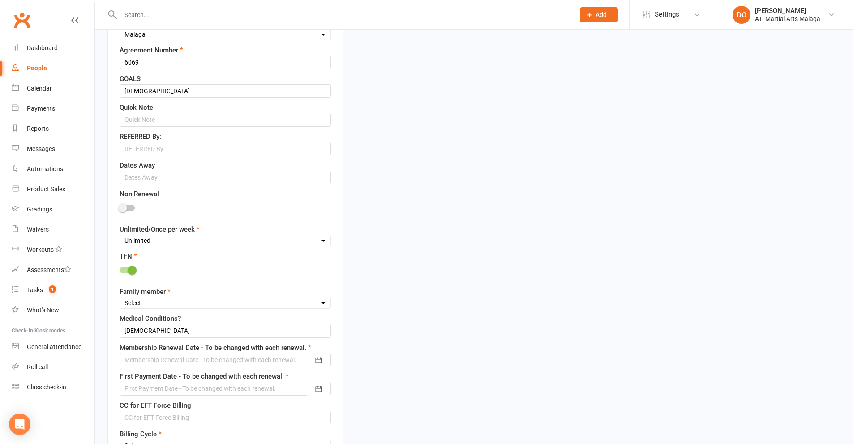
click at [187, 306] on select "Select 1st member 2nd member 3rd member 4th member 5th member 6th member 7th me…" at bounding box center [225, 303] width 210 height 10
select select "2nd member"
click at [120, 299] on select "Select 1st member 2nd member 3rd member 4th member 5th member 6th member 7th me…" at bounding box center [225, 303] width 210 height 10
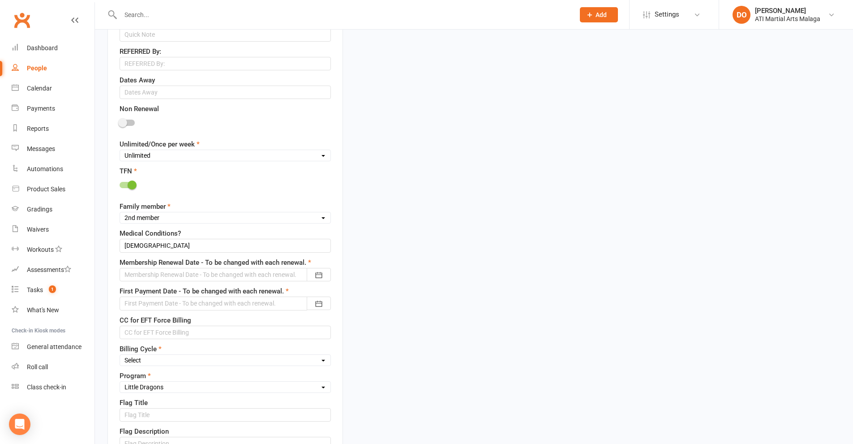
scroll to position [579, 0]
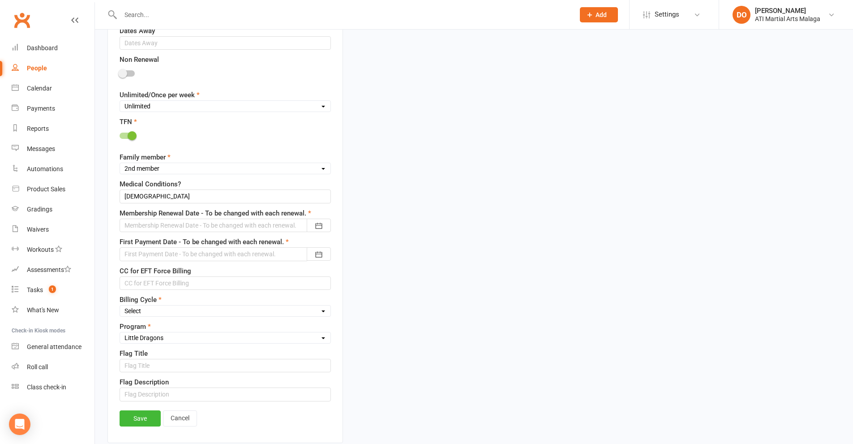
click at [225, 225] on div at bounding box center [225, 224] width 211 height 13
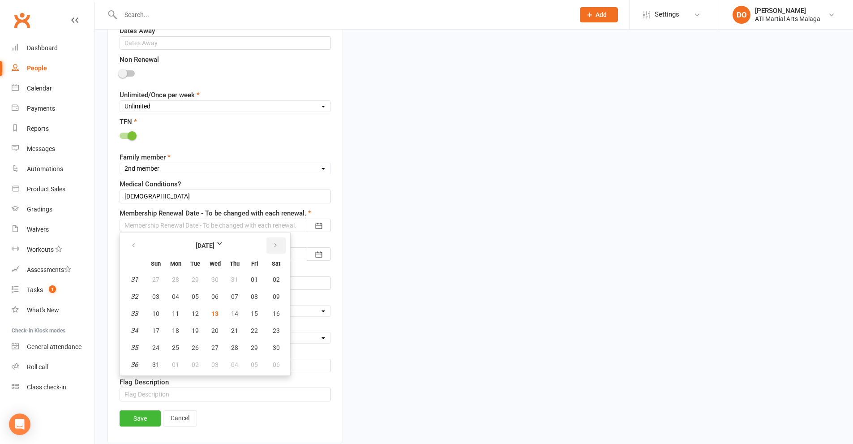
click at [280, 248] on button "button" at bounding box center [275, 245] width 19 height 16
click at [279, 248] on button "button" at bounding box center [275, 245] width 19 height 16
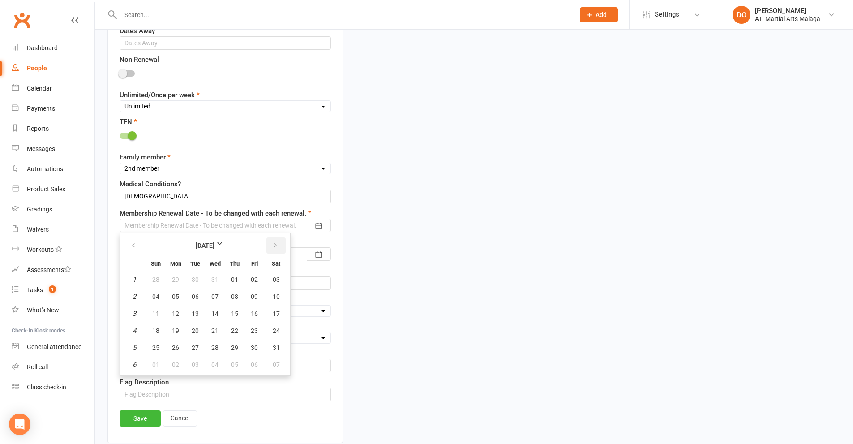
click at [279, 248] on button "button" at bounding box center [275, 245] width 19 height 16
click at [274, 295] on span "14" at bounding box center [276, 296] width 7 height 7
type input "[DATE]"
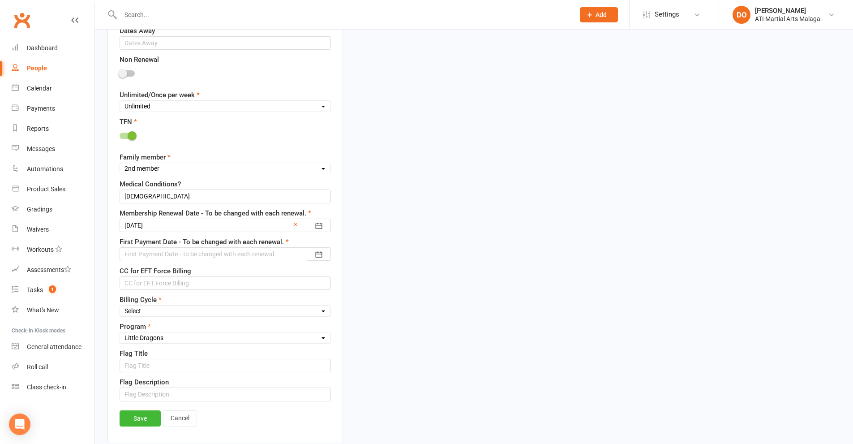
click at [267, 253] on div at bounding box center [225, 253] width 211 height 13
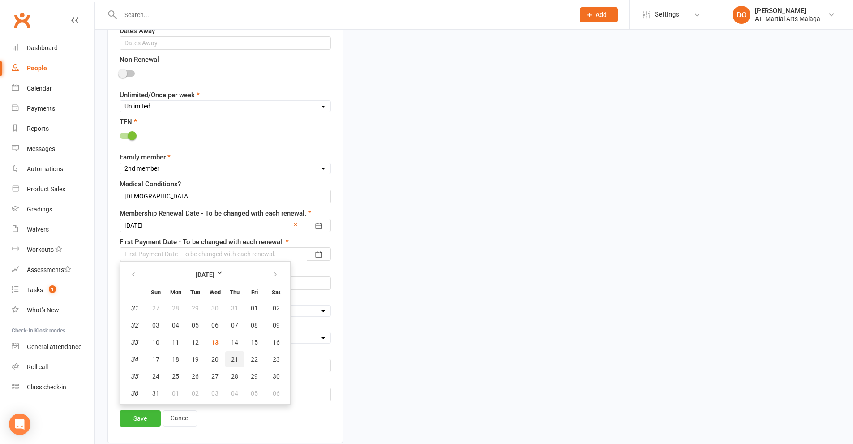
click at [237, 359] on span "21" at bounding box center [234, 358] width 7 height 7
type input "[DATE]"
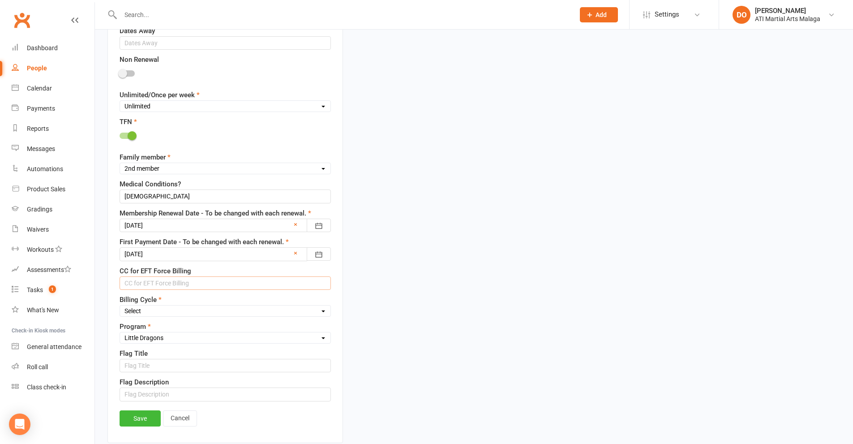
click at [213, 285] on input "text" at bounding box center [225, 282] width 211 height 13
type input "BSB/ACC"
click at [201, 316] on select "Select Fortnightly Monthly Weekly Pay as you go Upfront LEAD ONLY Quarterly Ins…" at bounding box center [225, 311] width 210 height 10
select select "Weekly"
click at [120, 307] on select "Select Fortnightly Monthly Weekly Pay as you go Upfront LEAD ONLY Quarterly Ins…" at bounding box center [225, 311] width 210 height 10
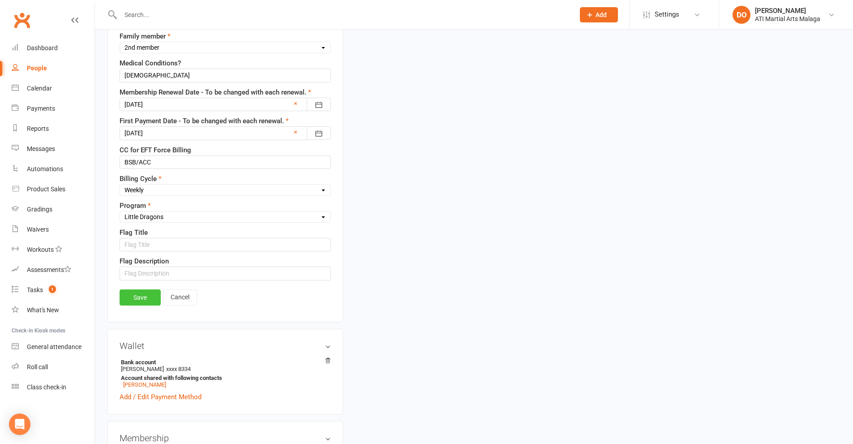
scroll to position [714, 0]
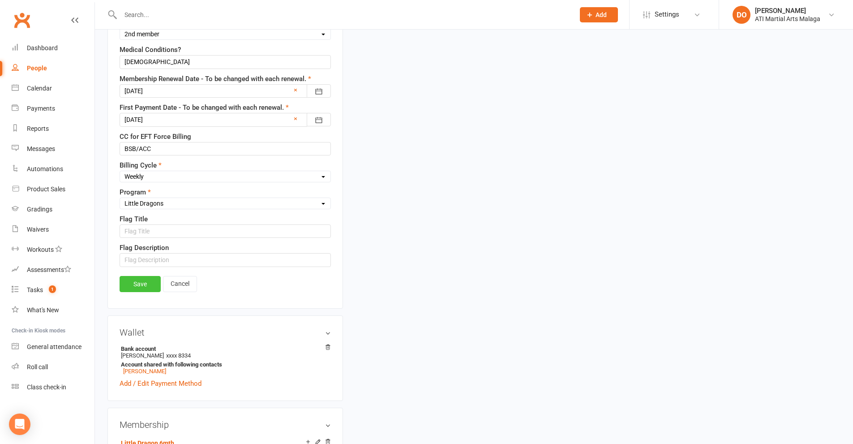
click at [150, 285] on link "Save" at bounding box center [140, 284] width 41 height 16
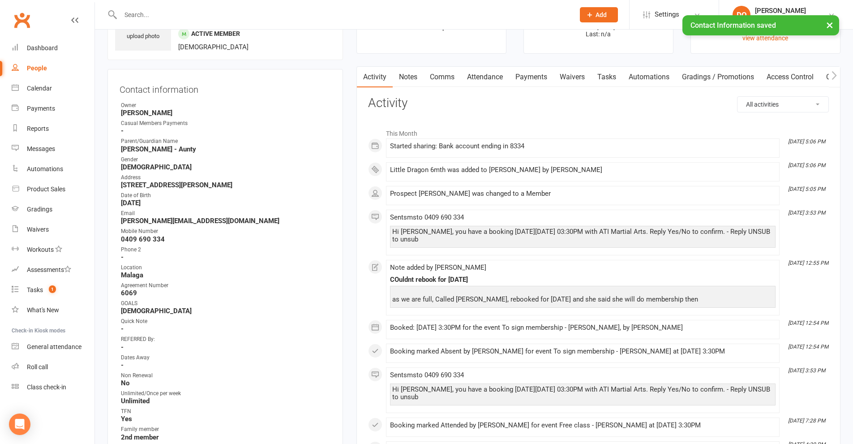
scroll to position [0, 0]
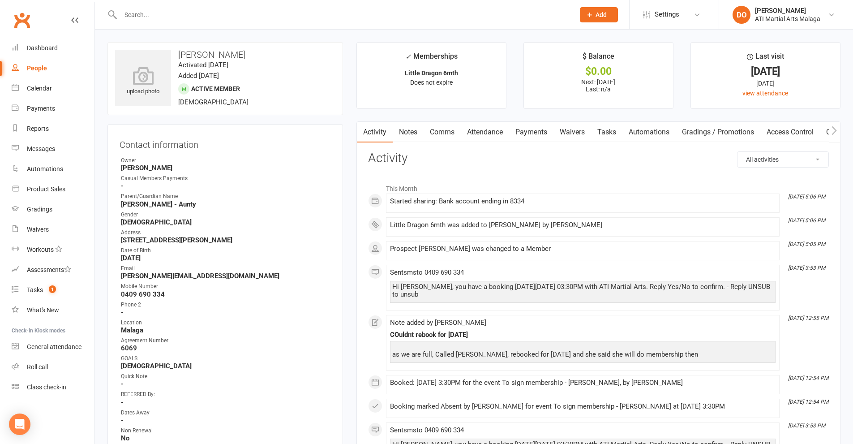
click at [541, 130] on link "Payments" at bounding box center [531, 132] width 44 height 21
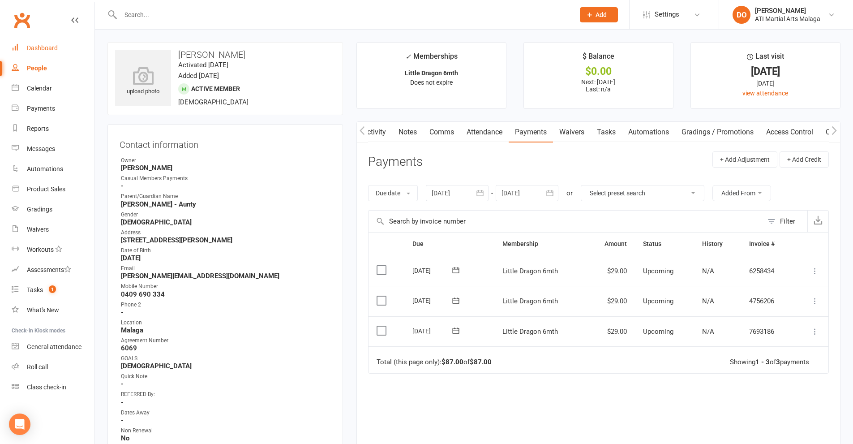
click at [39, 47] on div "Dashboard" at bounding box center [42, 47] width 31 height 7
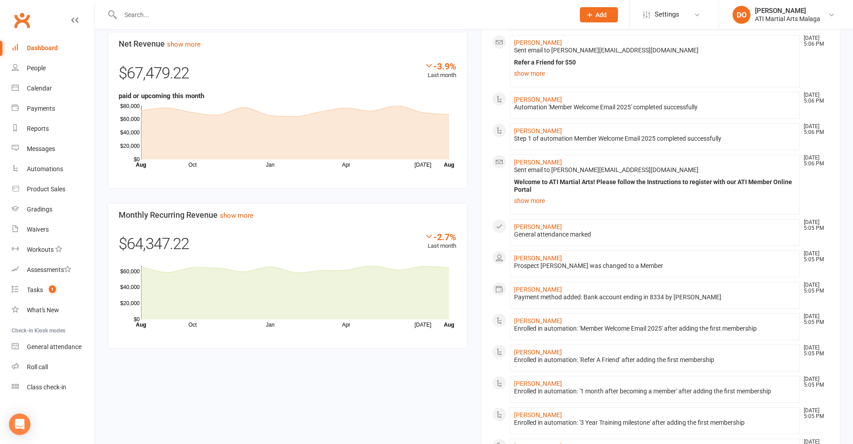
scroll to position [724, 0]
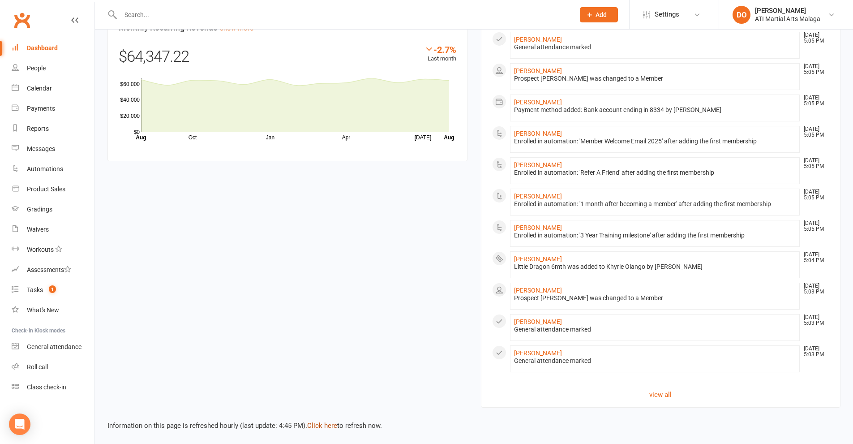
click at [316, 427] on link "Click here" at bounding box center [322, 425] width 30 height 8
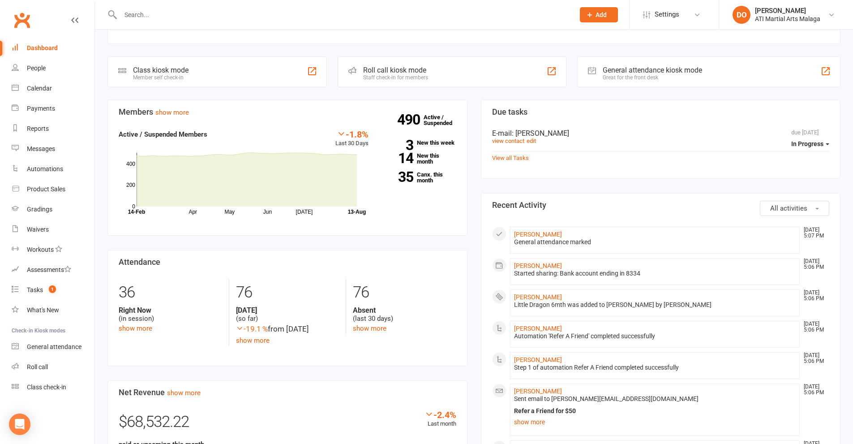
scroll to position [8, 0]
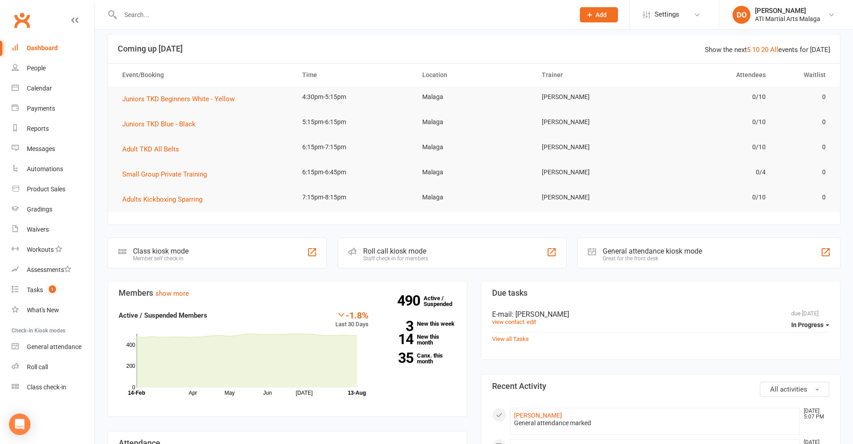
drag, startPoint x: 403, startPoint y: 15, endPoint x: 405, endPoint y: 10, distance: 5.7
click at [403, 17] on input "text" at bounding box center [343, 15] width 450 height 13
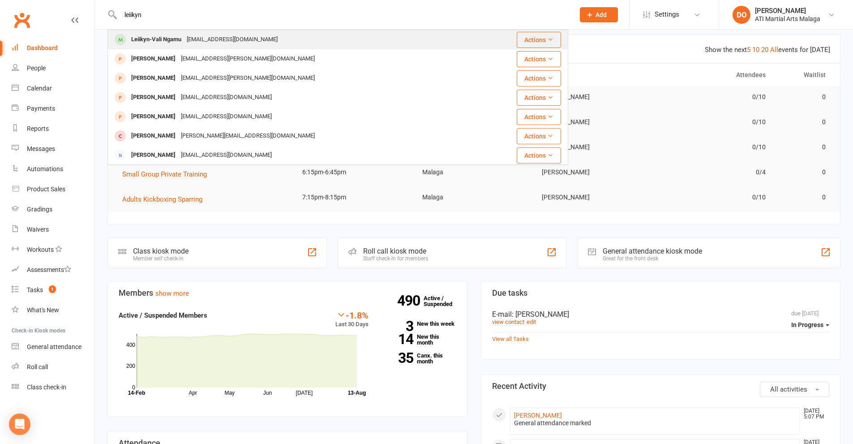
type input "leiikyn"
click at [164, 43] on div "Leiikyn-Vali Ngamu" at bounding box center [156, 39] width 56 height 13
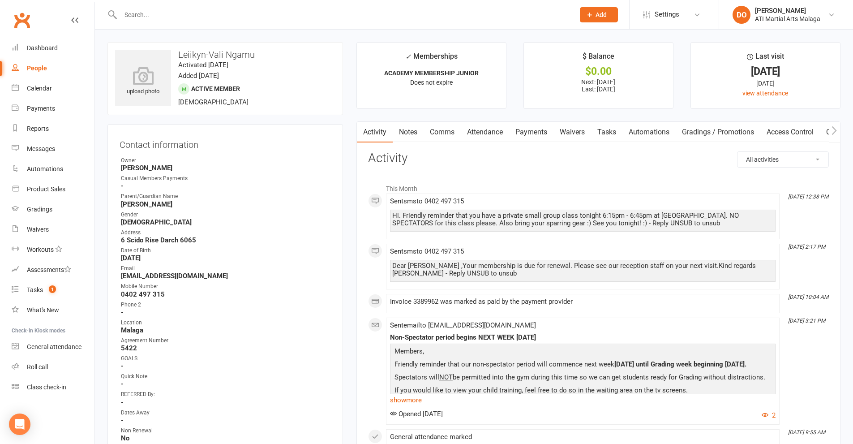
click at [537, 135] on link "Payments" at bounding box center [531, 132] width 44 height 21
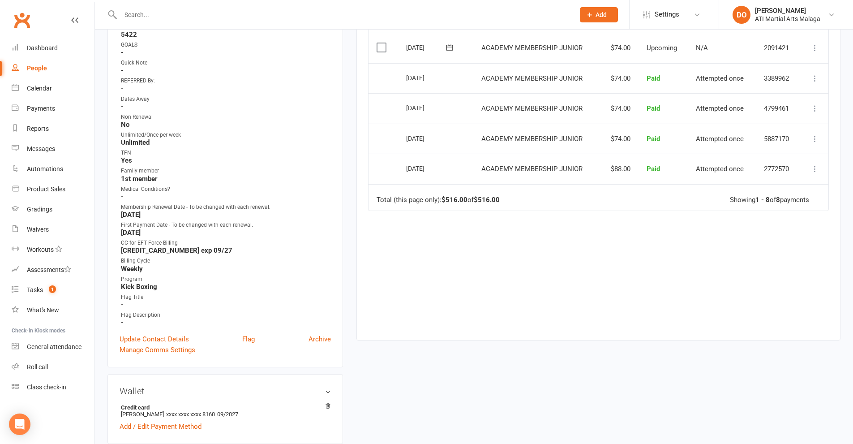
scroll to position [448, 0]
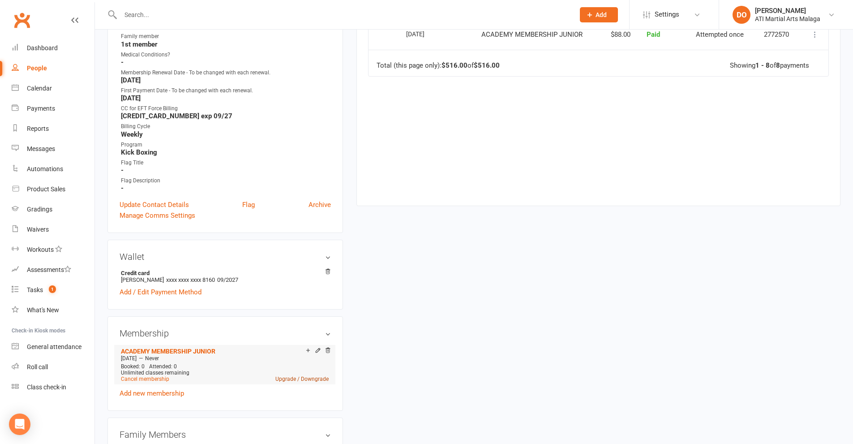
click at [308, 377] on link "Upgrade / Downgrade" at bounding box center [301, 379] width 53 height 6
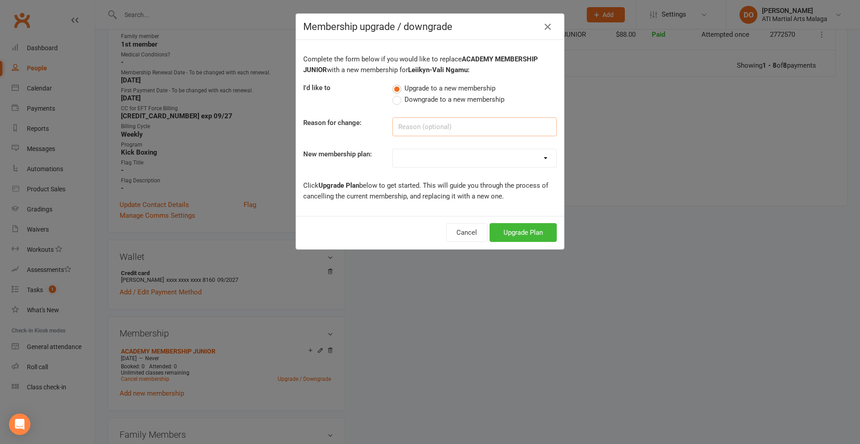
click at [450, 128] on input at bounding box center [474, 126] width 164 height 19
type input "renewing new price"
click at [452, 163] on select "Little Dragon 12mth Little Dragon 6mth Junior 12mth - Limited 3 days Junior 6mt…" at bounding box center [474, 158] width 163 height 18
select select "22"
click at [393, 149] on select "Little Dragon 12mth Little Dragon 6mth Junior 12mth - Limited 3 days Junior 6mt…" at bounding box center [474, 158] width 163 height 18
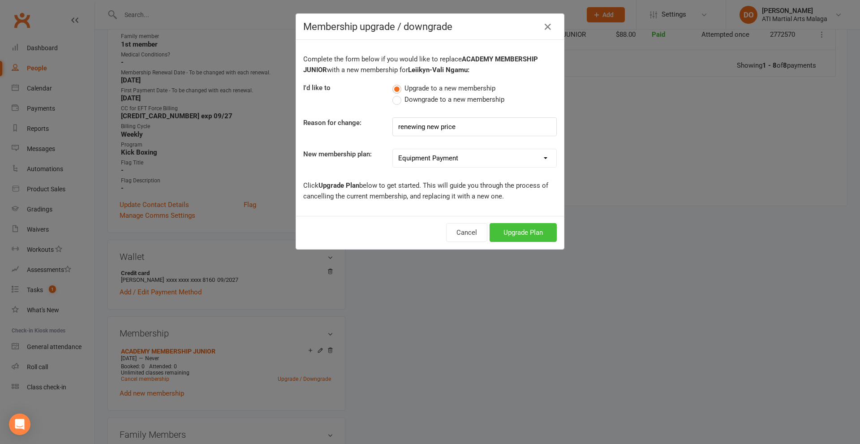
click at [511, 231] on button "Upgrade Plan" at bounding box center [522, 232] width 67 height 19
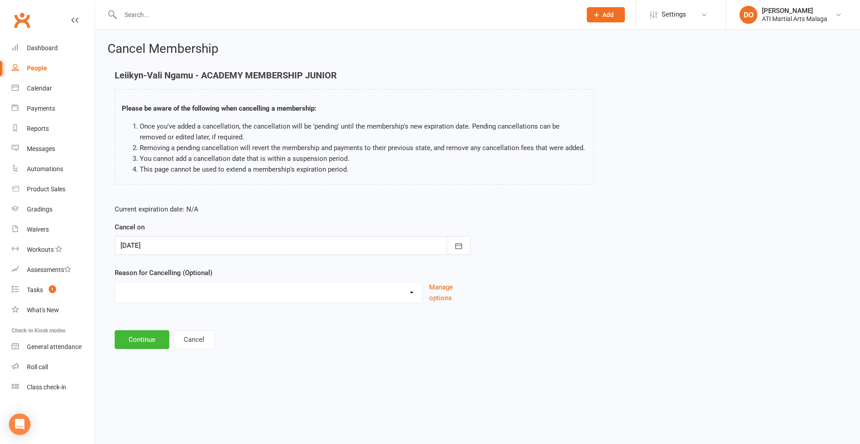
click at [199, 246] on div at bounding box center [293, 245] width 356 height 19
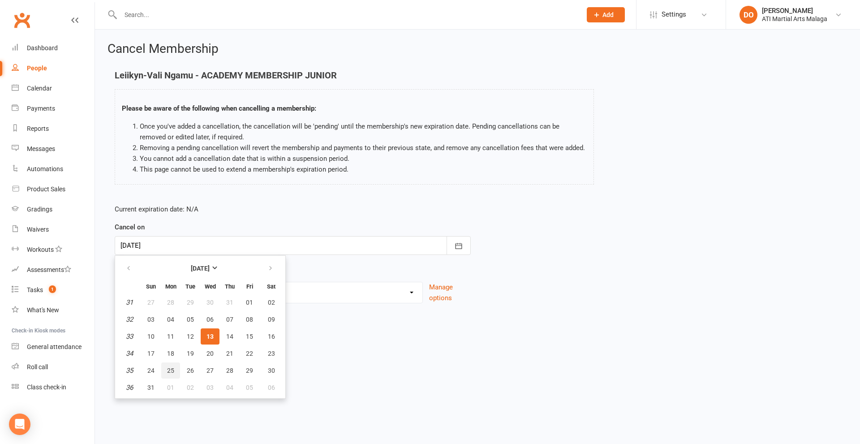
click at [172, 371] on span "25" at bounding box center [170, 370] width 7 height 7
type input "[DATE]"
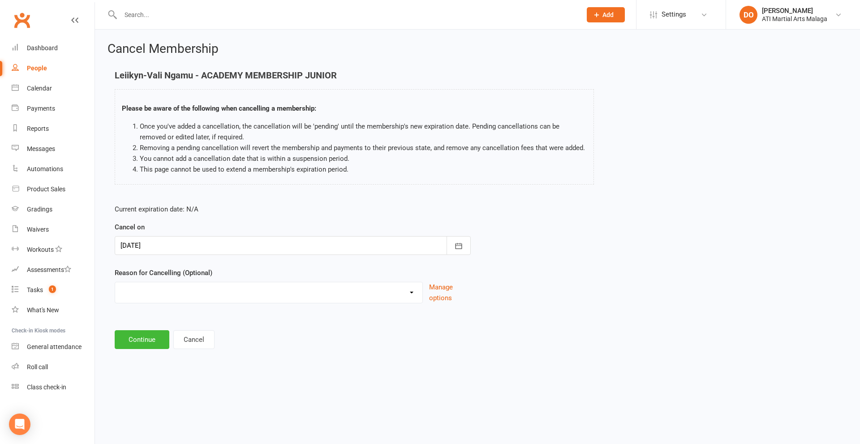
click at [226, 292] on select "Cancellation NOT APPROVED Holiday Injury Lost interest Renewing to new price Up…" at bounding box center [268, 291] width 307 height 18
select select "4"
click at [115, 282] on select "Cancellation NOT APPROVED Holiday Injury Lost interest Renewing to new price Up…" at bounding box center [268, 291] width 307 height 18
click at [148, 337] on button "Continue" at bounding box center [142, 339] width 55 height 19
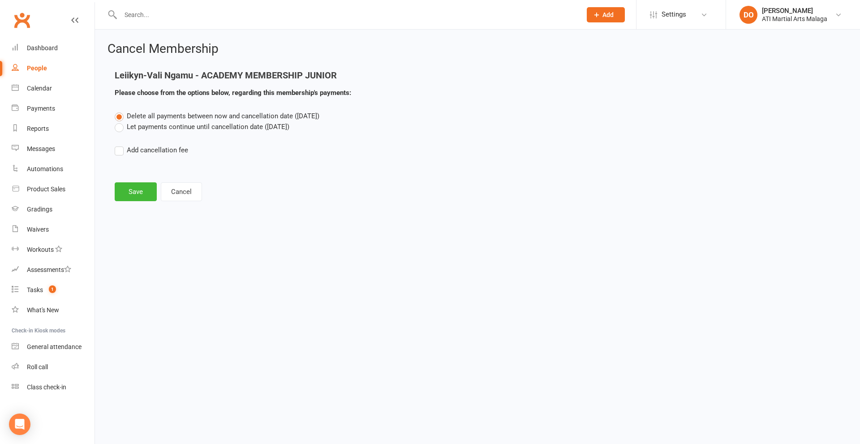
click at [120, 128] on label "Let payments continue until cancellation date ([DATE])" at bounding box center [202, 126] width 175 height 11
click at [120, 121] on input "Let payments continue until cancellation date ([DATE])" at bounding box center [118, 121] width 6 height 0
click at [146, 191] on button "Save" at bounding box center [136, 191] width 42 height 19
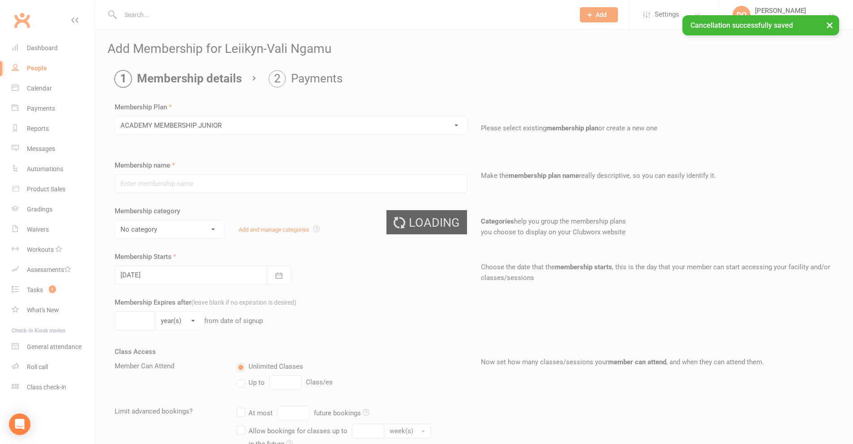
type input "ACADEMY MEMBERSHIP JUNIOR"
type input "0"
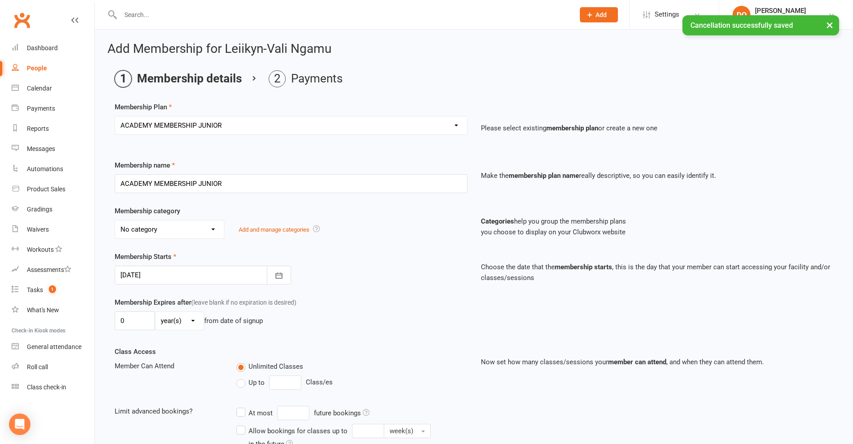
click at [171, 230] on select "No category ACADEMY - JUNIOR ACADEMY - SENIOR A-TKD BJJ BOXING Cancellation Car…" at bounding box center [169, 229] width 109 height 18
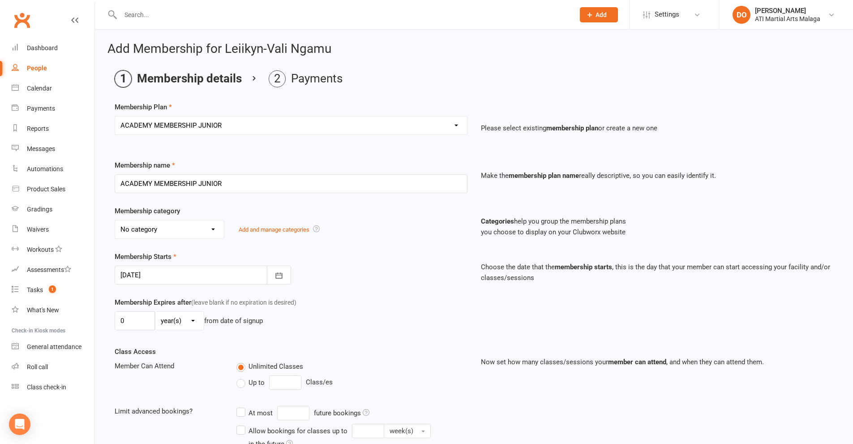
select select "0"
click at [115, 220] on select "No category ACADEMY - JUNIOR ACADEMY - SENIOR A-TKD BJJ BOXING Cancellation Car…" at bounding box center [169, 229] width 109 height 18
click at [212, 277] on div at bounding box center [203, 274] width 176 height 19
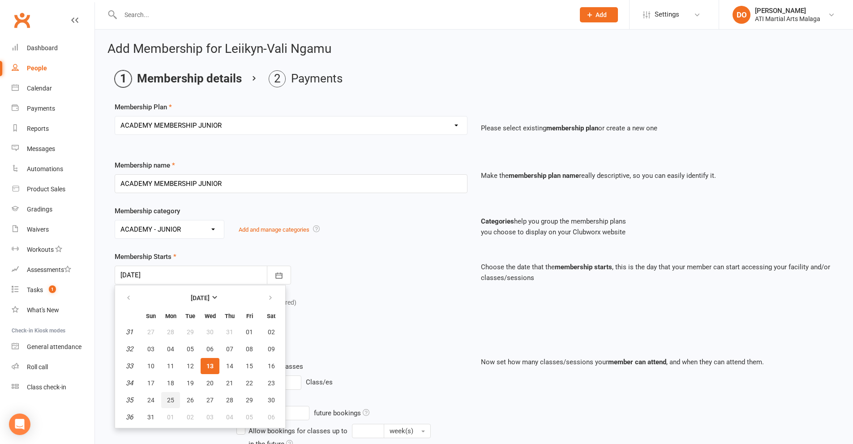
click at [167, 399] on span "25" at bounding box center [170, 399] width 7 height 7
type input "[DATE]"
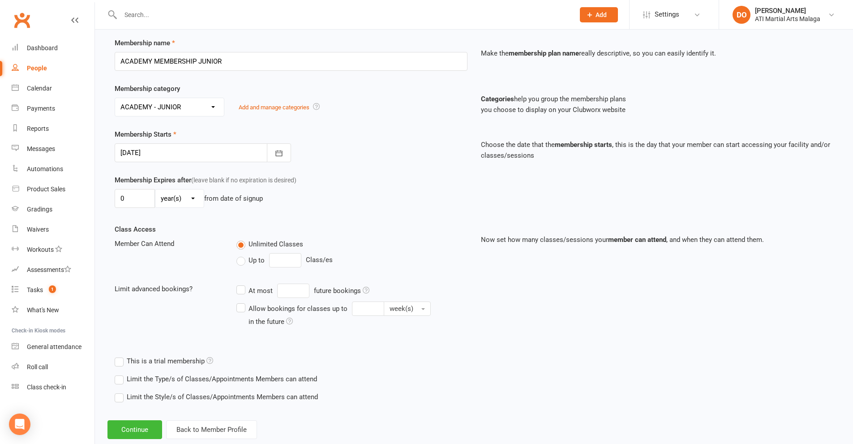
scroll to position [143, 0]
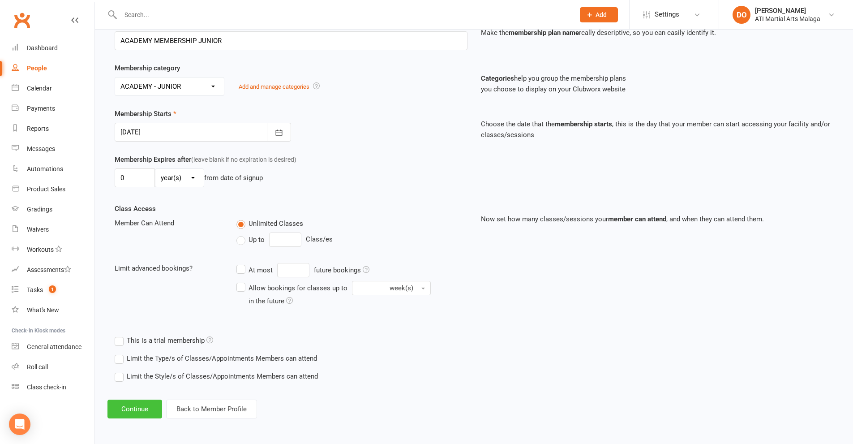
click at [145, 412] on button "Continue" at bounding box center [134, 408] width 55 height 19
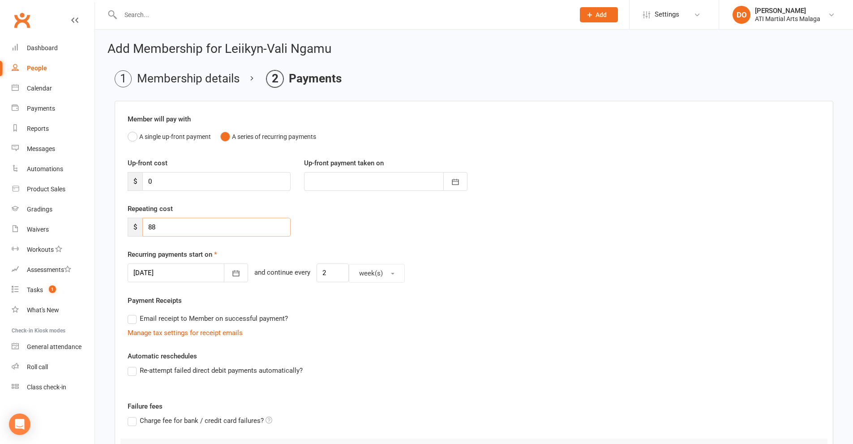
drag, startPoint x: 168, startPoint y: 225, endPoint x: 112, endPoint y: 230, distance: 55.8
click at [112, 230] on main "Membership details Payments Member will pay with A single up-front payment A se…" at bounding box center [473, 311] width 733 height 482
type input "45"
click at [231, 277] on icon "button" at bounding box center [235, 273] width 9 height 9
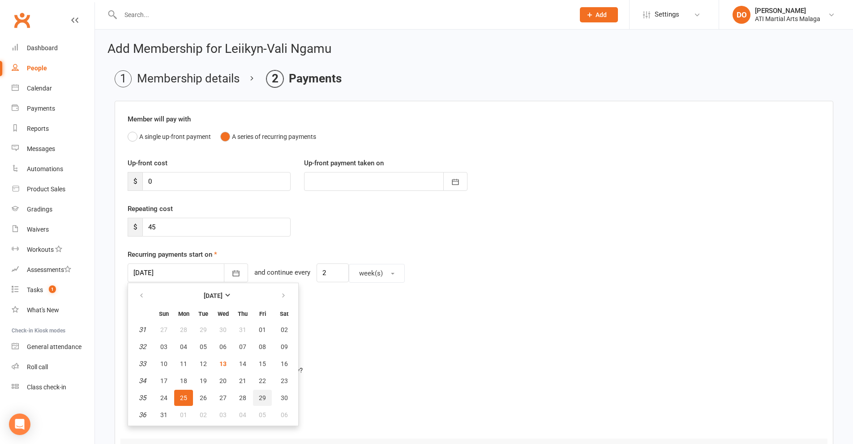
click at [261, 398] on span "29" at bounding box center [262, 397] width 7 height 7
type input "[DATE]"
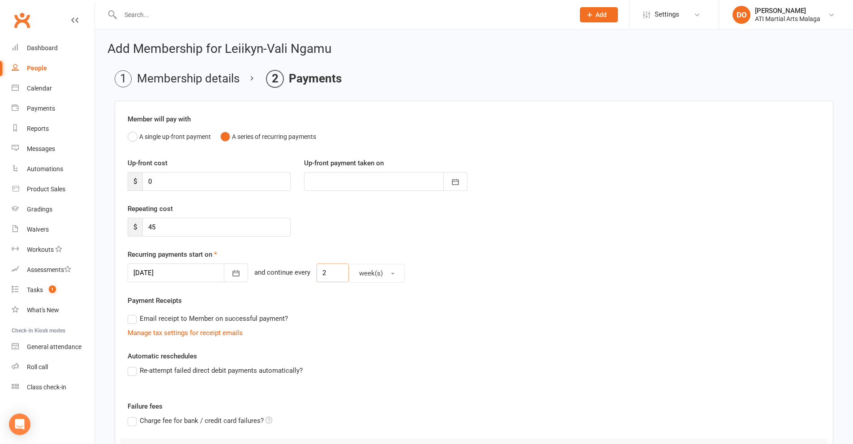
drag, startPoint x: 317, startPoint y: 275, endPoint x: 298, endPoint y: 275, distance: 19.3
click at [298, 275] on div "[DATE] [DATE] Sun Mon Tue Wed Thu Fri Sat 31 27 28 29 30 31 01 02 32 03 04 05 0…" at bounding box center [474, 272] width 693 height 19
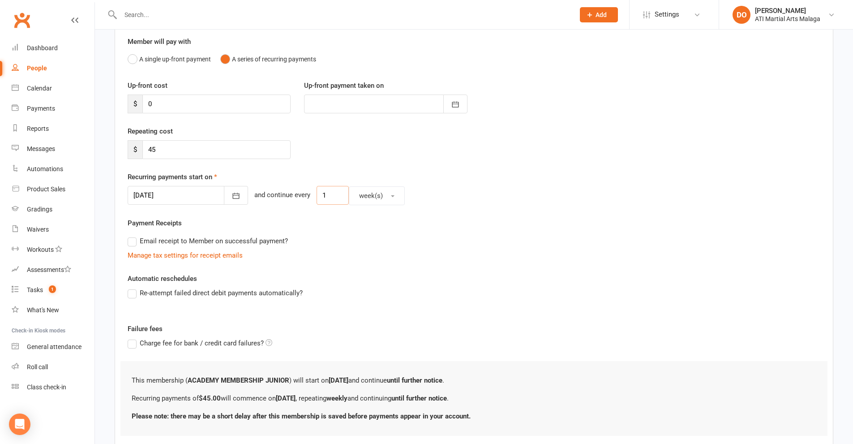
scroll to position [134, 0]
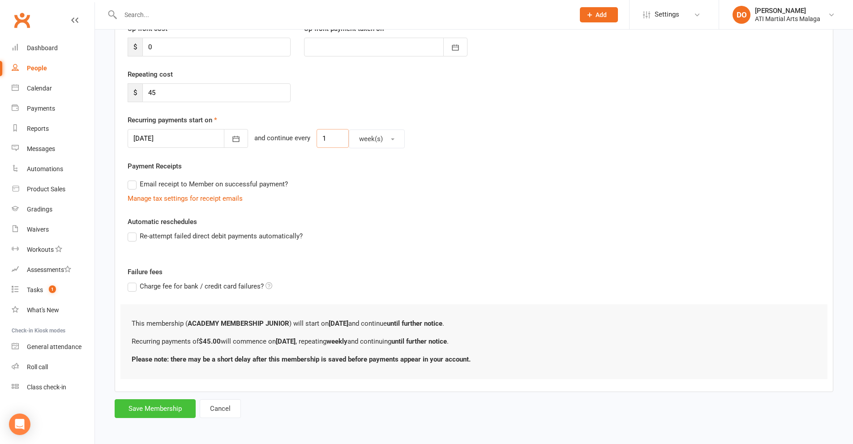
type input "1"
click at [171, 407] on button "Save Membership" at bounding box center [155, 408] width 81 height 19
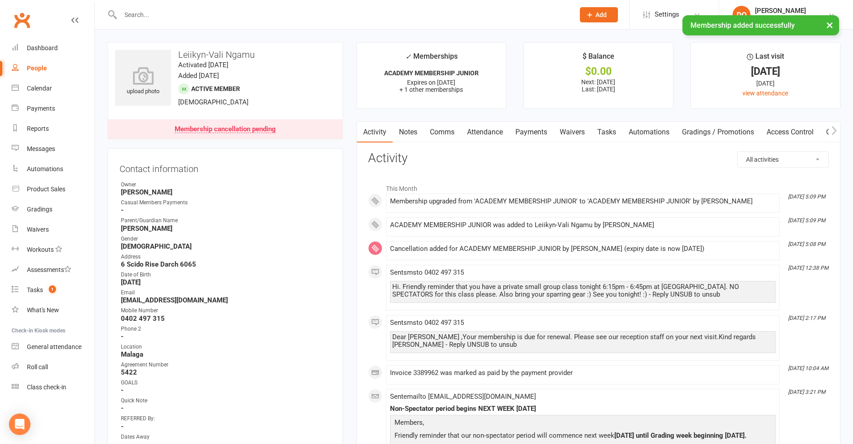
click at [535, 132] on link "Payments" at bounding box center [531, 132] width 44 height 21
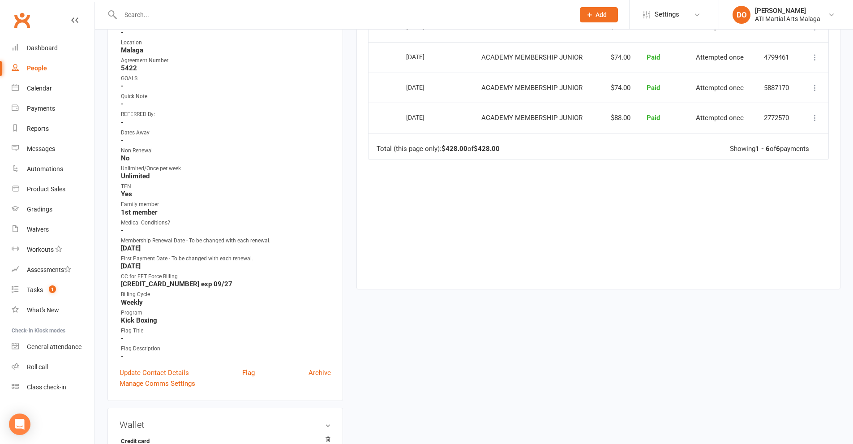
scroll to position [313, 0]
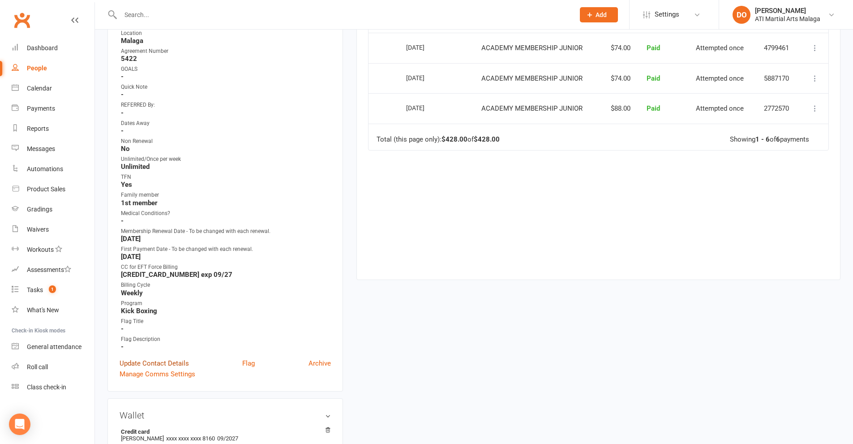
click at [167, 363] on link "Update Contact Details" at bounding box center [154, 363] width 69 height 11
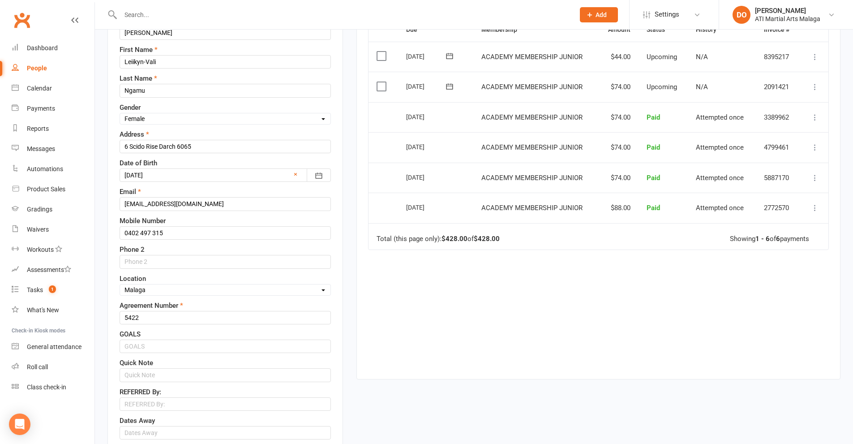
scroll to position [221, 0]
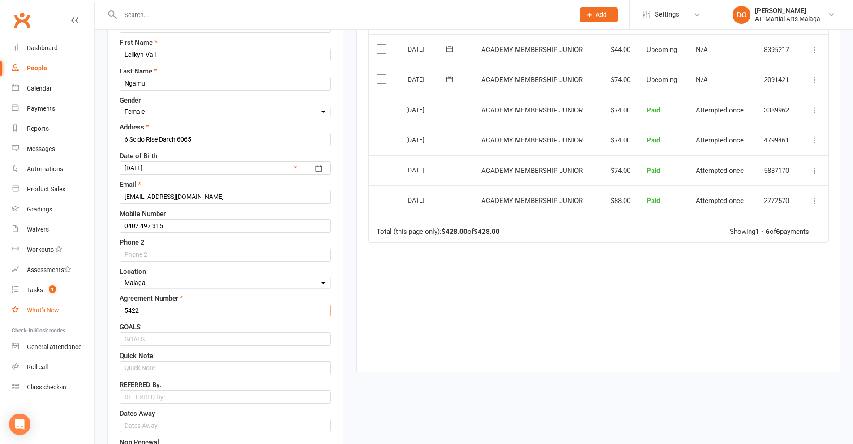
drag, startPoint x: 159, startPoint y: 312, endPoint x: 64, endPoint y: 314, distance: 94.9
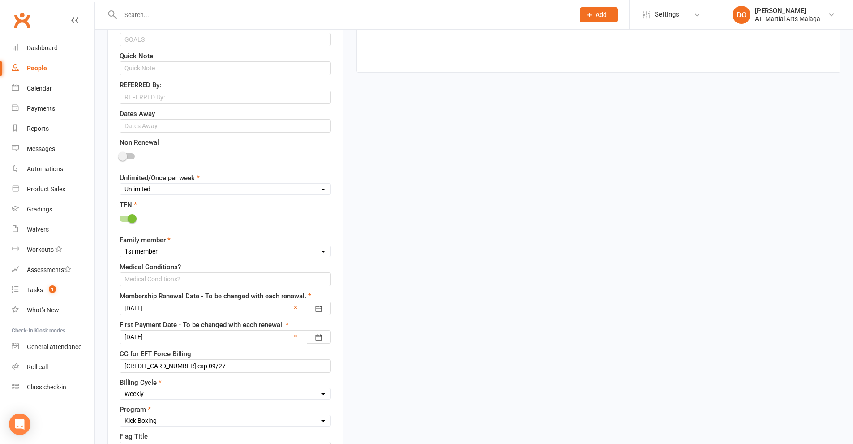
scroll to position [535, 0]
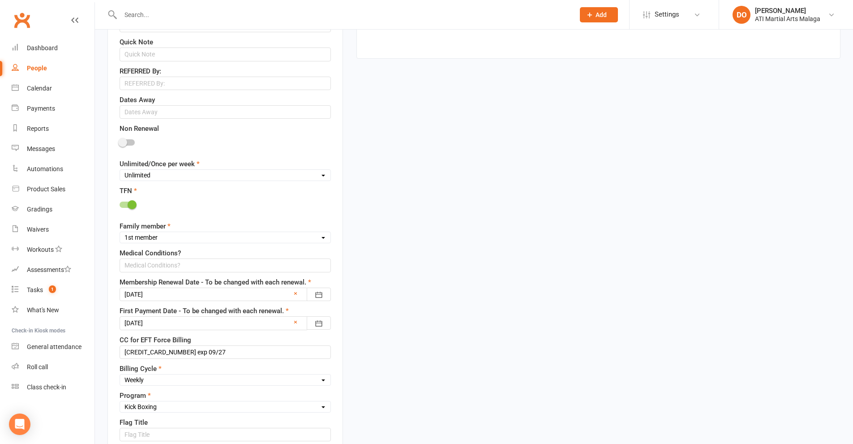
type input "6129"
click at [179, 297] on div at bounding box center [225, 293] width 211 height 13
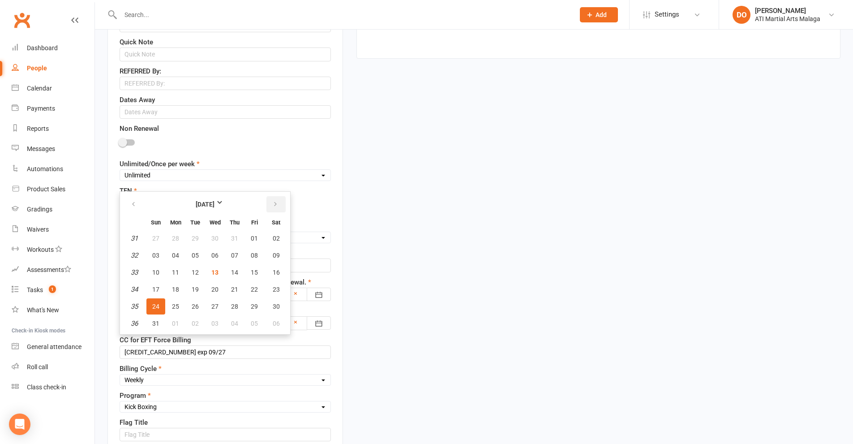
click at [277, 211] on button "button" at bounding box center [275, 204] width 19 height 16
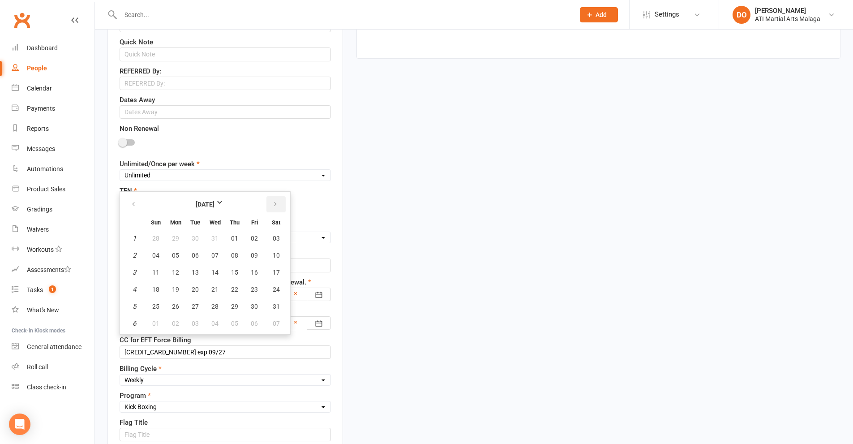
click at [278, 209] on button "button" at bounding box center [275, 204] width 19 height 16
click at [216, 292] on span "25" at bounding box center [214, 289] width 7 height 7
type input "[DATE]"
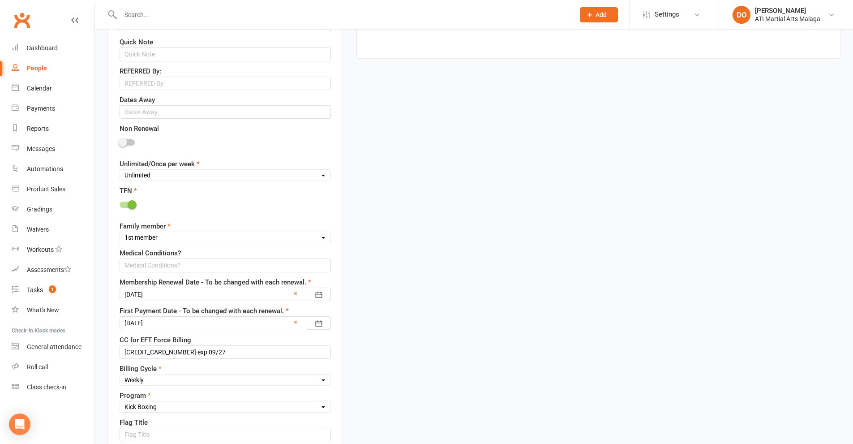
scroll to position [579, 0]
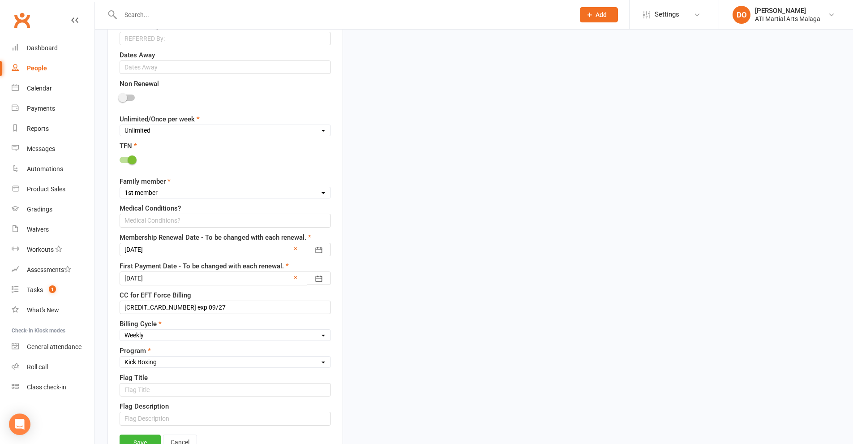
click at [272, 280] on div at bounding box center [225, 277] width 211 height 13
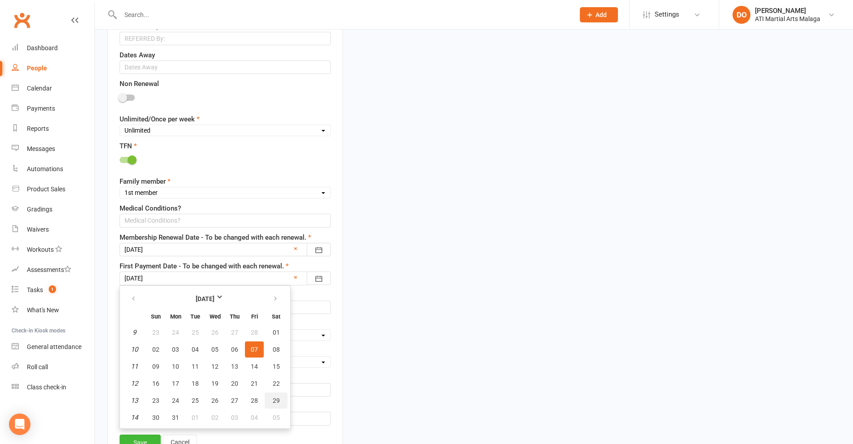
click at [278, 400] on span "29" at bounding box center [276, 400] width 7 height 7
type input "[DATE]"
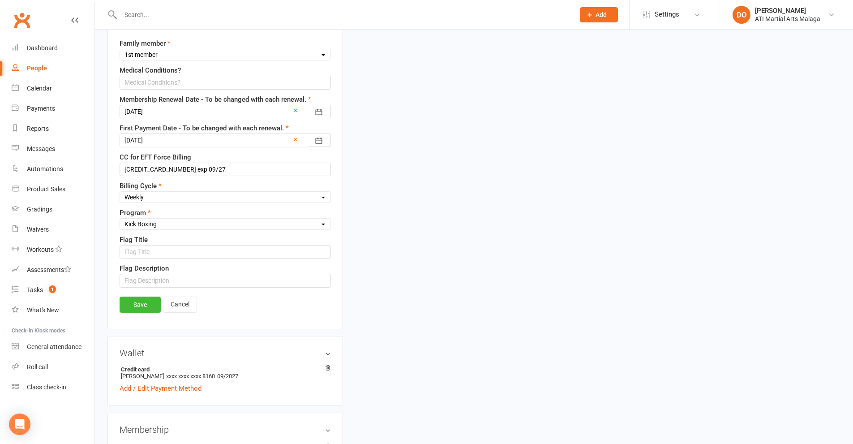
scroll to position [758, 0]
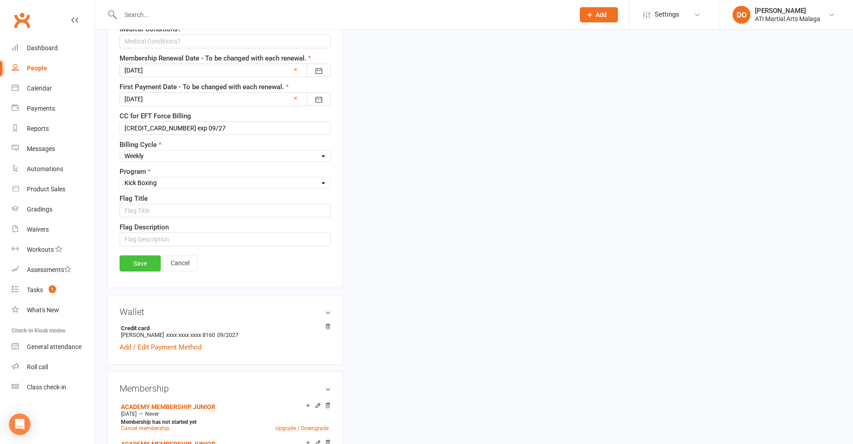
click at [134, 262] on link "Save" at bounding box center [140, 263] width 41 height 16
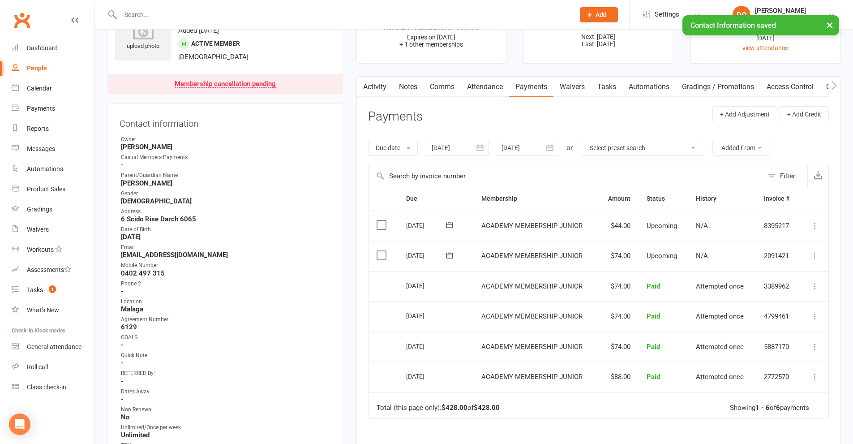
scroll to position [0, 0]
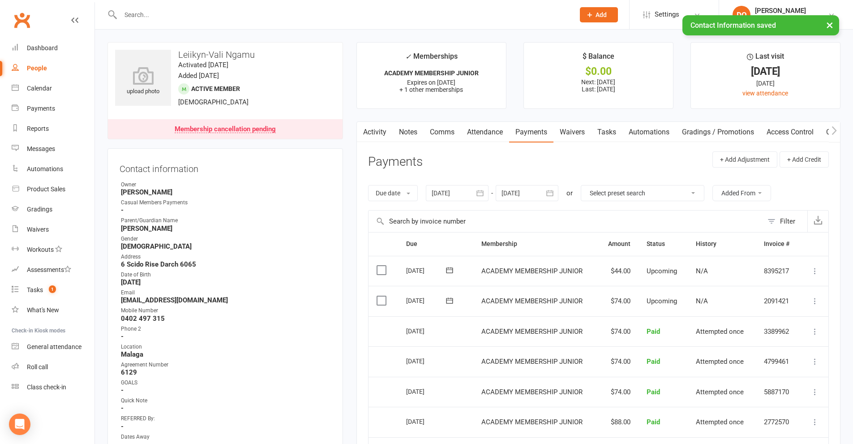
click at [552, 193] on icon "button" at bounding box center [550, 193] width 7 height 6
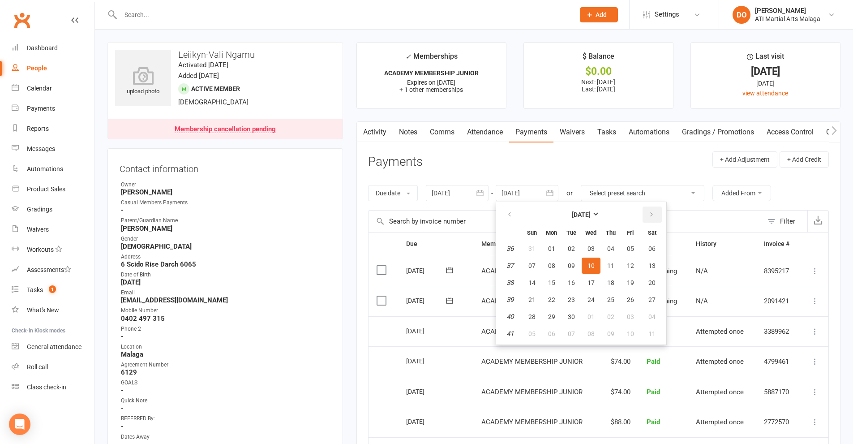
click at [656, 212] on button "button" at bounding box center [651, 214] width 19 height 16
click at [616, 284] on button "18" at bounding box center [610, 282] width 19 height 16
type input "[DATE]"
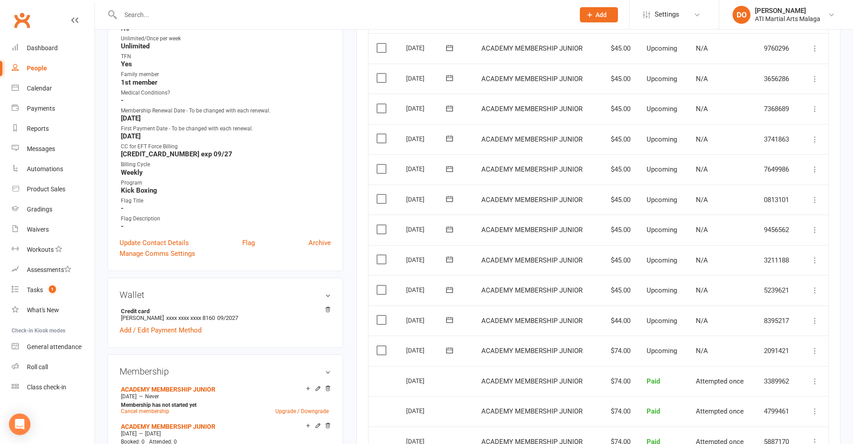
scroll to position [448, 0]
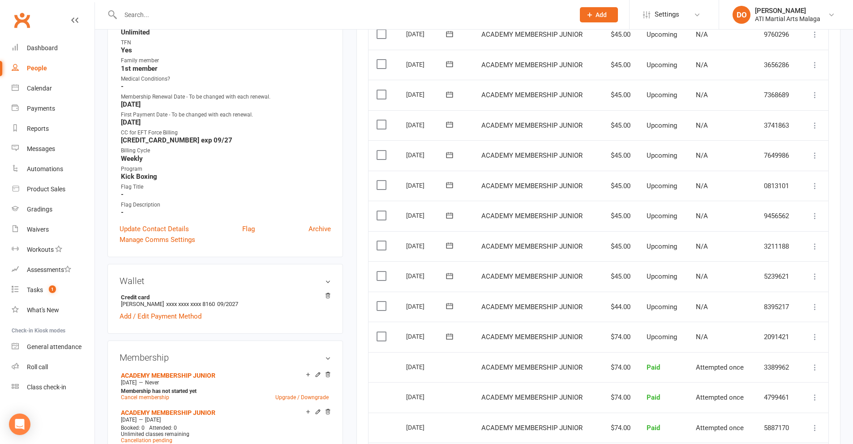
click at [258, 20] on input "text" at bounding box center [343, 15] width 450 height 13
click at [598, 17] on span "Add" at bounding box center [600, 14] width 11 height 7
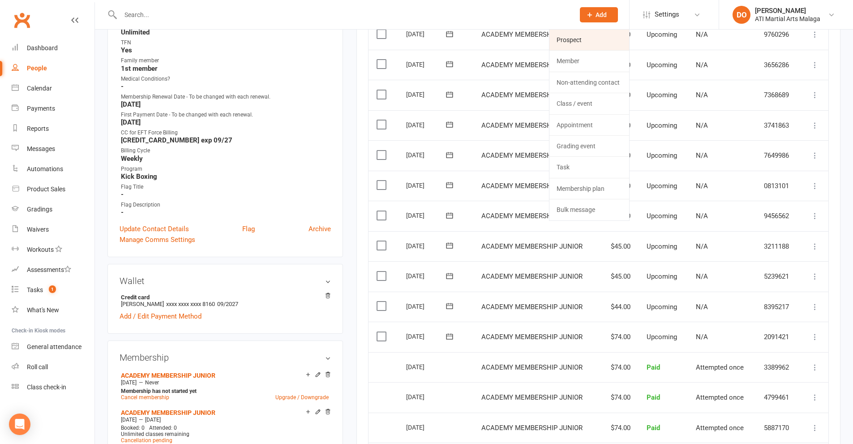
click at [560, 43] on link "Prospect" at bounding box center [589, 40] width 80 height 21
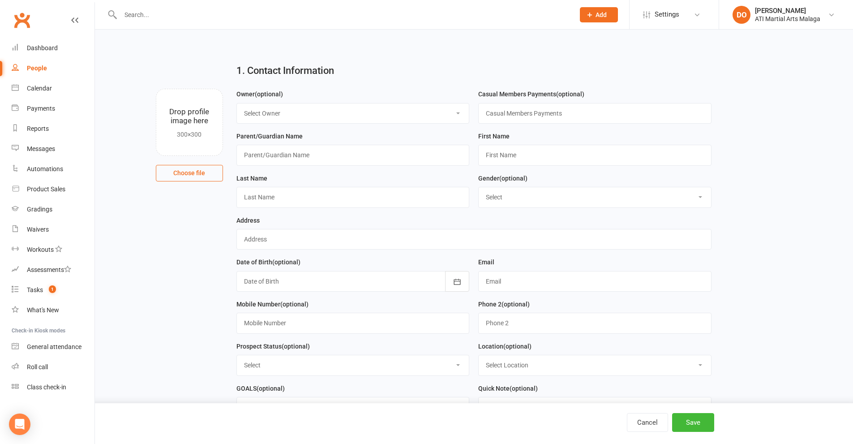
drag, startPoint x: 372, startPoint y: 111, endPoint x: 371, endPoint y: 120, distance: 9.9
click at [372, 111] on select "Select Owner [PERSON_NAME] [PERSON_NAME] [PERSON_NAME] ATI Martial Arts Malaga …" at bounding box center [353, 113] width 232 height 20
select select "11"
click at [237, 103] on select "Select Owner [PERSON_NAME] [PERSON_NAME] [PERSON_NAME] ATI Martial Arts Malaga …" at bounding box center [353, 113] width 232 height 20
click at [386, 154] on input "text" at bounding box center [352, 155] width 233 height 21
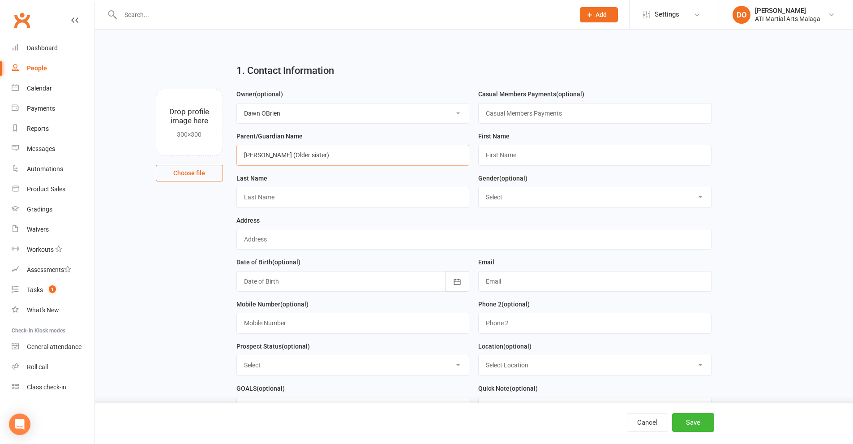
type input "[PERSON_NAME] (Older sister)"
click at [539, 157] on input "text" at bounding box center [594, 155] width 233 height 21
type input "[PERSON_NAME]"
click at [380, 202] on input "text" at bounding box center [352, 197] width 233 height 21
type input "Phungsa"
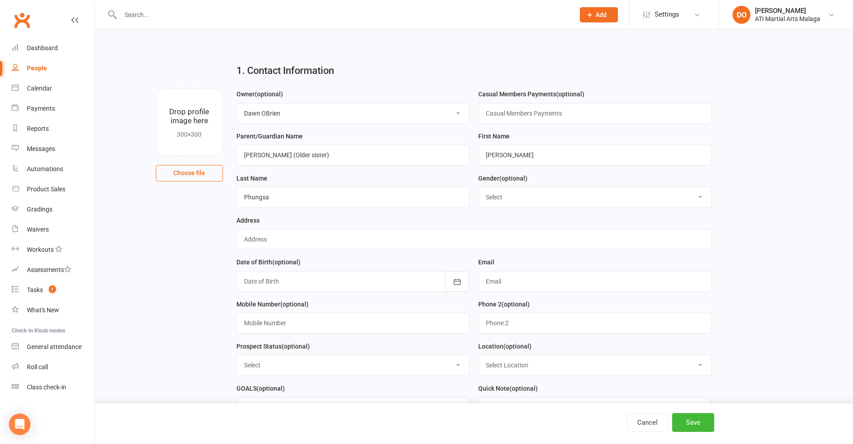
click at [509, 198] on select "Select [DEMOGRAPHIC_DATA] [DEMOGRAPHIC_DATA]" at bounding box center [595, 197] width 232 height 20
select select "[DEMOGRAPHIC_DATA]"
click at [479, 188] on select "Select [DEMOGRAPHIC_DATA] [DEMOGRAPHIC_DATA]" at bounding box center [595, 197] width 232 height 20
click at [430, 241] on input "text" at bounding box center [473, 239] width 475 height 21
type input "?"
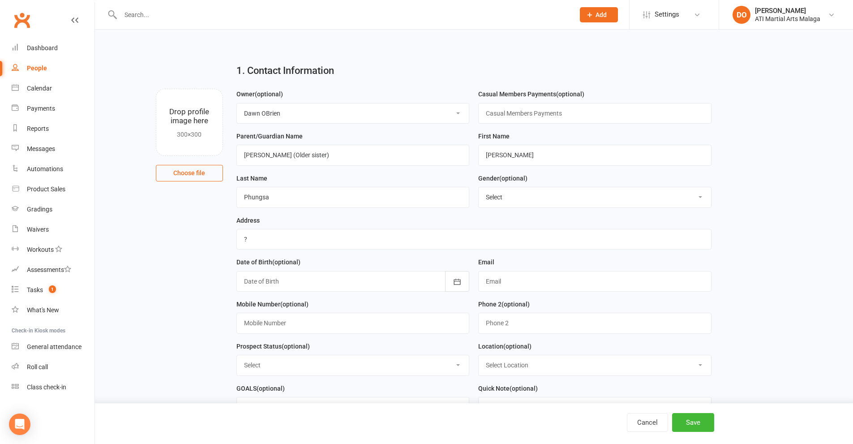
click at [556, 263] on div "Email" at bounding box center [594, 274] width 233 height 35
click at [453, 286] on icon "button" at bounding box center [457, 281] width 9 height 9
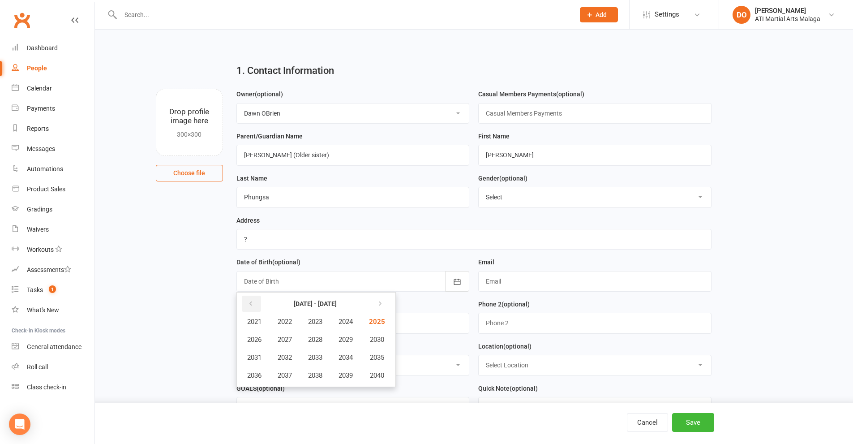
click at [253, 312] on button "button" at bounding box center [251, 303] width 19 height 16
click at [322, 361] on span "2013" at bounding box center [315, 357] width 14 height 8
click at [308, 342] on span "May" at bounding box center [302, 339] width 13 height 8
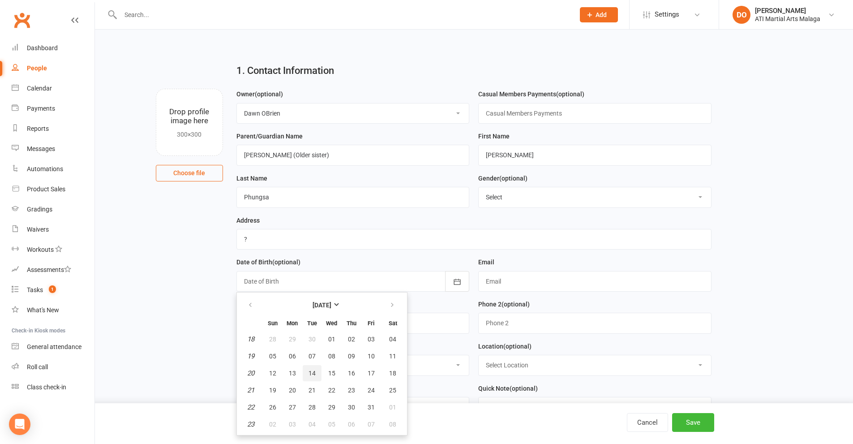
click at [312, 373] on span "14" at bounding box center [311, 372] width 7 height 7
type input "[DATE]"
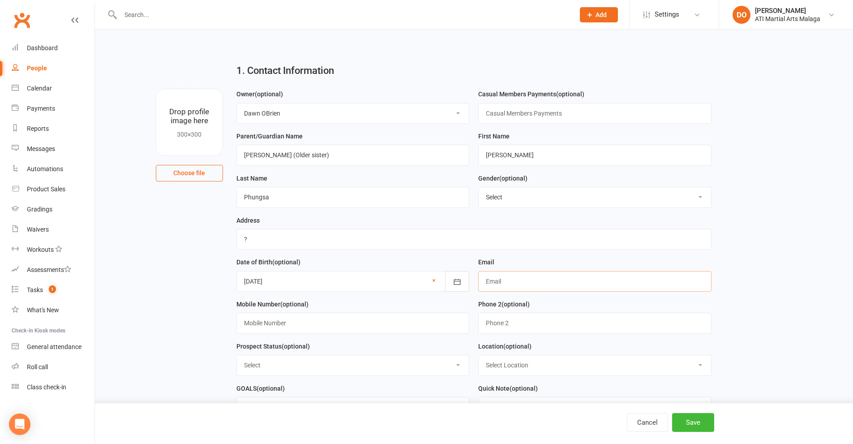
click at [525, 280] on input "text" at bounding box center [594, 281] width 233 height 21
type input "[EMAIL_ADDRESS][DOMAIN_NAME]"
click at [419, 330] on input "text" at bounding box center [352, 322] width 233 height 21
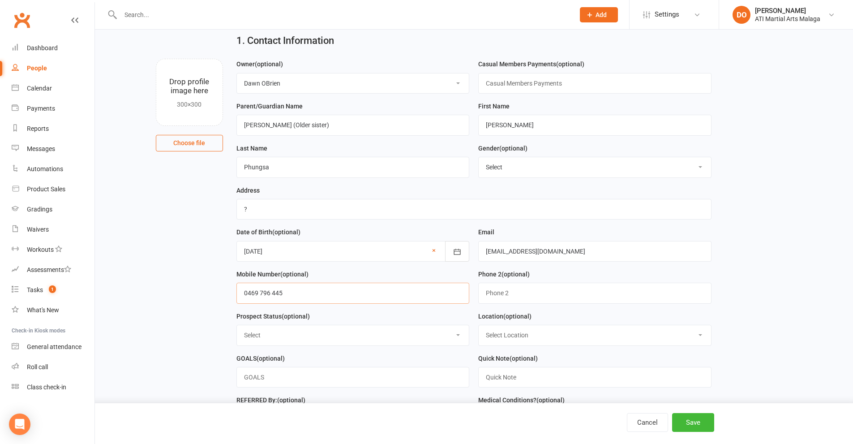
scroll to position [90, 0]
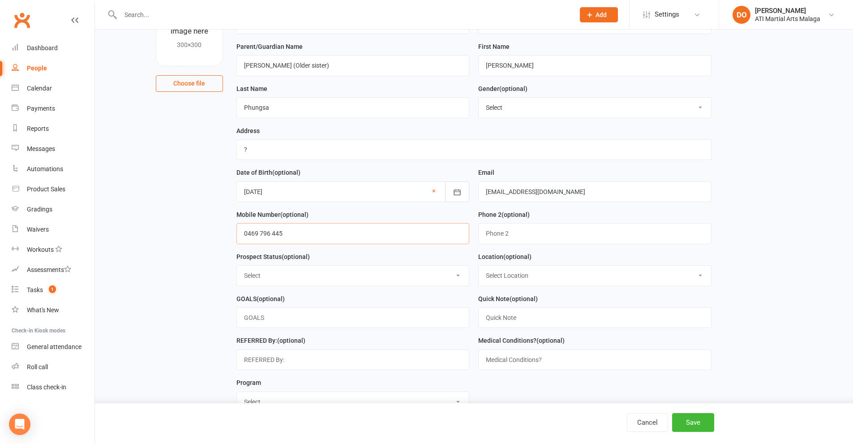
type input "0469 796 445"
click at [328, 284] on select "Select Initial Contact Follow-up Call Satellite Lead Birthday Lead Not Ready No…" at bounding box center [353, 275] width 232 height 20
select select "Initial Contact"
click at [237, 269] on select "Select Initial Contact Follow-up Call Satellite Lead Birthday Lead Not Ready No…" at bounding box center [353, 275] width 232 height 20
click at [510, 274] on select "Select Location [GEOGRAPHIC_DATA] [GEOGRAPHIC_DATA] [GEOGRAPHIC_DATA] Satellite…" at bounding box center [595, 275] width 232 height 20
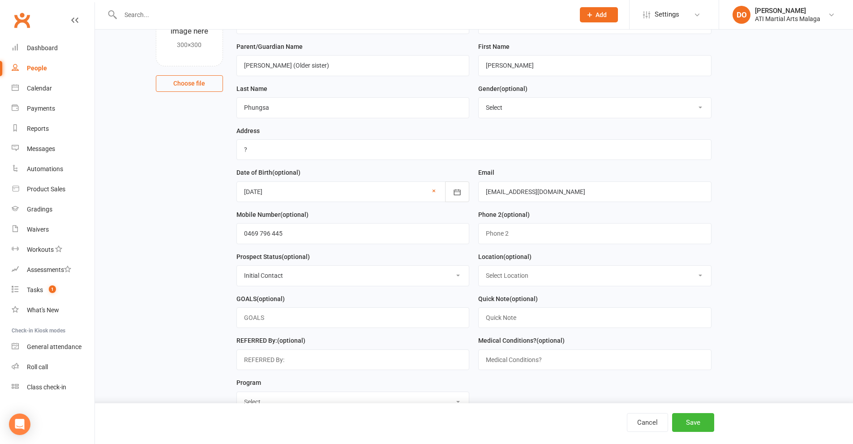
select select "1"
click at [479, 269] on select "Select Location [GEOGRAPHIC_DATA] [GEOGRAPHIC_DATA] [GEOGRAPHIC_DATA] Satellite…" at bounding box center [595, 275] width 232 height 20
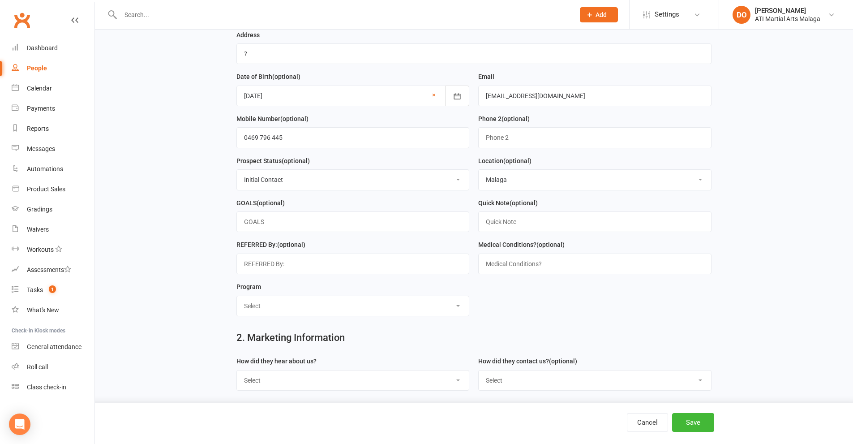
scroll to position [224, 0]
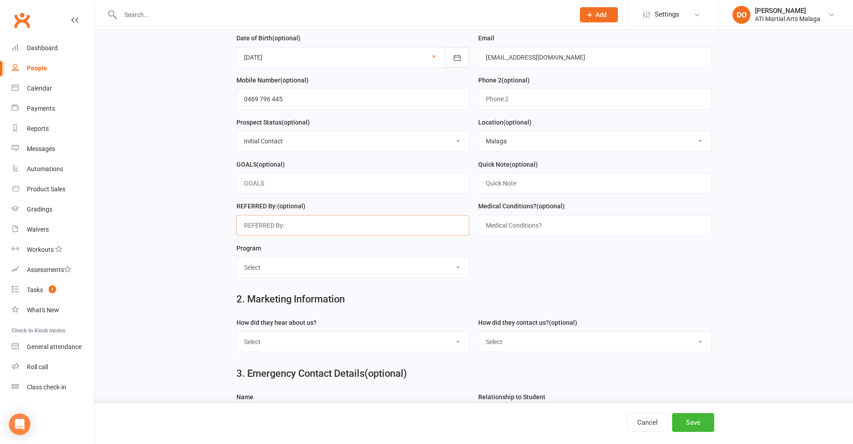
click at [411, 232] on input "text" at bounding box center [352, 225] width 233 height 21
type input "[PERSON_NAME] Sonning"
click at [334, 277] on select "Select Little Dragons Junior TKD Adult TKD Kick Boxing Women's Only Special Nee…" at bounding box center [353, 267] width 232 height 20
select select "Junior TKD"
click at [237, 261] on select "Select Little Dragons Junior TKD Adult TKD Kick Boxing Women's Only Special Nee…" at bounding box center [353, 267] width 232 height 20
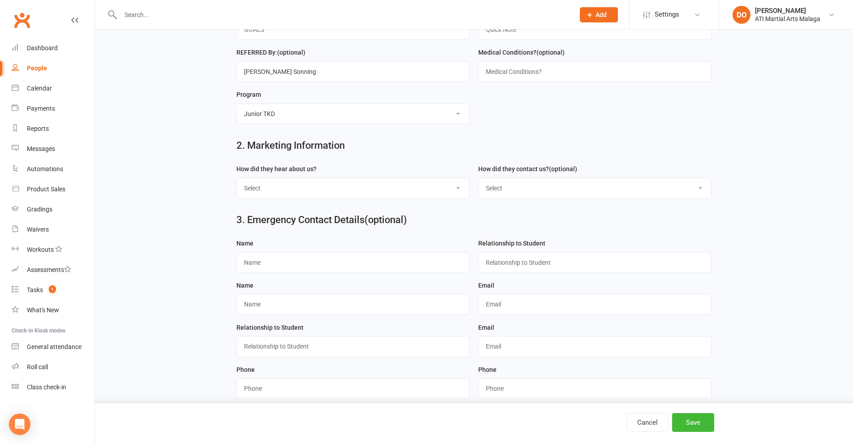
scroll to position [403, 0]
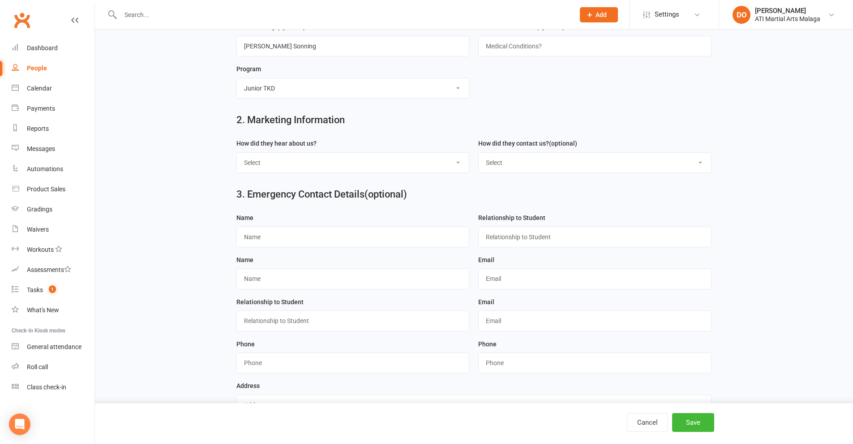
click at [329, 167] on select "Select Google Through A Friend Facebook Sms/Email Offer Flyer School Class Open…" at bounding box center [353, 163] width 232 height 20
select select "Through A Friend"
click at [237, 157] on select "Select Google Through A Friend Facebook Sms/Email Offer Flyer School Class Open…" at bounding box center [353, 163] width 232 height 20
click at [537, 171] on select "Select Phone Email In-Facility Facebook Referral QR code registration Live Book…" at bounding box center [595, 163] width 232 height 20
select select "In-Facility"
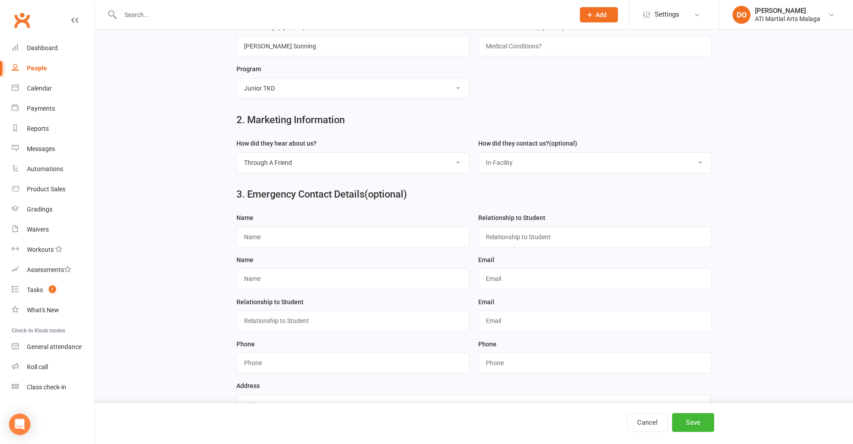
click at [479, 157] on select "Select Phone Email In-Facility Facebook Referral QR code registration Live Book…" at bounding box center [595, 163] width 232 height 20
click at [699, 424] on button "Save" at bounding box center [693, 422] width 42 height 19
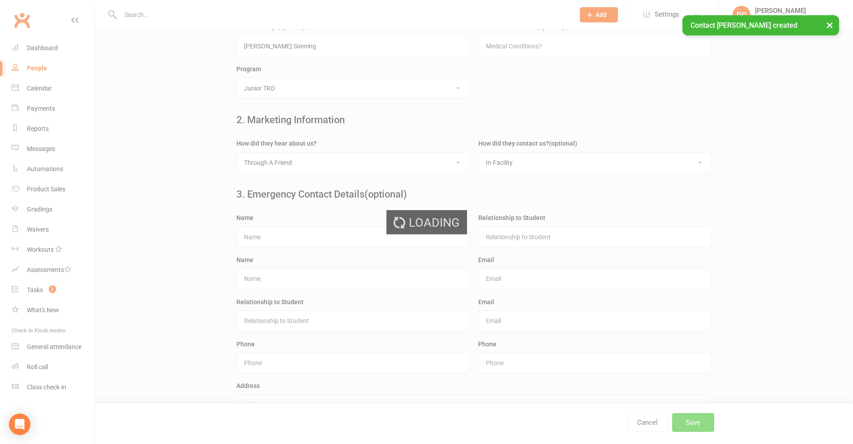
scroll to position [0, 0]
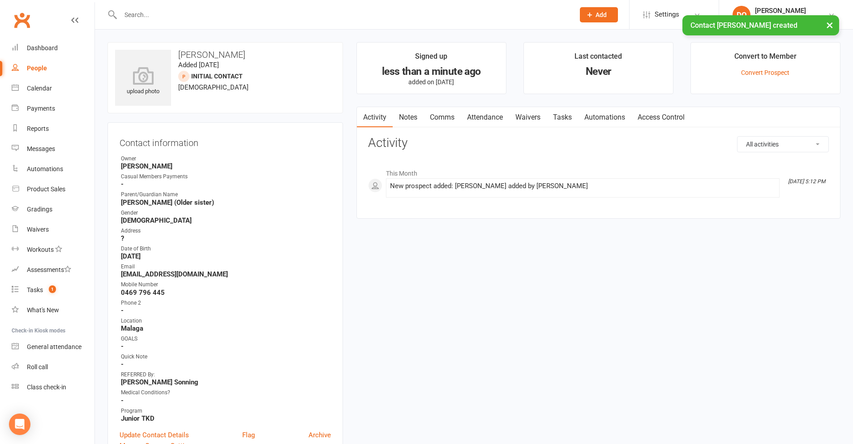
click at [480, 122] on link "Attendance" at bounding box center [485, 117] width 48 height 21
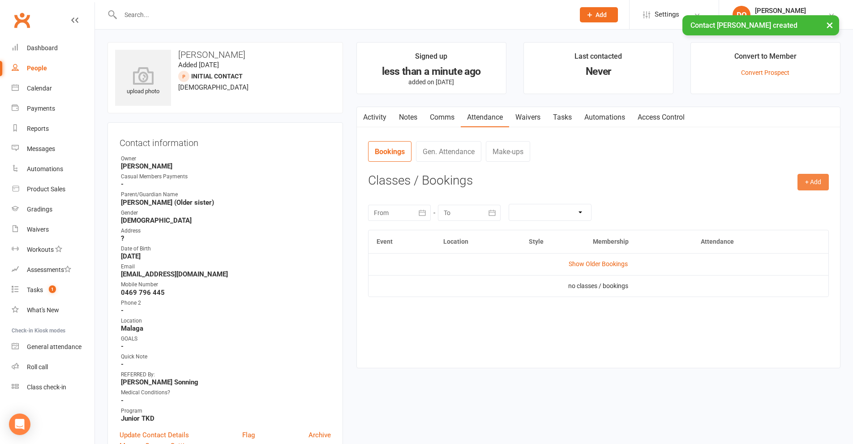
click at [820, 184] on button "+ Add" at bounding box center [812, 182] width 31 height 16
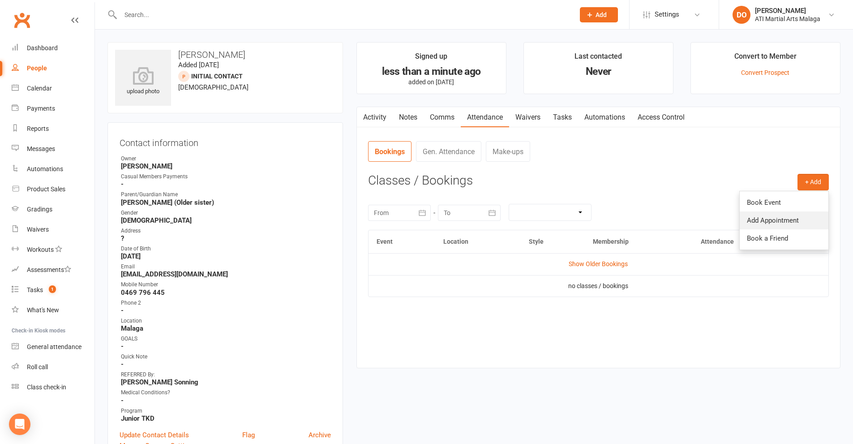
click at [796, 219] on link "Add Appointment" at bounding box center [784, 220] width 89 height 18
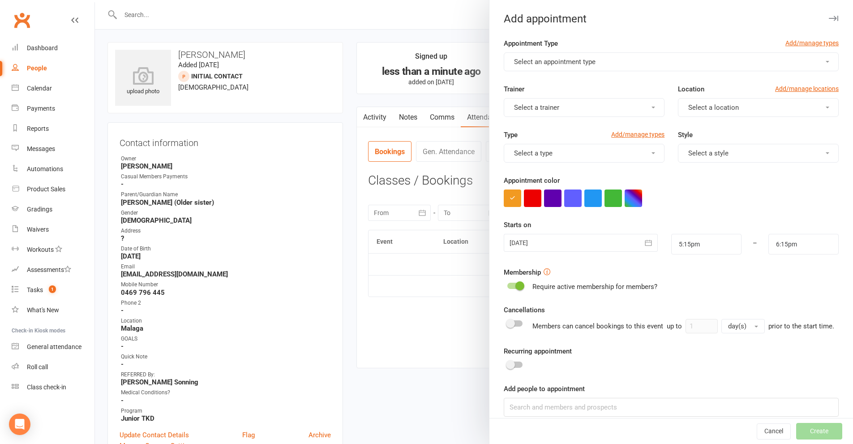
click at [551, 60] on span "Select an appointment type" at bounding box center [554, 62] width 81 height 8
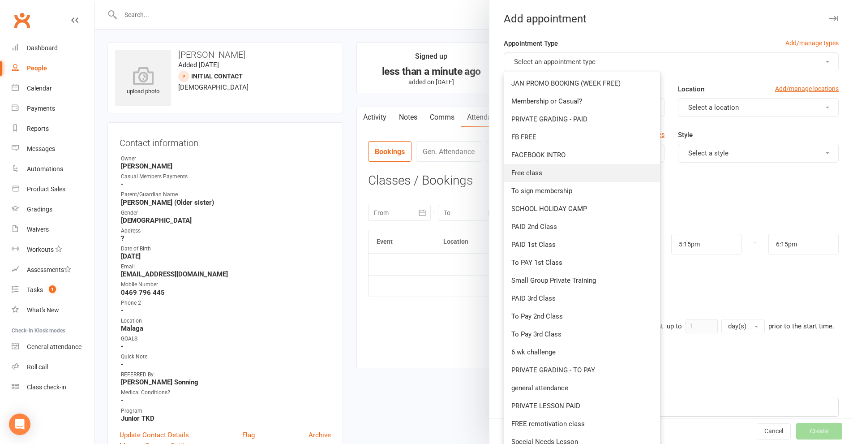
click at [523, 174] on span "Free class" at bounding box center [526, 173] width 31 height 8
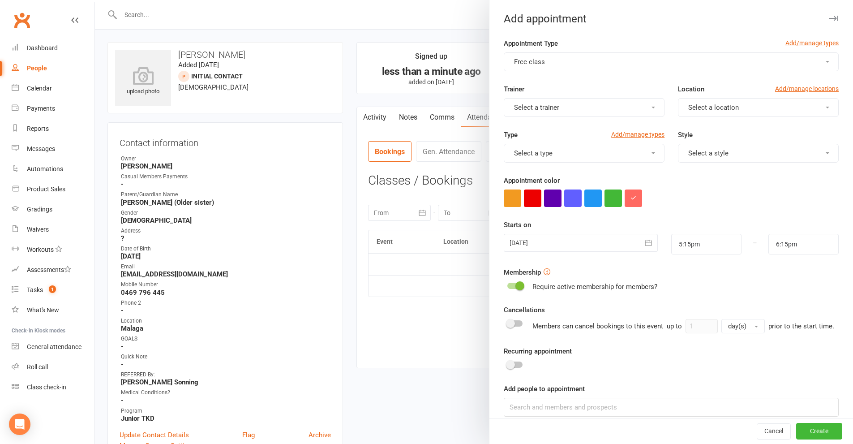
click at [565, 110] on button "Select a trainer" at bounding box center [584, 107] width 161 height 19
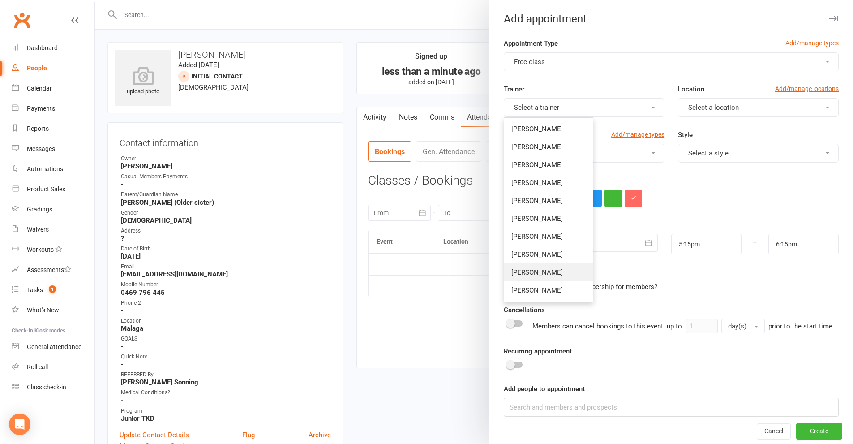
click at [524, 269] on span "[PERSON_NAME]" at bounding box center [536, 272] width 51 height 8
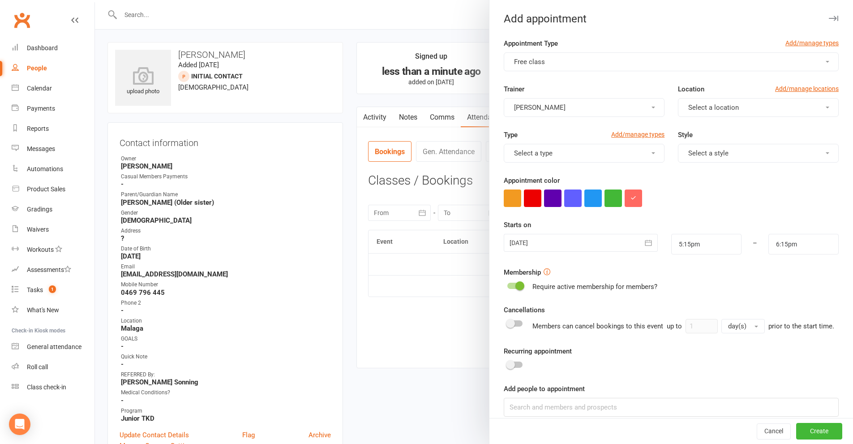
click at [702, 106] on span "Select a location" at bounding box center [713, 107] width 51 height 8
click at [695, 155] on link "Malaga" at bounding box center [722, 147] width 89 height 18
click at [612, 157] on button "Select a type" at bounding box center [584, 153] width 161 height 19
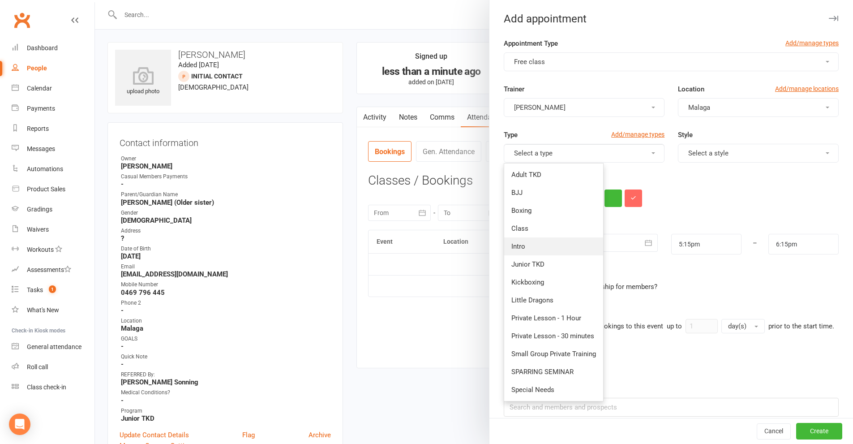
click at [538, 250] on link "Intro" at bounding box center [553, 246] width 99 height 18
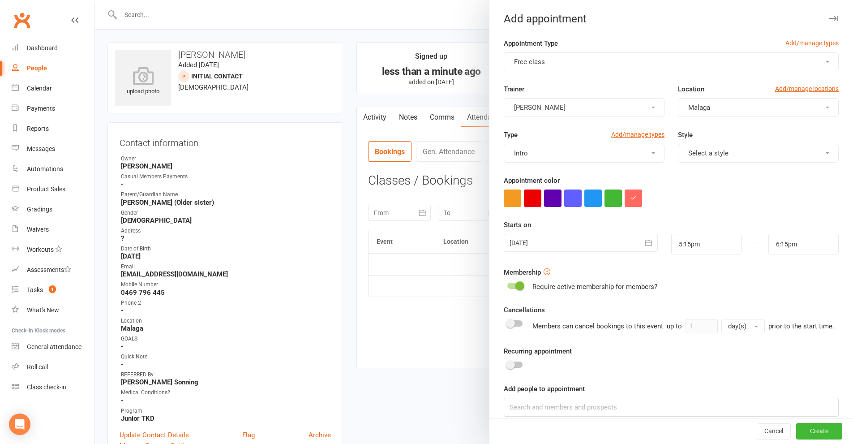
click at [711, 152] on span "Select a style" at bounding box center [708, 153] width 40 height 8
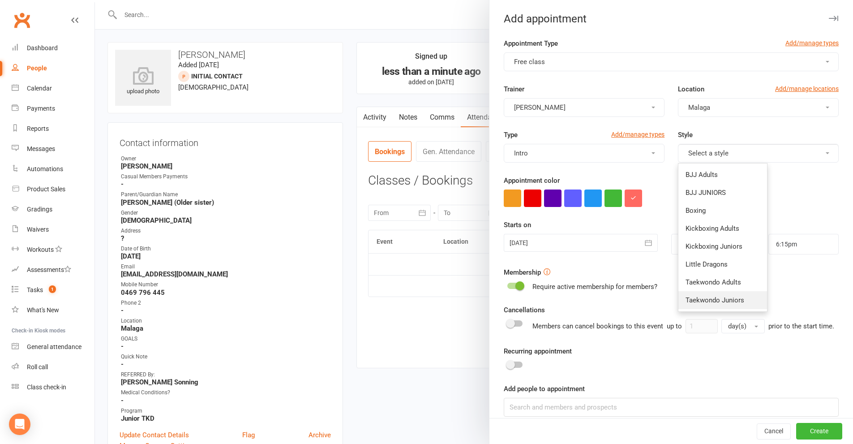
click at [712, 302] on span "Taekwondo Juniors" at bounding box center [714, 300] width 59 height 8
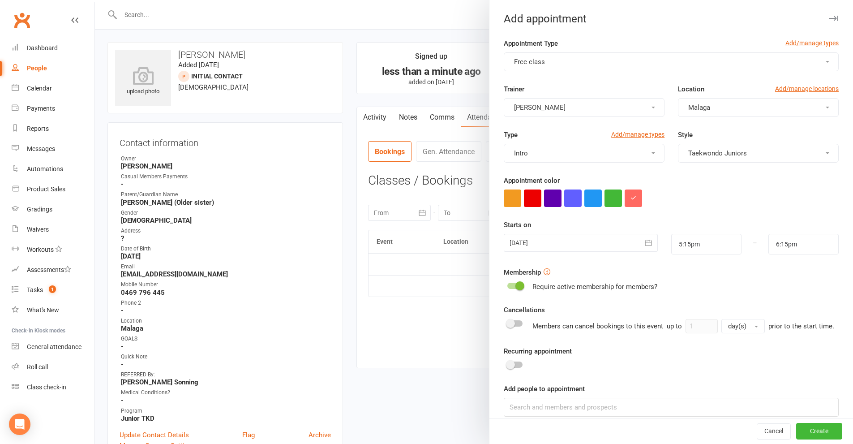
click at [644, 246] on icon "button" at bounding box center [648, 242] width 9 height 9
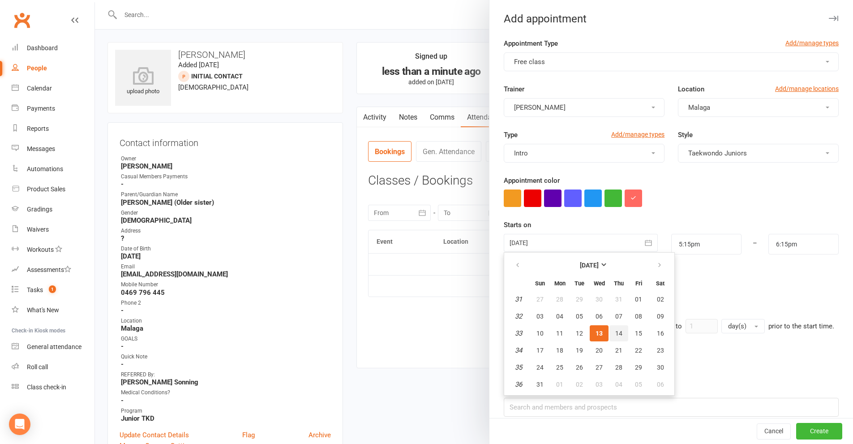
click at [620, 330] on button "14" at bounding box center [618, 333] width 19 height 16
type input "[DATE]"
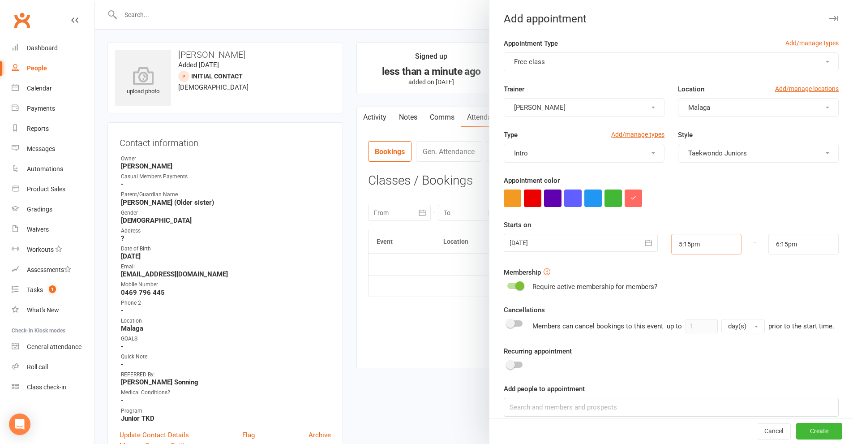
click at [710, 244] on input "5:15pm" at bounding box center [706, 244] width 70 height 21
type input "4:15pm"
click at [682, 269] on li "4:15pm" at bounding box center [693, 265] width 43 height 13
click at [797, 242] on input "5:15pm" at bounding box center [803, 244] width 70 height 21
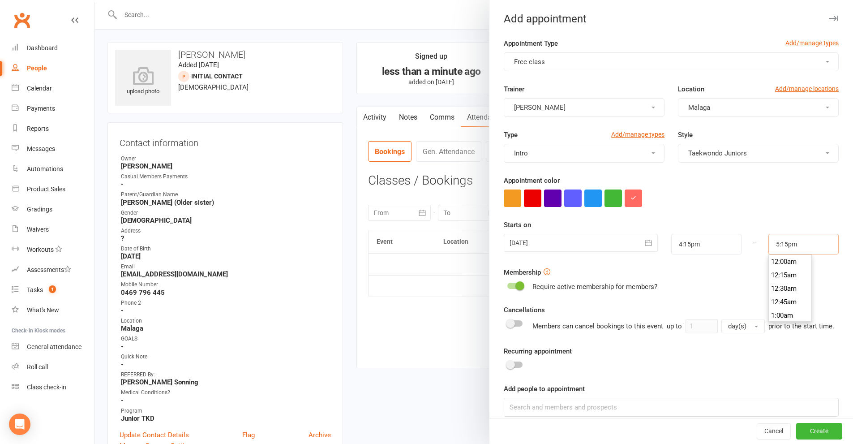
scroll to position [913, 0]
type input "5:00pm"
click at [783, 262] on li "5:00pm" at bounding box center [790, 261] width 43 height 13
click at [807, 432] on button "Create" at bounding box center [819, 431] width 46 height 16
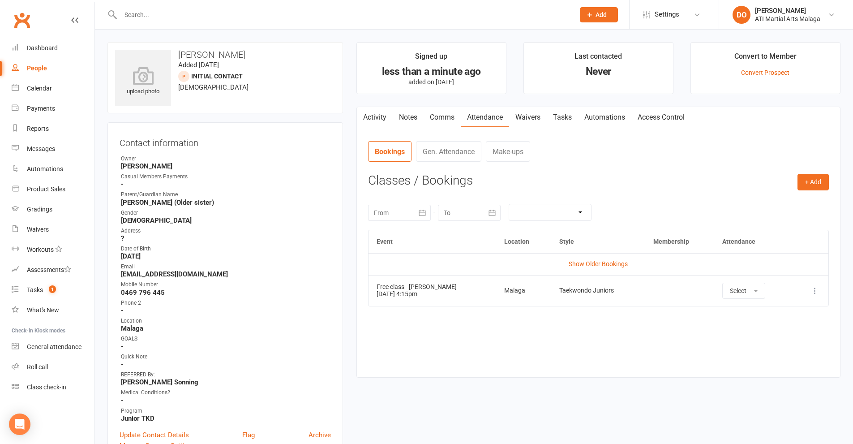
click at [596, 17] on span "Add" at bounding box center [600, 14] width 11 height 7
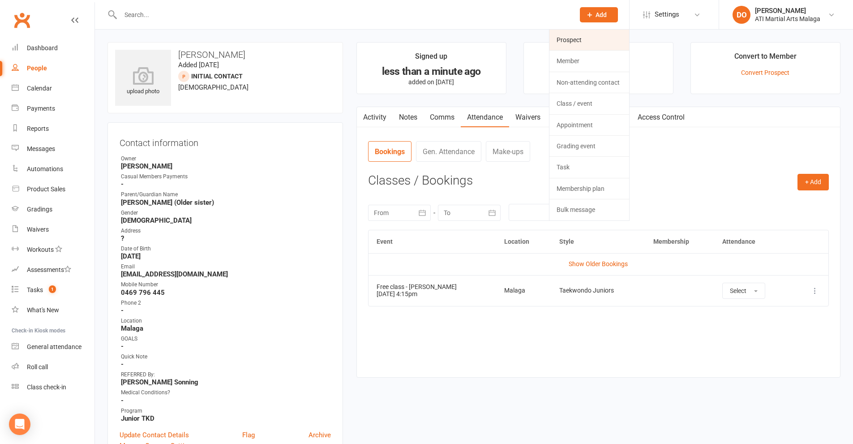
click at [594, 42] on link "Prospect" at bounding box center [589, 40] width 80 height 21
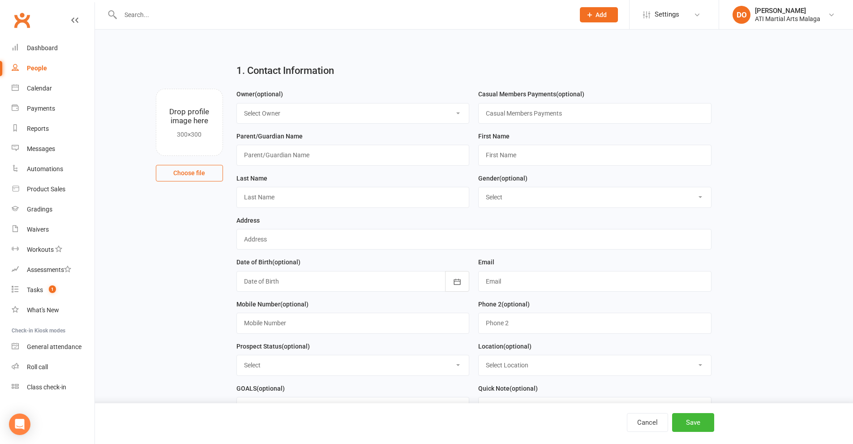
click at [333, 117] on select "Select Owner [PERSON_NAME] [PERSON_NAME] [PERSON_NAME] ATI Martial Arts Malaga …" at bounding box center [353, 113] width 232 height 20
select select "11"
click at [237, 103] on select "Select Owner [PERSON_NAME] [PERSON_NAME] [PERSON_NAME] ATI Martial Arts Malaga …" at bounding box center [353, 113] width 232 height 20
click at [327, 160] on input "text" at bounding box center [352, 155] width 233 height 21
type input "[PERSON_NAME]"
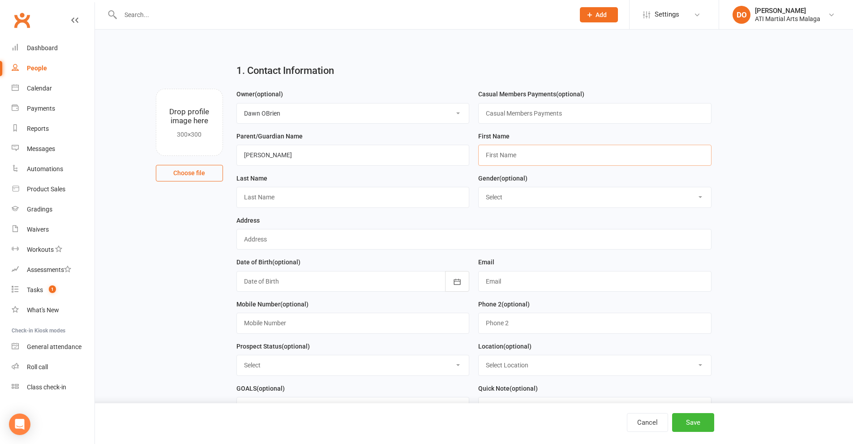
click at [557, 160] on input "text" at bounding box center [594, 155] width 233 height 21
type input "[PERSON_NAME]"
click at [359, 200] on input "text" at bounding box center [352, 197] width 233 height 21
type input "[DEMOGRAPHIC_DATA]"
click at [354, 242] on input "text" at bounding box center [473, 239] width 475 height 21
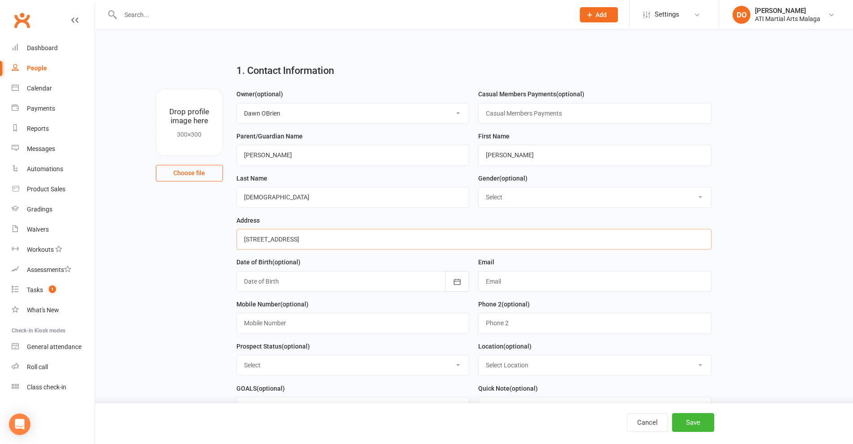
click at [309, 238] on input "[STREET_ADDRESS]" at bounding box center [473, 239] width 475 height 21
type input "[STREET_ADDRESS]"
click at [372, 285] on div at bounding box center [352, 281] width 233 height 21
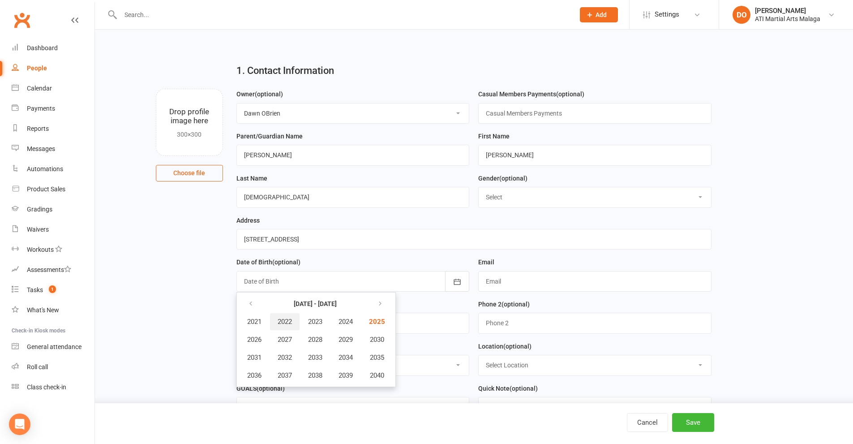
click at [285, 324] on span "2022" at bounding box center [285, 321] width 14 height 8
click at [311, 357] on span "August" at bounding box center [302, 357] width 21 height 8
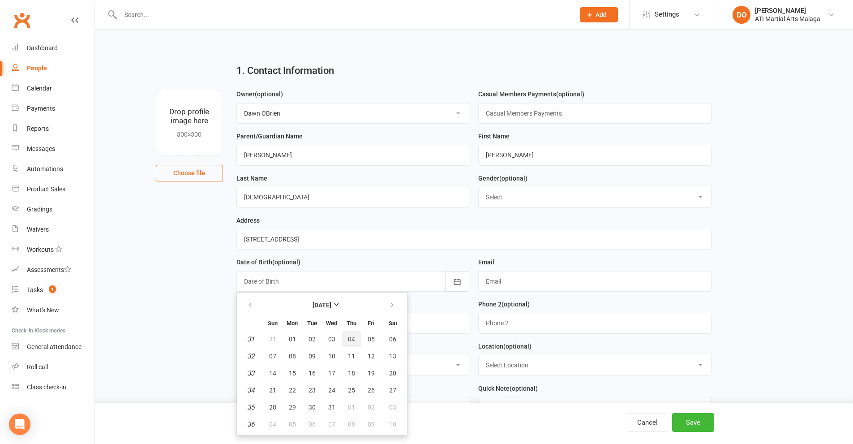
click at [351, 339] on span "04" at bounding box center [351, 338] width 7 height 7
type input "[DATE]"
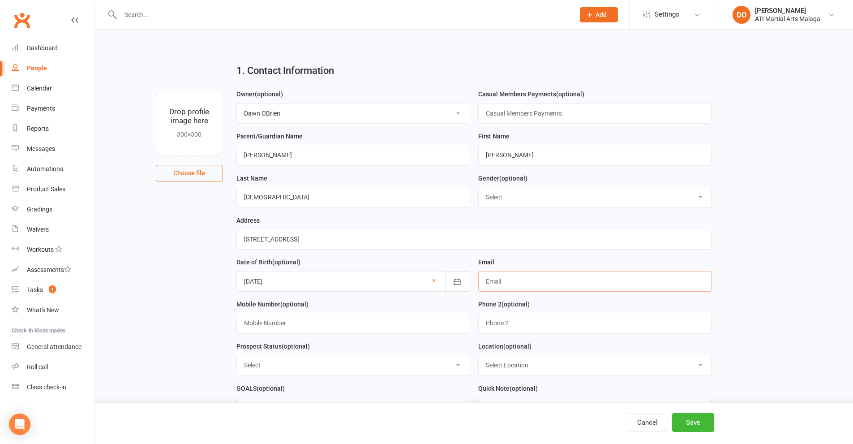
click at [530, 284] on input "text" at bounding box center [594, 281] width 233 height 21
drag, startPoint x: 275, startPoint y: 200, endPoint x: 191, endPoint y: 209, distance: 84.2
click at [191, 209] on main "1. Contact Information Drop profile image here 300×300 Choose file Owner (optio…" at bounding box center [473, 335] width 733 height 559
type input "Kinnal"
click at [552, 286] on input "text" at bounding box center [594, 281] width 233 height 21
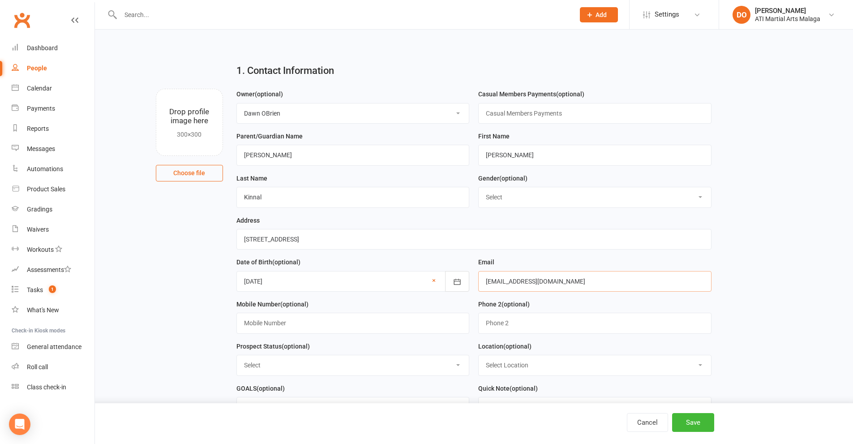
click at [518, 283] on input "[EMAIL_ADDRESS][DOMAIN_NAME]" at bounding box center [594, 281] width 233 height 21
type input "[EMAIL_ADDRESS][DOMAIN_NAME]"
click at [397, 327] on input "text" at bounding box center [352, 322] width 233 height 21
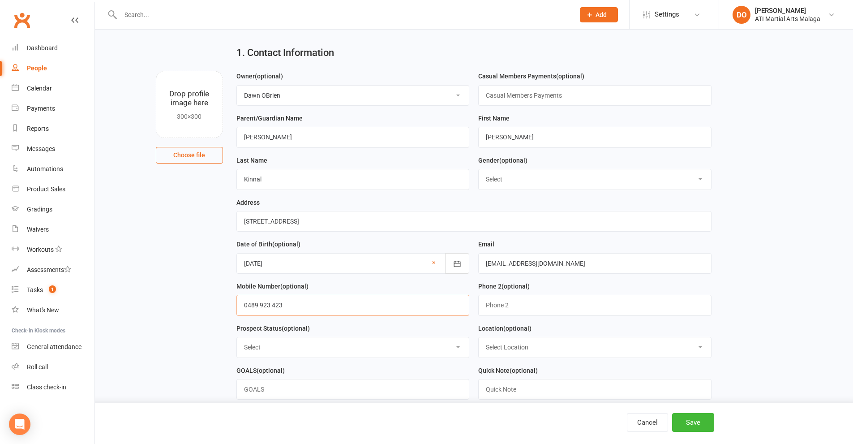
scroll to position [45, 0]
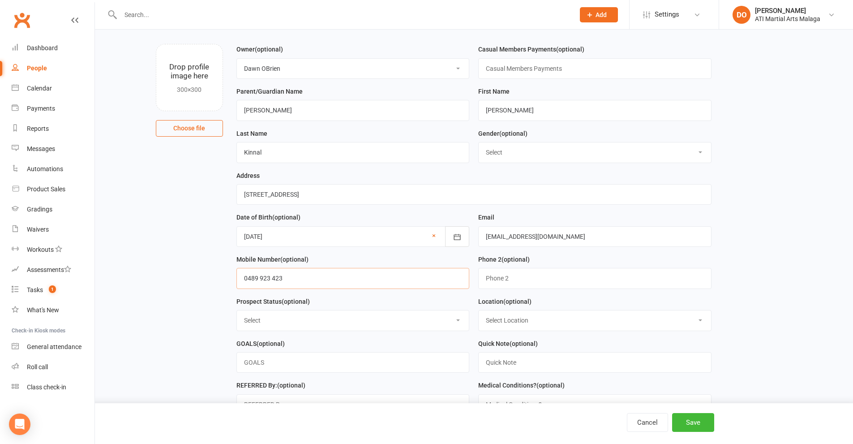
type input "0489 923 423"
click at [416, 320] on select "Select Initial Contact Follow-up Call Satellite Lead Birthday Lead Not Ready No…" at bounding box center [353, 320] width 232 height 20
select select "Initial Contact"
click at [237, 313] on select "Select Initial Contact Follow-up Call Satellite Lead Birthday Lead Not Ready No…" at bounding box center [353, 320] width 232 height 20
click at [530, 323] on select "Select Location [GEOGRAPHIC_DATA] [GEOGRAPHIC_DATA] [GEOGRAPHIC_DATA] Satellite…" at bounding box center [595, 320] width 232 height 20
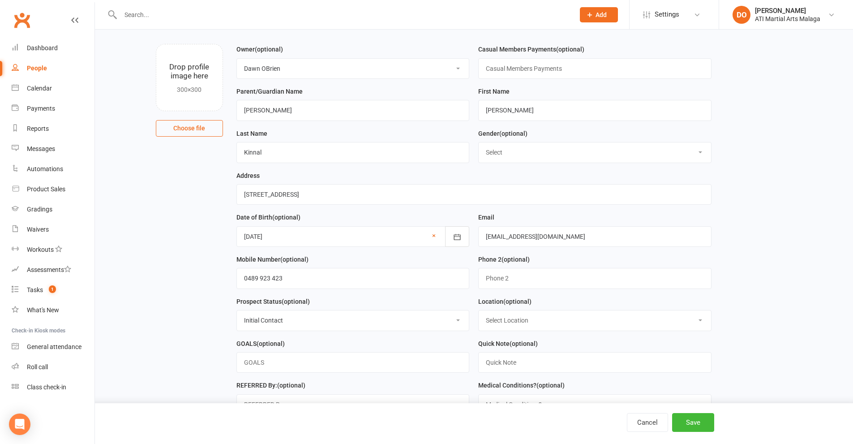
select select "1"
click at [479, 313] on select "Select Location [GEOGRAPHIC_DATA] [GEOGRAPHIC_DATA] [GEOGRAPHIC_DATA] Satellite…" at bounding box center [595, 320] width 232 height 20
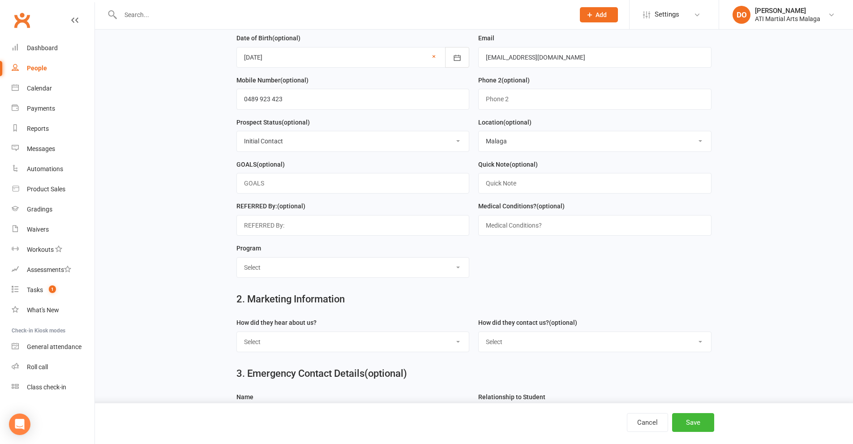
scroll to position [269, 0]
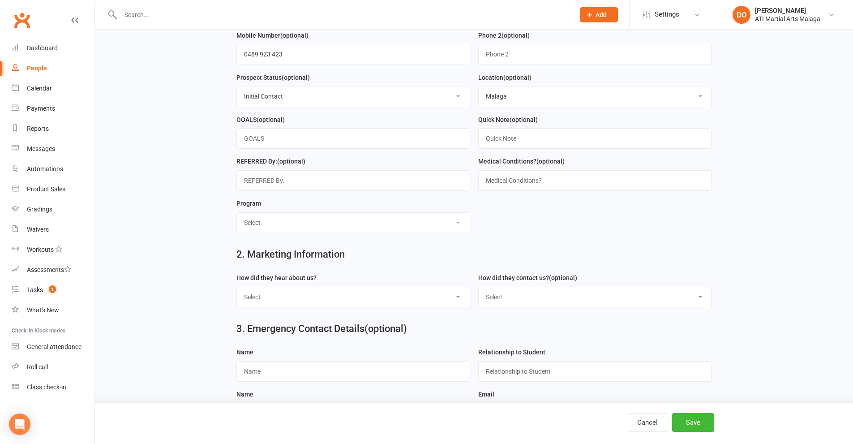
click at [418, 230] on select "Select Little Dragons Junior TKD Adult TKD Kick Boxing Women's Only Special Nee…" at bounding box center [353, 223] width 232 height 20
select select "Little Dragons"
click at [237, 217] on select "Select Little Dragons Junior TKD Adult TKD Kick Boxing Women's Only Special Nee…" at bounding box center [353, 223] width 232 height 20
click at [406, 304] on select "Select Google Through A Friend Facebook Sms/Email Offer Flyer School Class Open…" at bounding box center [353, 297] width 232 height 20
select select "FACEBOOK LIVE BOOKINGS"
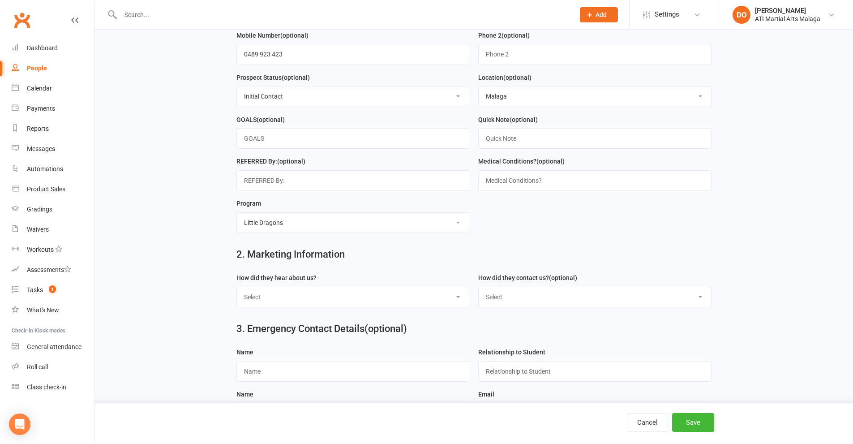
click at [237, 291] on select "Select Google Through A Friend Facebook Sms/Email Offer Flyer School Class Open…" at bounding box center [353, 297] width 232 height 20
click at [501, 296] on select "Select Phone Email In-Facility Facebook Referral QR code registration Live Book…" at bounding box center [595, 297] width 232 height 20
click at [479, 291] on select "Select Phone Email In-Facility Facebook Referral QR code registration Live Book…" at bounding box center [595, 297] width 232 height 20
click at [560, 307] on select "Select Phone Email In-Facility Facebook Referral QR code registration Live Book…" at bounding box center [595, 297] width 232 height 20
select select "Live Booking sheet"
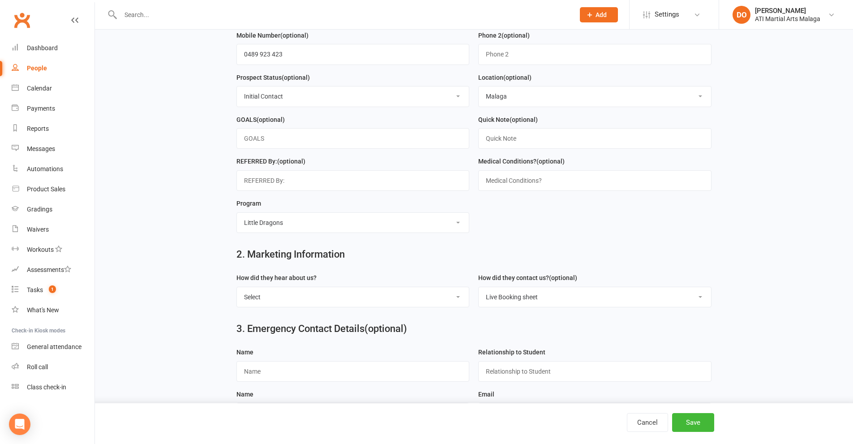
click at [479, 291] on select "Select Phone Email In-Facility Facebook Referral QR code registration Live Book…" at bounding box center [595, 297] width 232 height 20
click at [692, 419] on button "Save" at bounding box center [693, 422] width 42 height 19
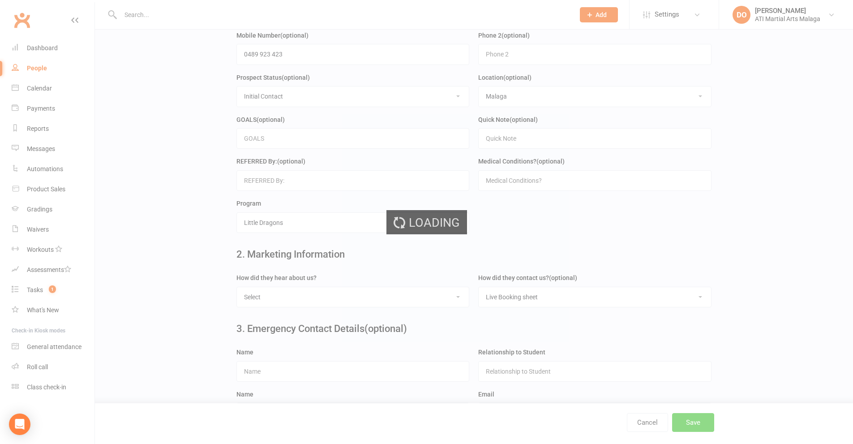
scroll to position [0, 0]
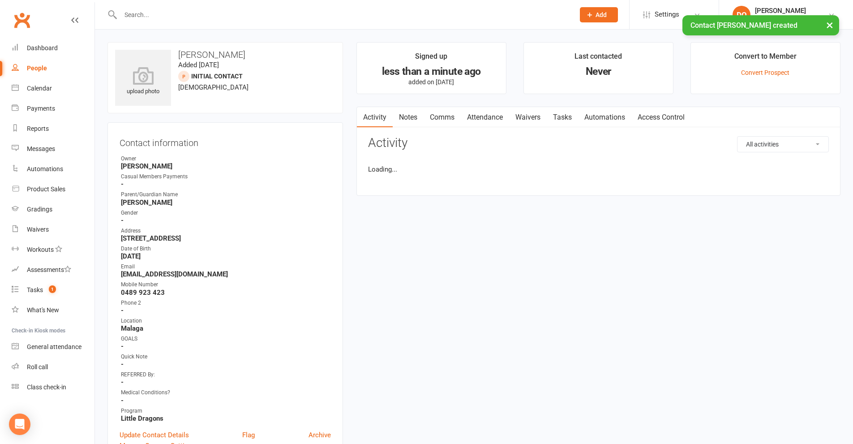
click at [496, 117] on link "Attendance" at bounding box center [485, 117] width 48 height 21
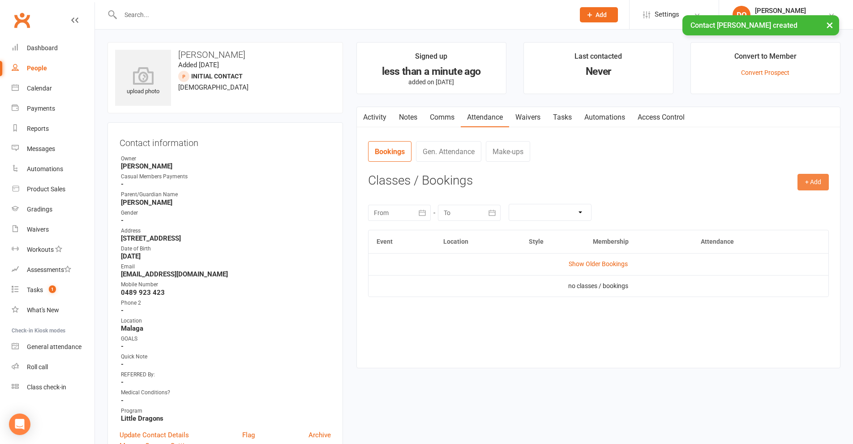
click at [805, 179] on button "+ Add" at bounding box center [812, 182] width 31 height 16
click at [787, 220] on link "Add Appointment" at bounding box center [784, 220] width 89 height 18
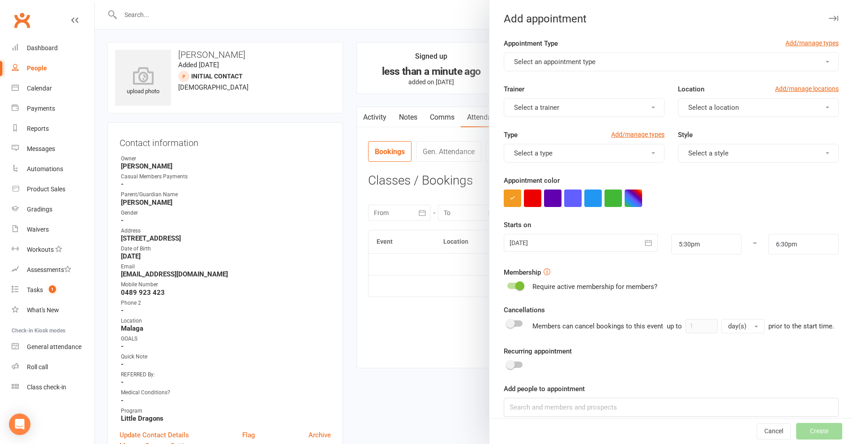
drag, startPoint x: 604, startPoint y: 62, endPoint x: 590, endPoint y: 69, distance: 16.0
click at [604, 62] on button "Select an appointment type" at bounding box center [671, 61] width 335 height 19
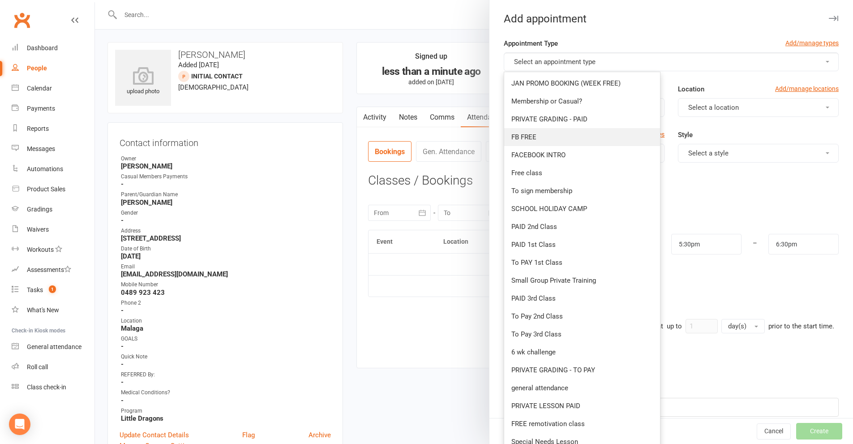
click at [537, 135] on link "FB FREE" at bounding box center [582, 137] width 156 height 18
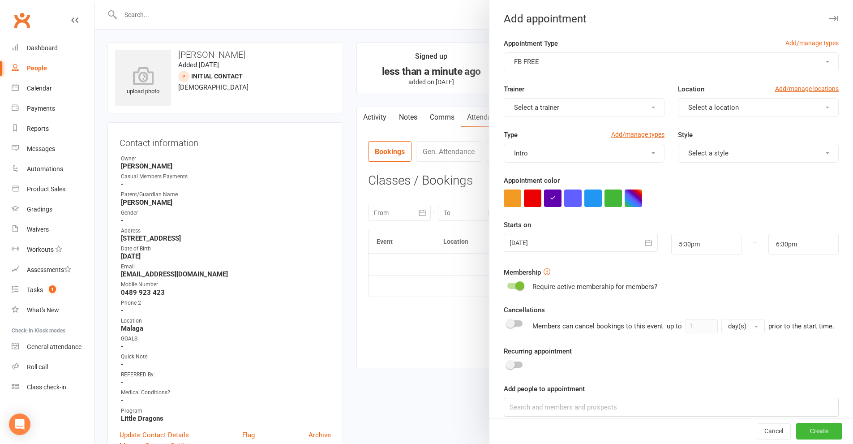
click at [613, 111] on button "Select a trainer" at bounding box center [584, 107] width 161 height 19
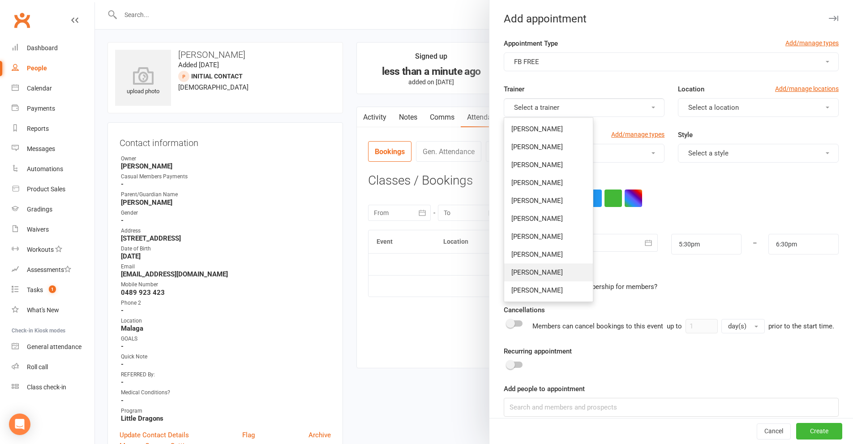
click at [527, 269] on span "[PERSON_NAME]" at bounding box center [536, 272] width 51 height 8
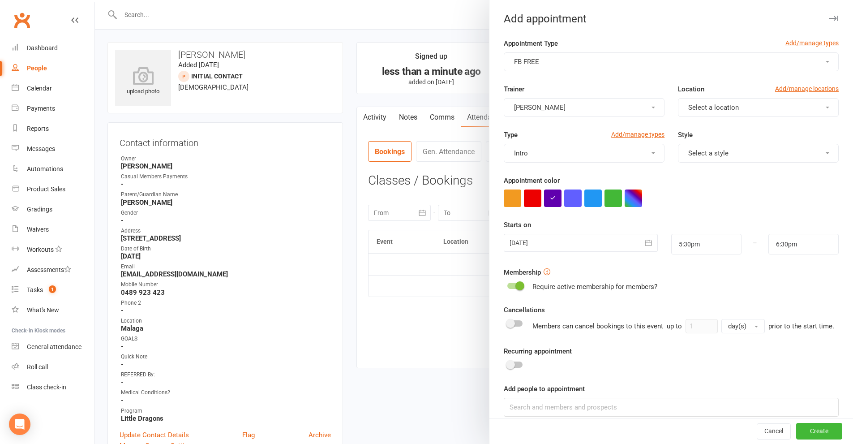
click at [734, 109] on button "Select a location" at bounding box center [758, 107] width 161 height 19
click at [708, 144] on link "Malaga" at bounding box center [722, 147] width 89 height 18
click at [706, 157] on button "Select a style" at bounding box center [758, 153] width 161 height 19
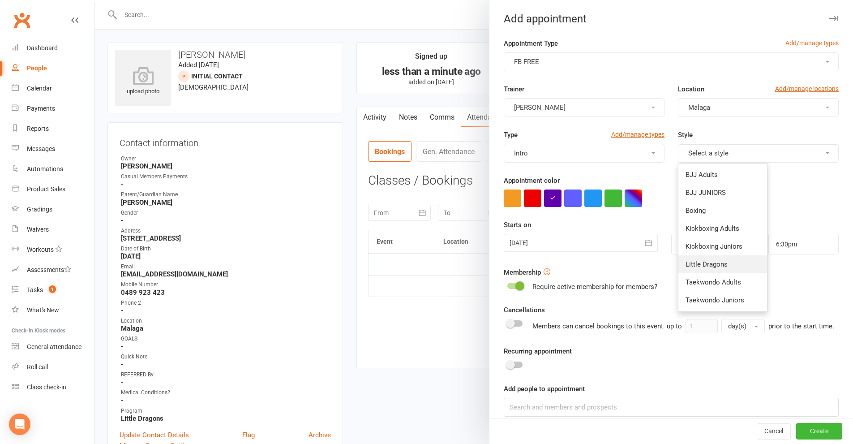
click at [703, 262] on span "Little Dragons" at bounding box center [706, 264] width 42 height 8
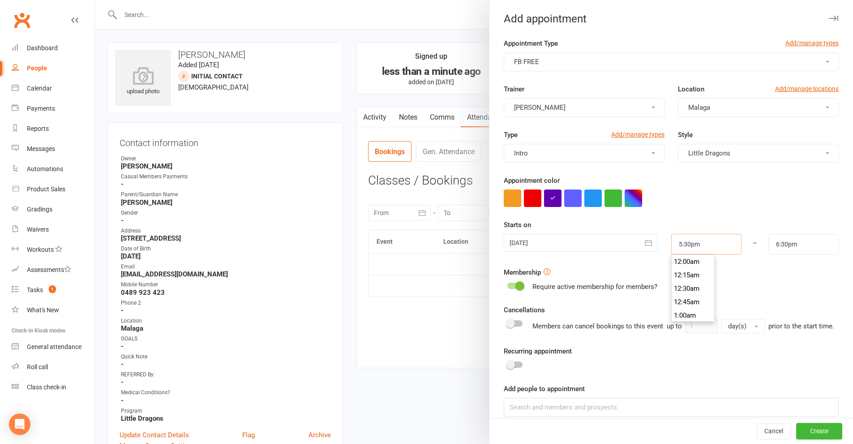
click at [696, 243] on input "5:30pm" at bounding box center [706, 244] width 70 height 21
type input "3:30pm"
click at [685, 260] on li "3:30pm" at bounding box center [693, 256] width 43 height 13
click at [800, 240] on input "4:30pm" at bounding box center [803, 244] width 70 height 21
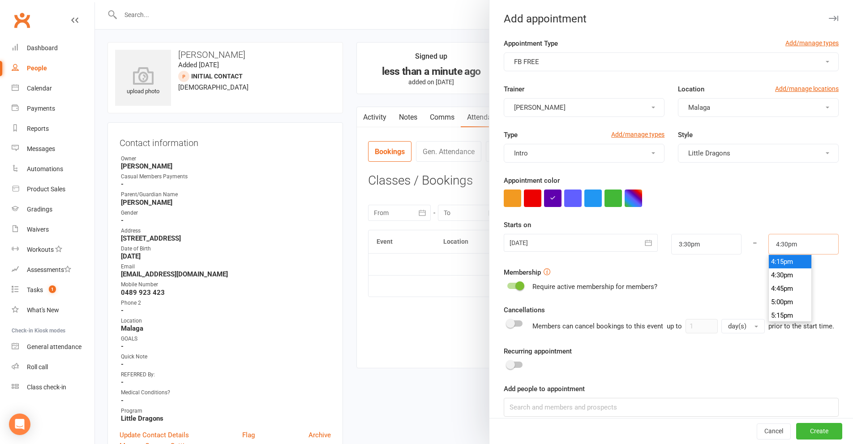
scroll to position [828, 0]
type input "4:00pm"
click at [769, 294] on li "4:00pm" at bounding box center [790, 292] width 43 height 13
click at [798, 428] on button "Create" at bounding box center [819, 431] width 46 height 16
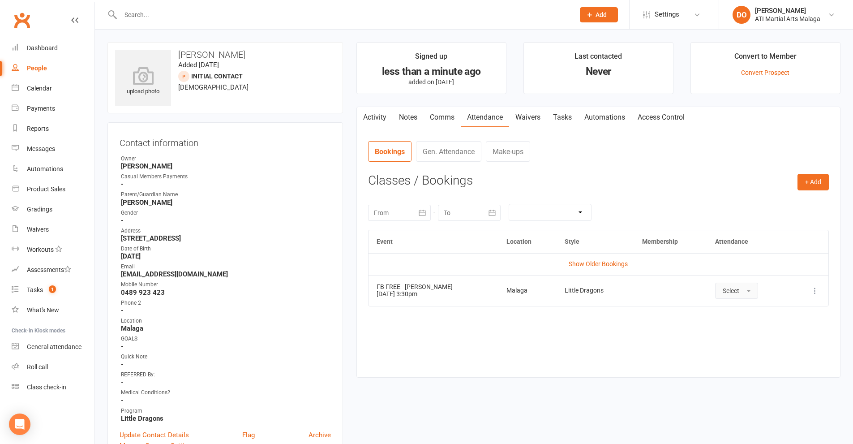
click at [734, 292] on button "Select" at bounding box center [736, 290] width 43 height 16
click at [729, 310] on span "Attended" at bounding box center [736, 311] width 27 height 8
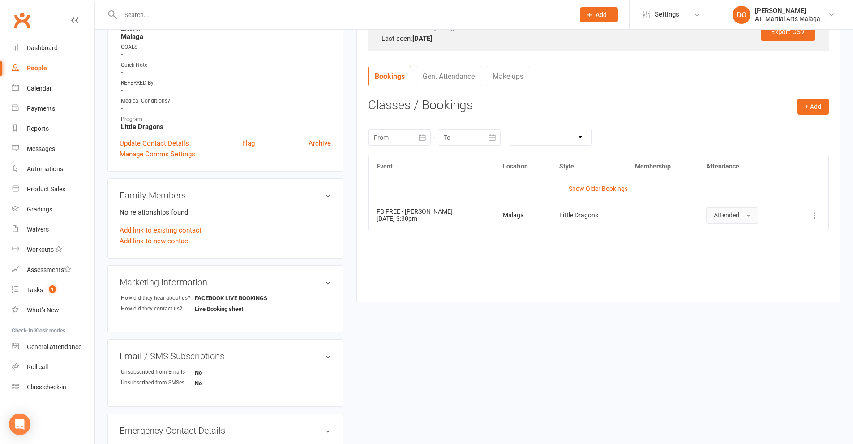
scroll to position [313, 0]
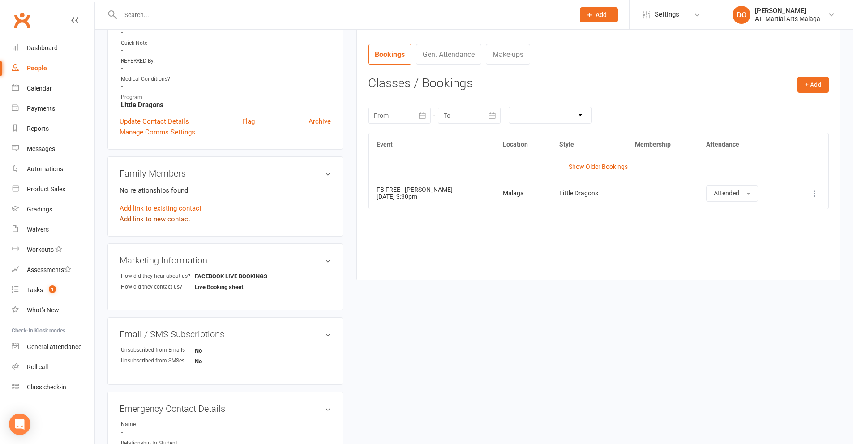
click at [166, 222] on link "Add link to new contact" at bounding box center [155, 219] width 71 height 11
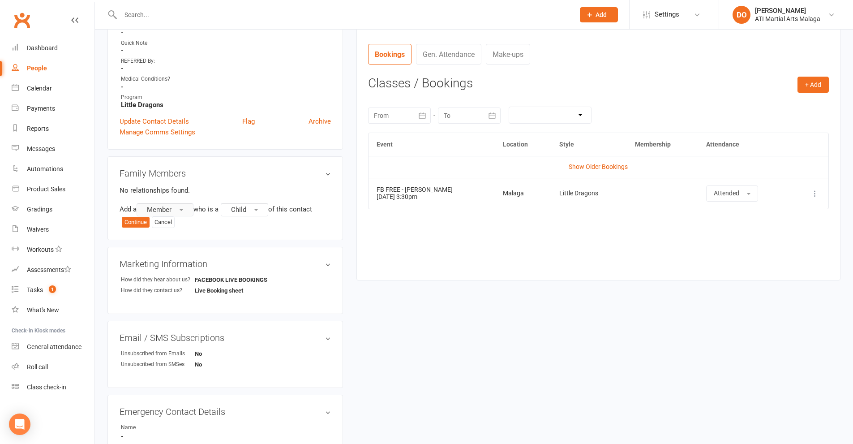
click at [167, 214] on button "Member" at bounding box center [165, 209] width 57 height 13
click at [167, 245] on span "Prospect" at bounding box center [157, 246] width 27 height 8
click at [253, 210] on button "Child" at bounding box center [246, 209] width 47 height 13
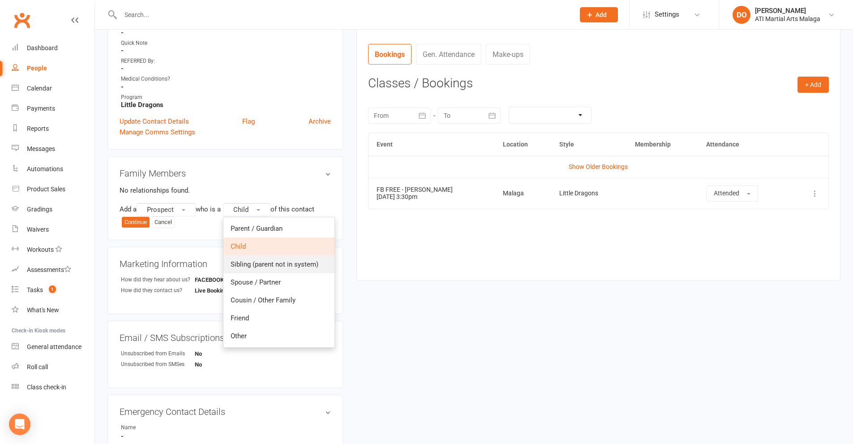
click at [252, 259] on link "Sibling (parent not in system)" at bounding box center [278, 264] width 111 height 18
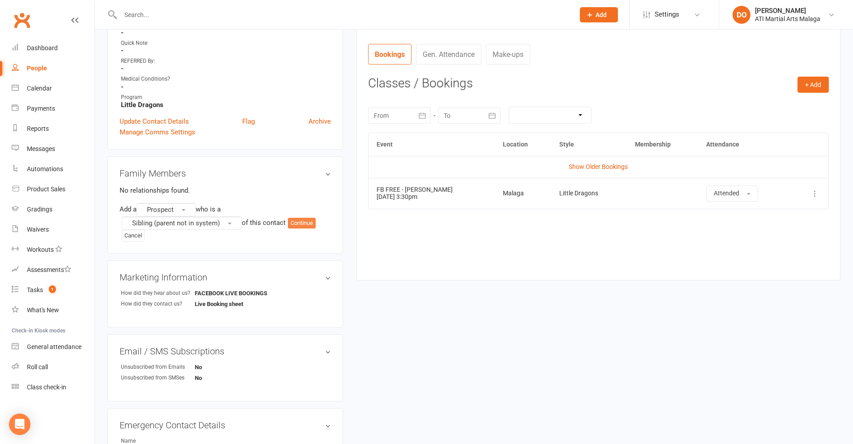
click at [300, 224] on button "Continue" at bounding box center [302, 223] width 28 height 11
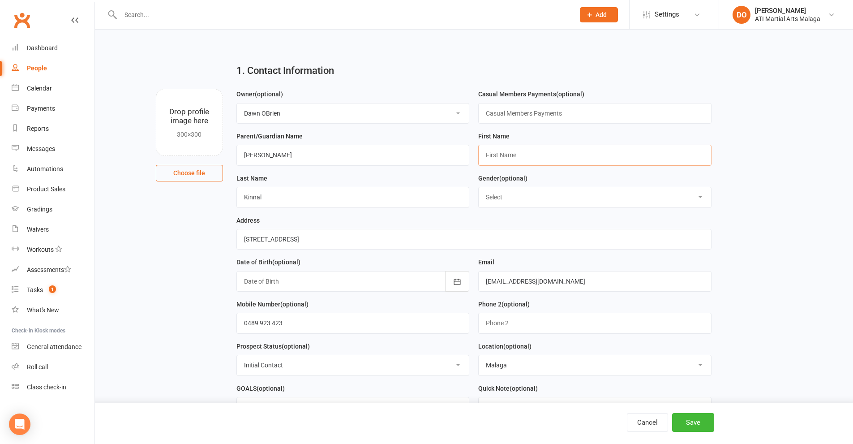
click at [533, 154] on input "text" at bounding box center [594, 155] width 233 height 21
type input "Levi"
click at [319, 284] on div at bounding box center [352, 281] width 233 height 21
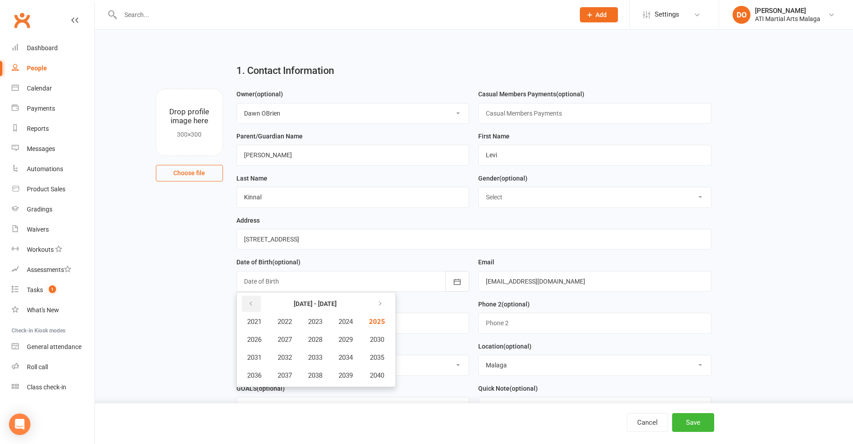
click at [250, 305] on icon "button" at bounding box center [251, 303] width 6 height 7
click at [352, 379] on span "2019" at bounding box center [345, 375] width 14 height 8
click at [355, 341] on span "June" at bounding box center [350, 339] width 14 height 8
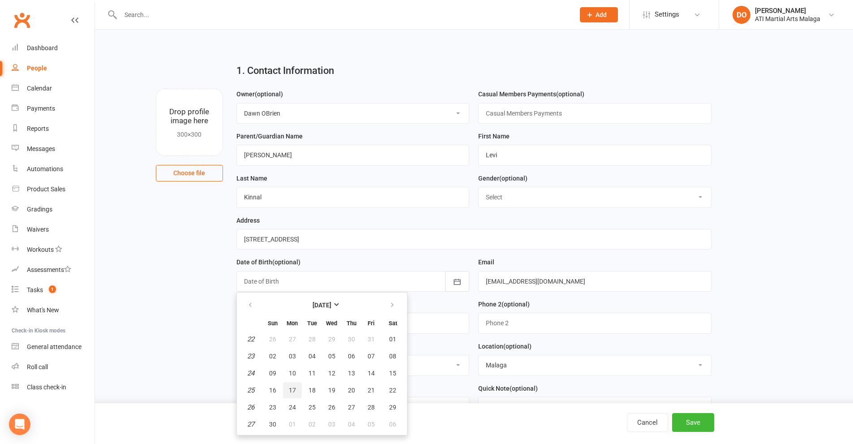
click at [292, 394] on span "17" at bounding box center [292, 389] width 7 height 7
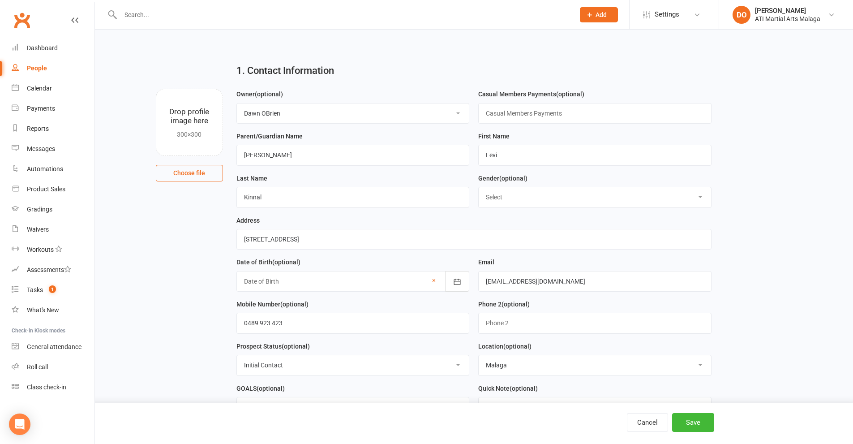
type input "[DATE]"
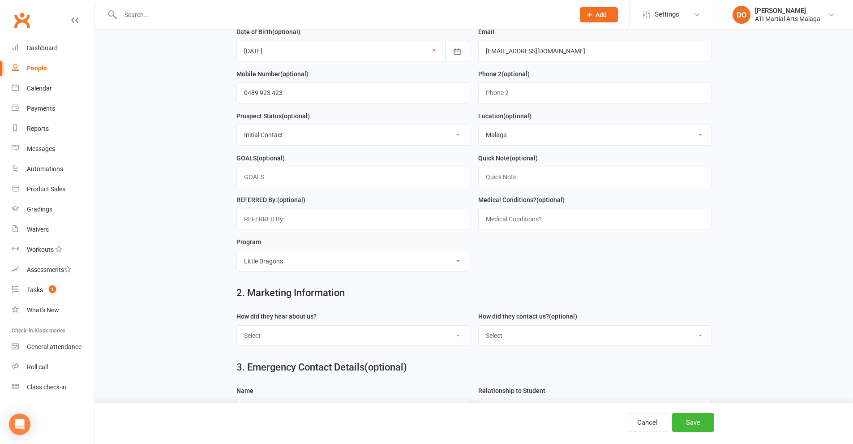
scroll to position [269, 0]
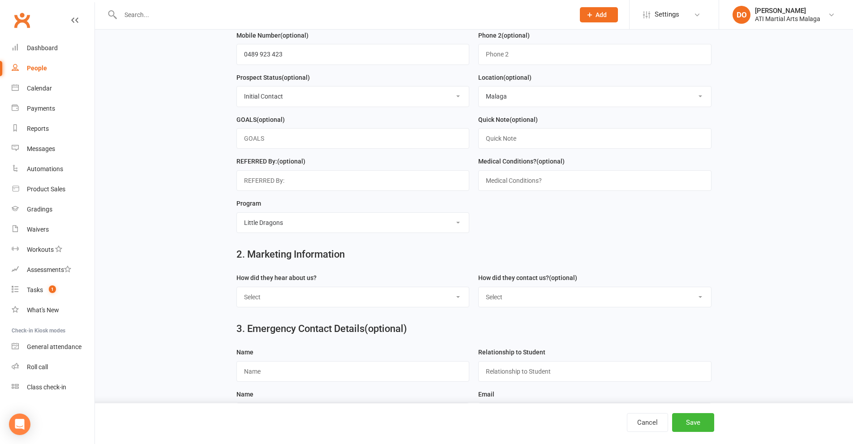
click at [357, 304] on select "Select Google Through A Friend Facebook Sms/Email Offer Flyer School Class Open…" at bounding box center [353, 297] width 232 height 20
select select "FACEBOOK LIVE BOOKINGS"
click at [237, 291] on select "Select Google Through A Friend Facebook Sms/Email Offer Flyer School Class Open…" at bounding box center [353, 297] width 232 height 20
click at [536, 299] on select "Select Phone Email In-Facility Facebook Referral QR code registration Live Book…" at bounding box center [595, 297] width 232 height 20
select select "Live Booking sheet"
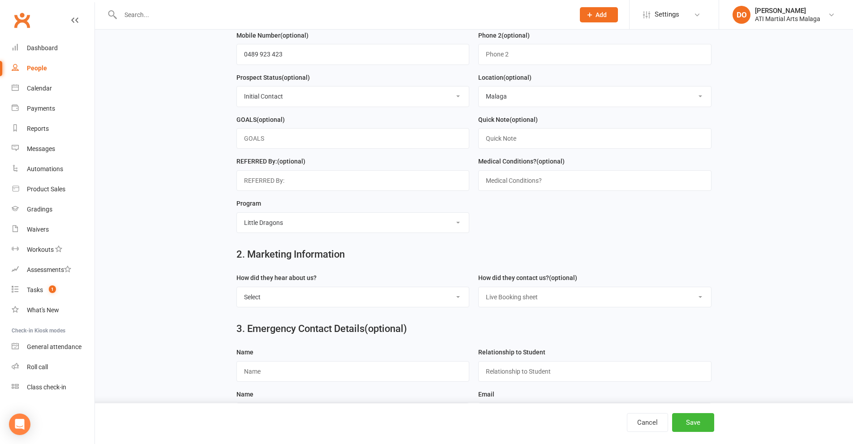
click at [479, 291] on select "Select Phone Email In-Facility Facebook Referral QR code registration Live Book…" at bounding box center [595, 297] width 232 height 20
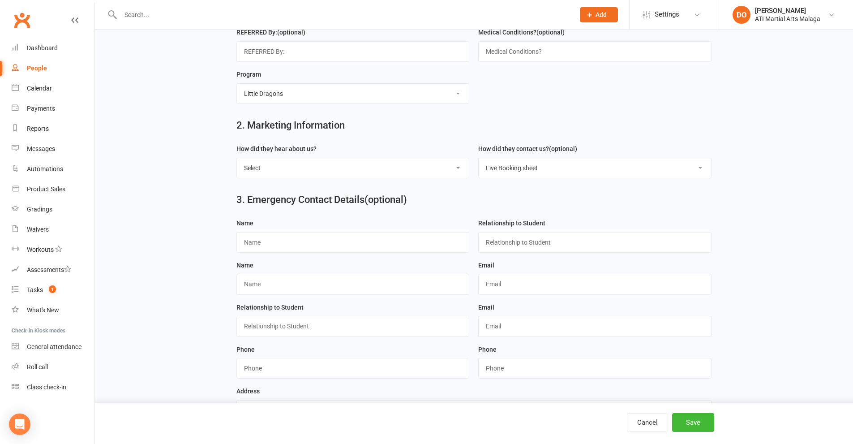
scroll to position [403, 0]
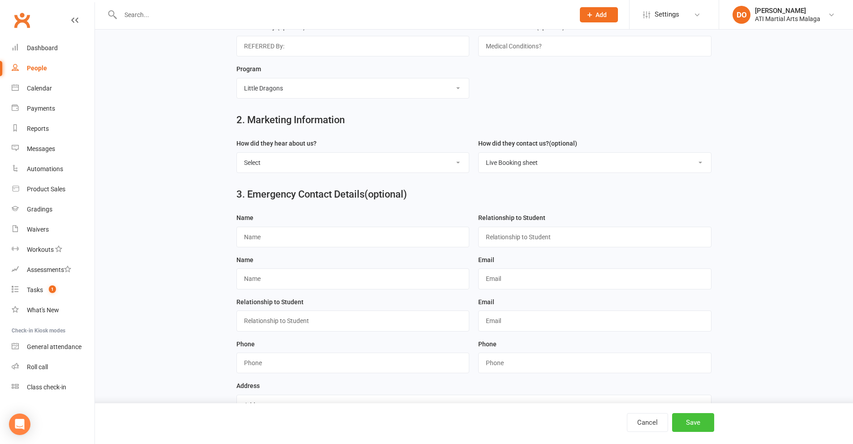
click at [702, 422] on button "Save" at bounding box center [693, 422] width 42 height 19
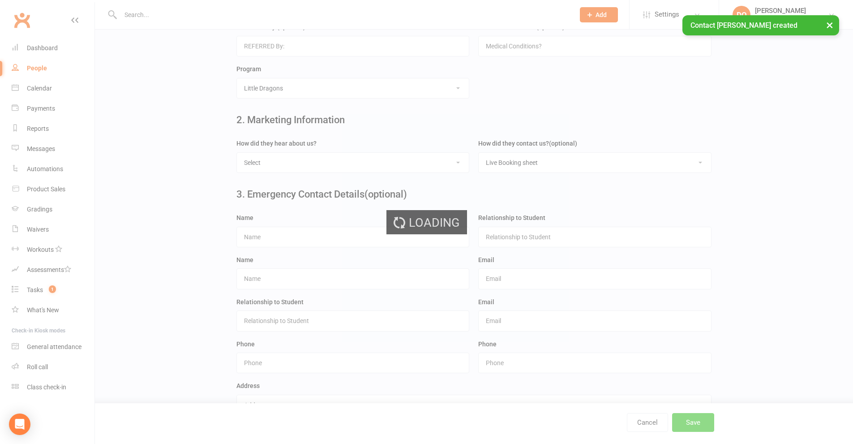
scroll to position [0, 0]
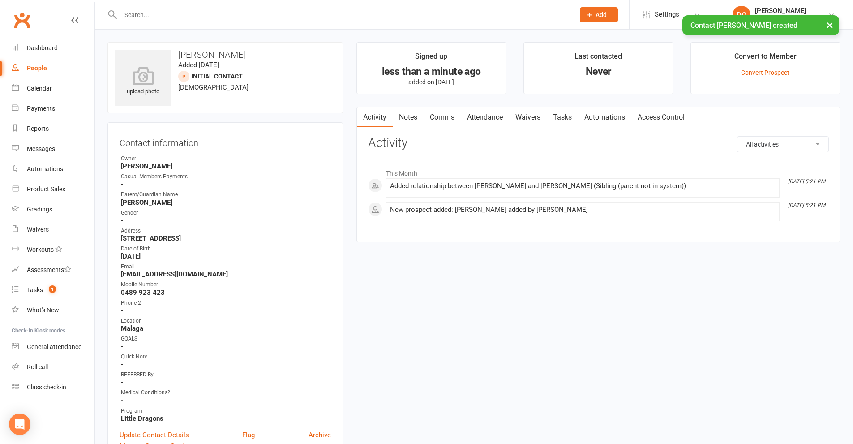
click at [414, 118] on link "Notes" at bounding box center [408, 117] width 31 height 21
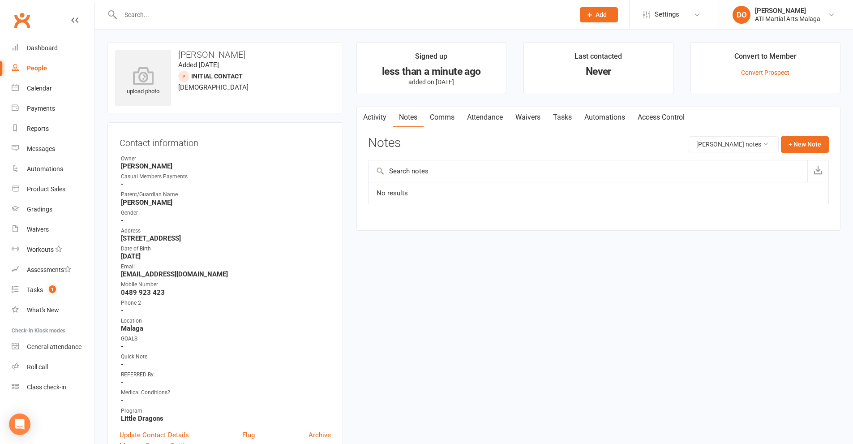
click at [488, 117] on link "Attendance" at bounding box center [485, 117] width 48 height 21
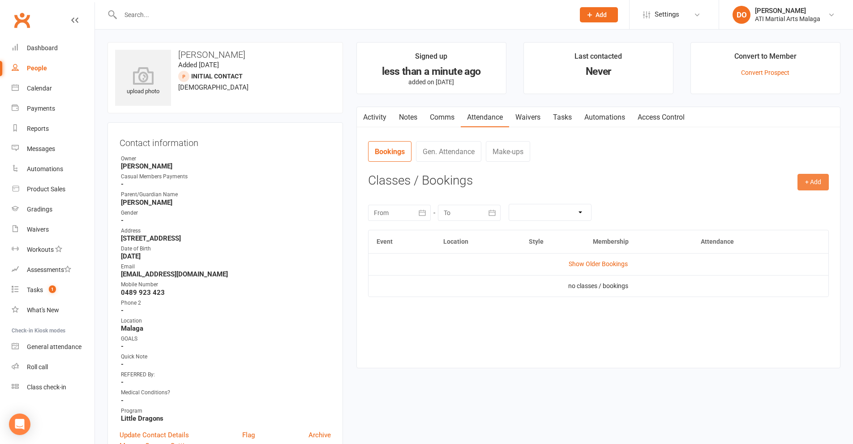
click at [812, 184] on button "+ Add" at bounding box center [812, 182] width 31 height 16
click at [799, 215] on link "Add Appointment" at bounding box center [784, 220] width 89 height 18
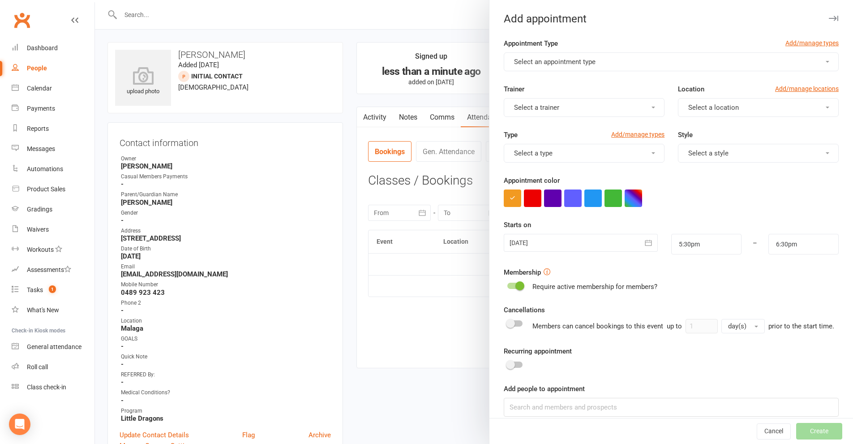
click at [651, 62] on button "Select an appointment type" at bounding box center [671, 61] width 335 height 19
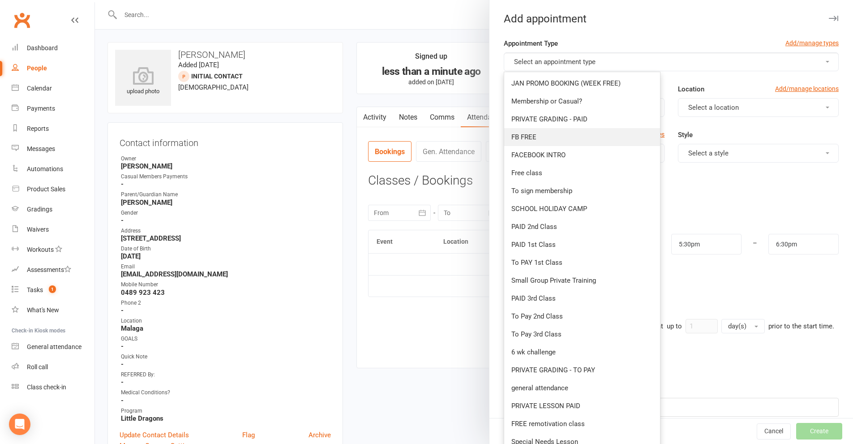
click at [535, 136] on link "FB FREE" at bounding box center [582, 137] width 156 height 18
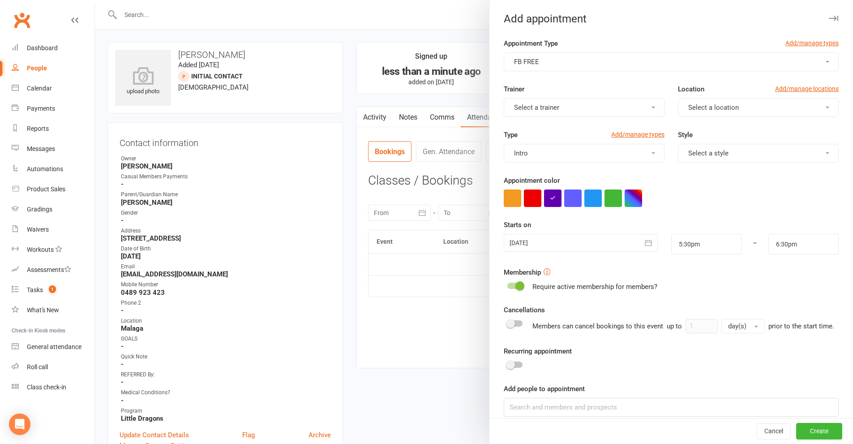
click at [557, 111] on button "Select a trainer" at bounding box center [584, 107] width 161 height 19
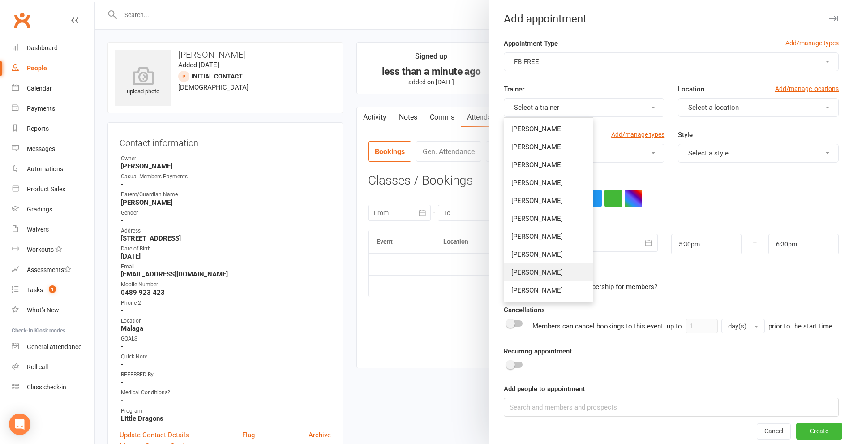
click at [534, 272] on span "[PERSON_NAME]" at bounding box center [536, 272] width 51 height 8
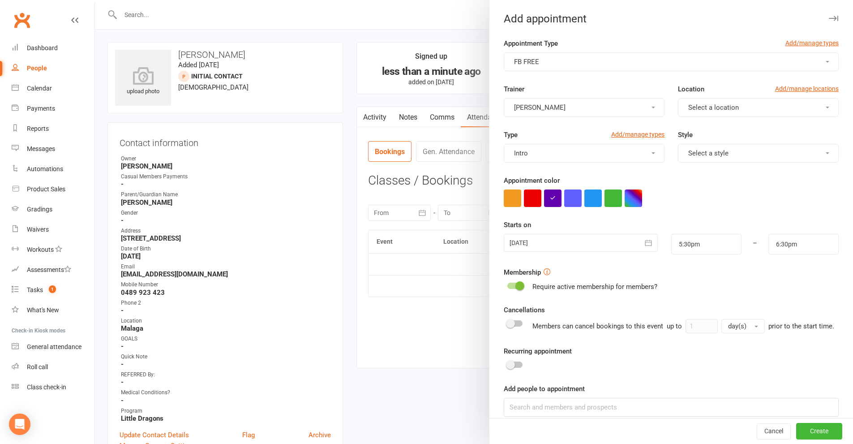
click at [727, 111] on span "Select a location" at bounding box center [713, 107] width 51 height 8
click at [697, 152] on link "Malaga" at bounding box center [722, 147] width 89 height 18
click at [707, 152] on span "Select a style" at bounding box center [708, 153] width 40 height 8
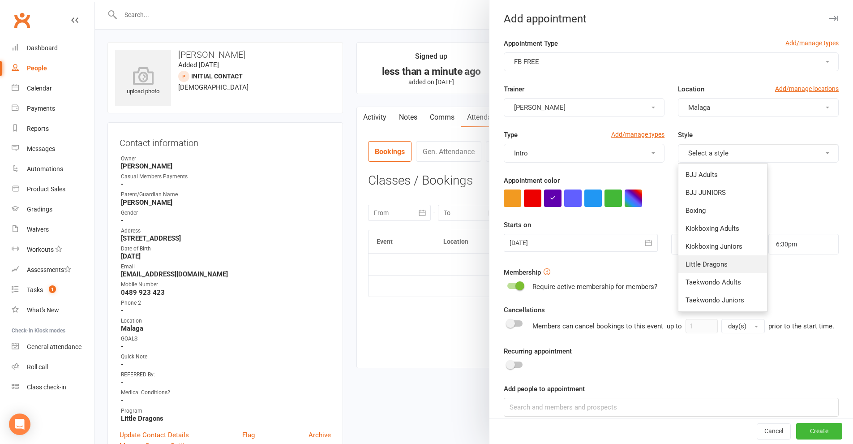
click at [710, 265] on span "Little Dragons" at bounding box center [706, 264] width 42 height 8
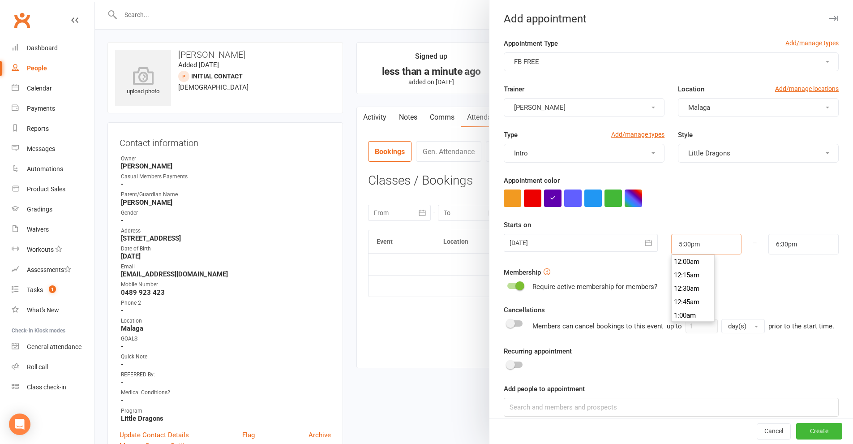
click at [714, 247] on input "5:30pm" at bounding box center [706, 244] width 70 height 21
type input "4:00pm"
click at [684, 282] on li "4:00pm" at bounding box center [693, 283] width 43 height 13
click at [787, 241] on input "5:00pm" at bounding box center [803, 244] width 70 height 21
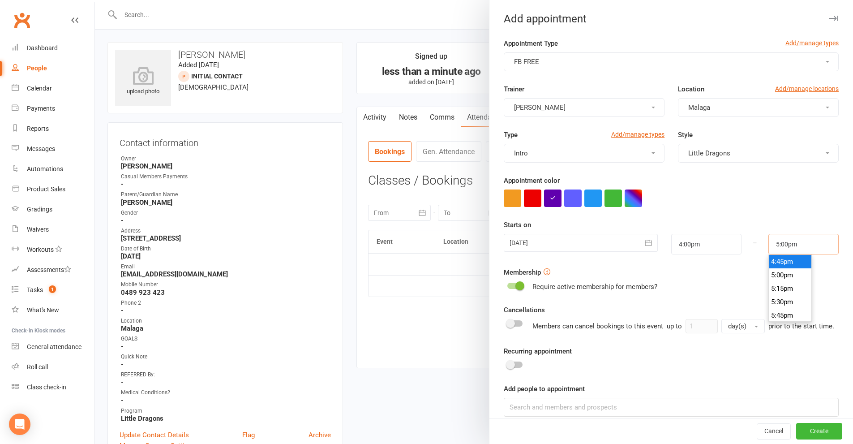
scroll to position [855, 0]
type input "4:30pm"
click at [776, 292] on li "4:30pm" at bounding box center [790, 292] width 43 height 13
click at [813, 432] on button "Create" at bounding box center [819, 431] width 46 height 16
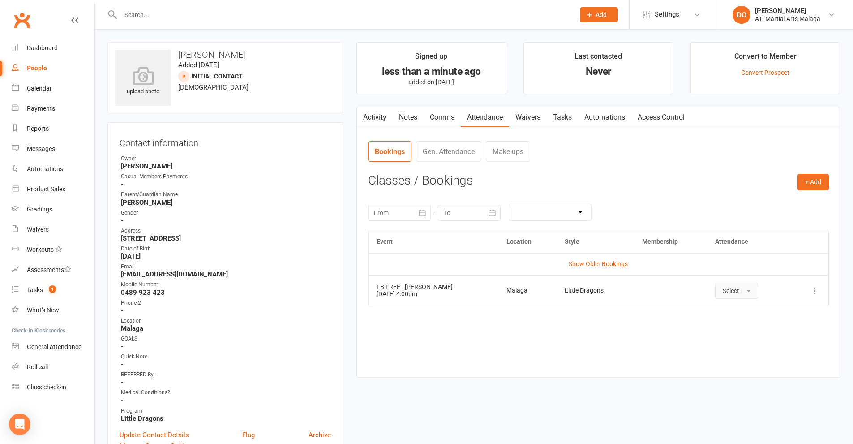
click at [730, 294] on button "Select" at bounding box center [736, 290] width 43 height 16
click at [735, 308] on span "Attended" at bounding box center [736, 311] width 27 height 8
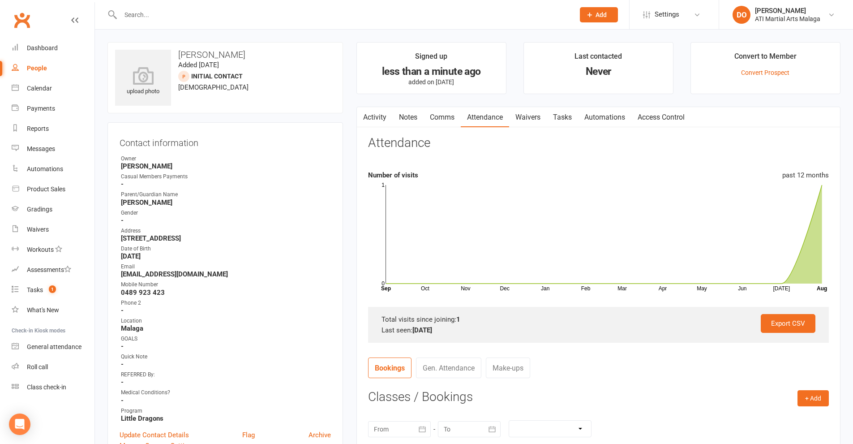
click at [320, 16] on input "text" at bounding box center [343, 15] width 450 height 13
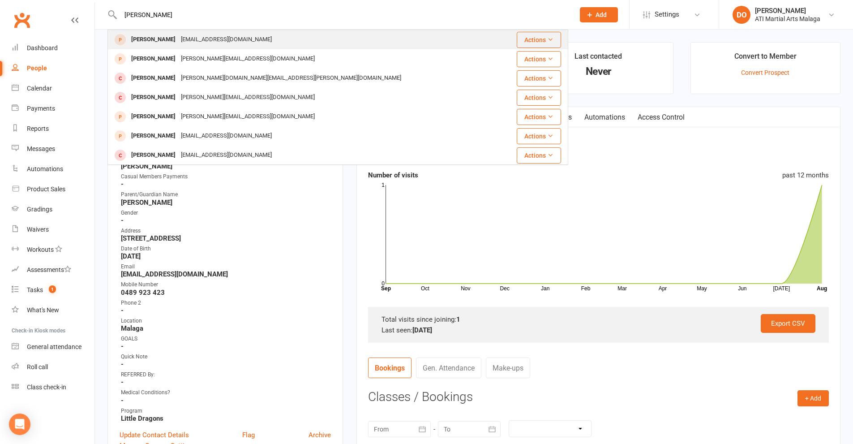
type input "[PERSON_NAME]"
click at [156, 43] on div "[PERSON_NAME]" at bounding box center [153, 39] width 50 height 13
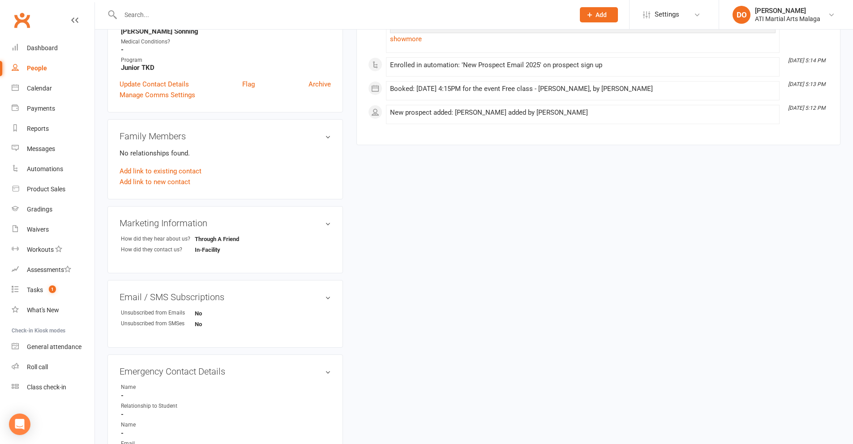
scroll to position [358, 0]
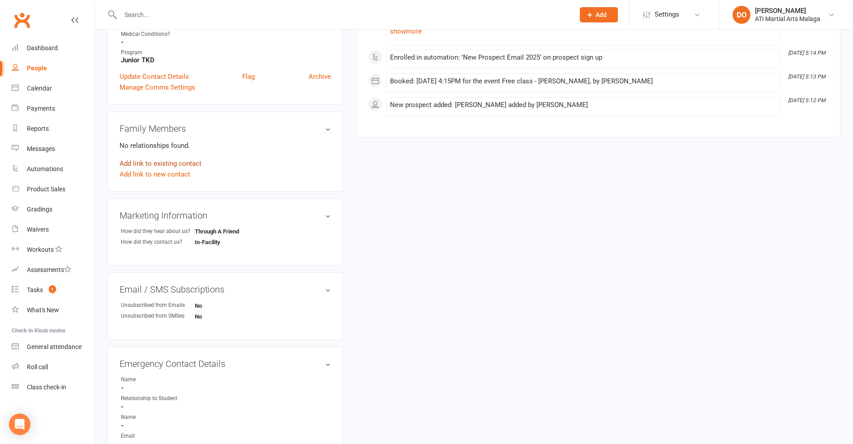
click at [173, 166] on link "Add link to existing contact" at bounding box center [161, 163] width 82 height 11
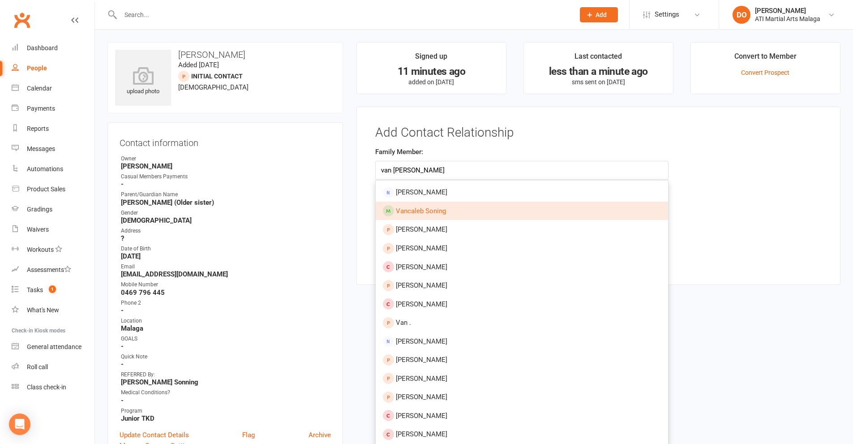
type input "van [PERSON_NAME]"
click at [433, 210] on span "Vancaleb Soning" at bounding box center [421, 211] width 50 height 8
type input "Vancaleb Soning"
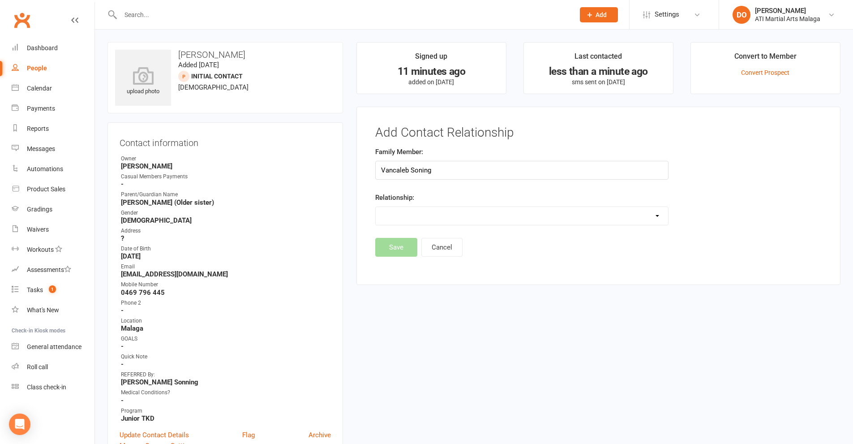
click at [428, 221] on select "Parent / Guardian Child Sibling (parent not in system) Spouse / Partner Cousin …" at bounding box center [522, 216] width 292 height 18
select select "4"
click at [376, 207] on select "Parent / Guardian Child Sibling (parent not in system) Spouse / Partner Cousin …" at bounding box center [522, 216] width 292 height 18
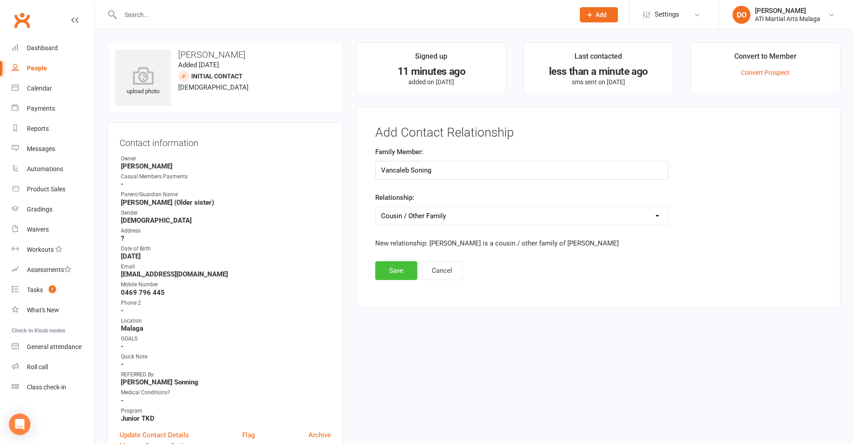
click at [400, 271] on button "Save" at bounding box center [396, 270] width 42 height 19
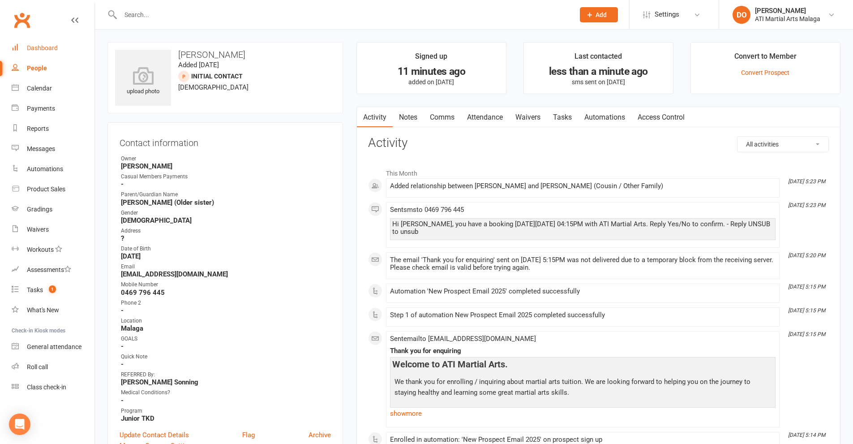
click at [36, 53] on link "Dashboard" at bounding box center [53, 48] width 83 height 20
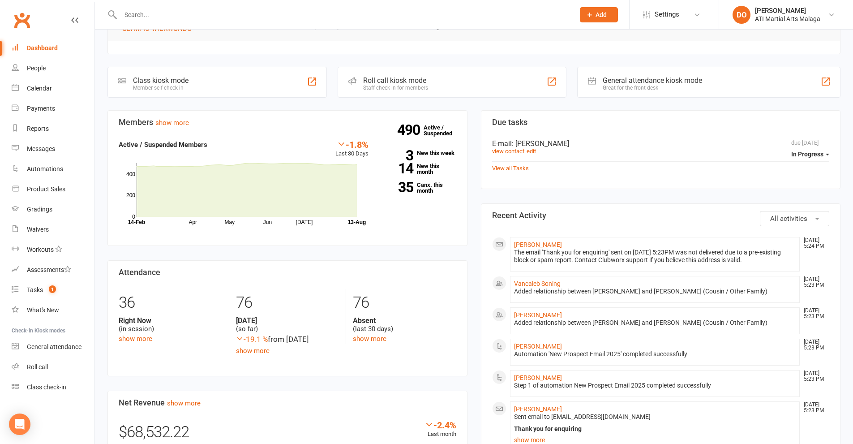
scroll to position [179, 0]
click at [540, 246] on link "[PERSON_NAME]" at bounding box center [538, 243] width 48 height 7
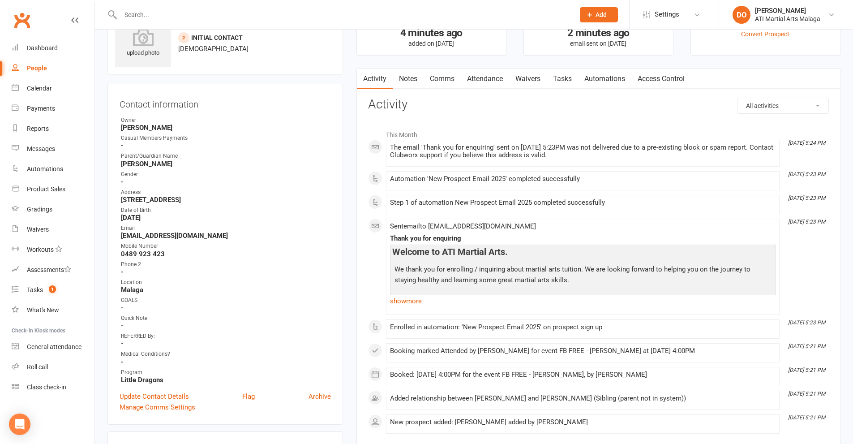
scroll to position [134, 0]
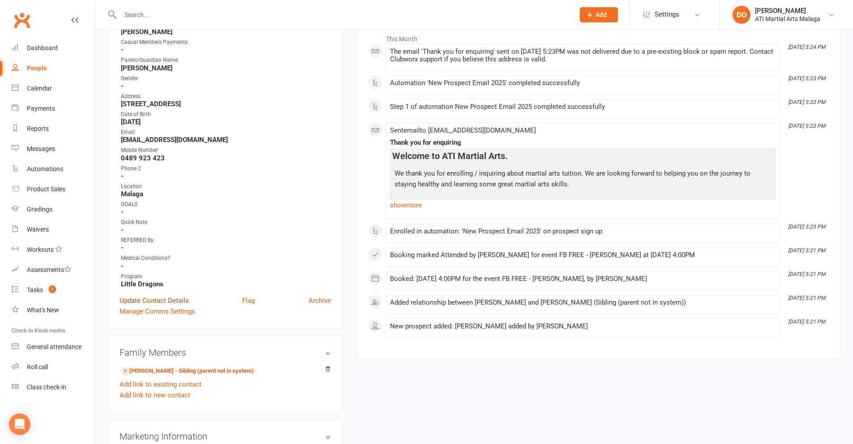
click at [171, 299] on link "Update Contact Details" at bounding box center [154, 300] width 69 height 11
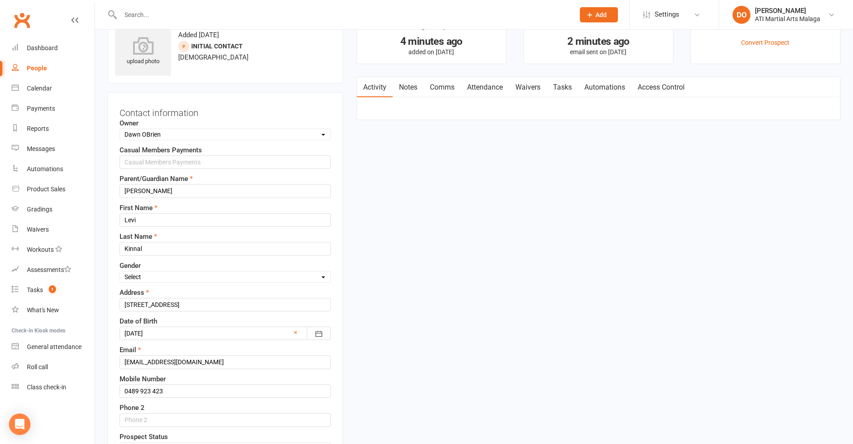
scroll to position [45, 0]
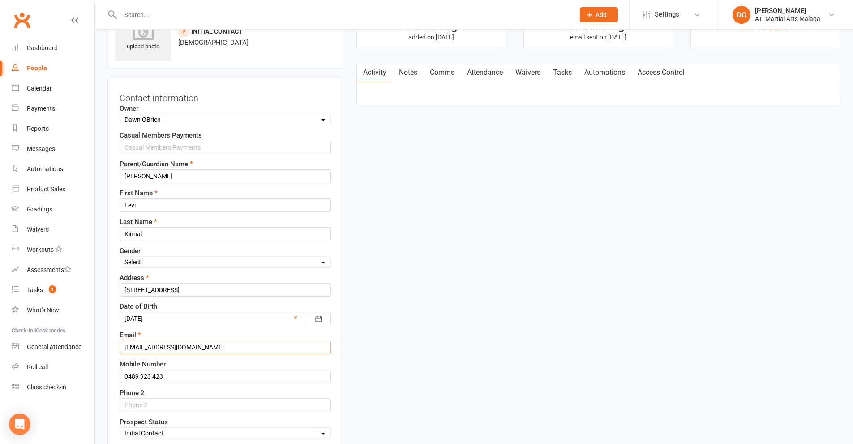
click at [158, 347] on input "[EMAIL_ADDRESS][DOMAIN_NAME]" at bounding box center [225, 346] width 211 height 13
type input "[EMAIL_ADDRESS][DOMAIN_NAME]"
click at [145, 236] on input "Kinnal" at bounding box center [225, 233] width 211 height 13
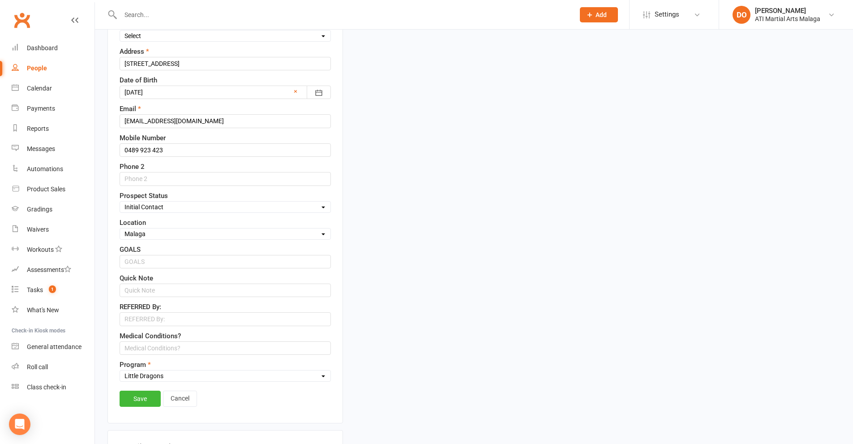
scroll to position [313, 0]
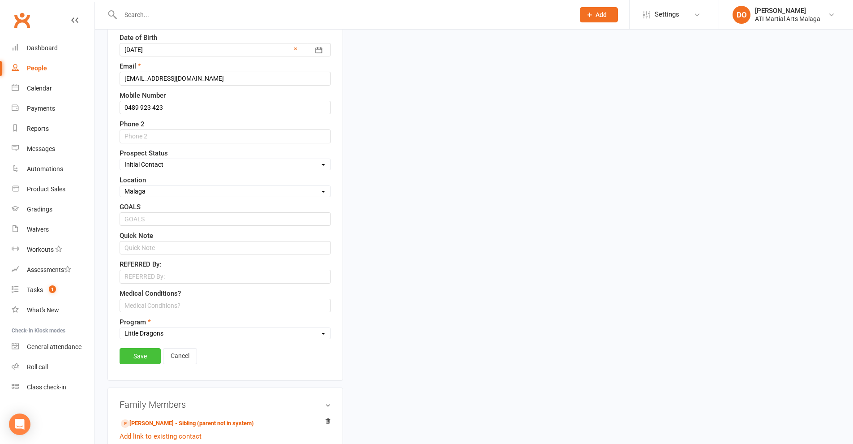
type input "Kinnave"
click at [147, 356] on link "Save" at bounding box center [140, 356] width 41 height 16
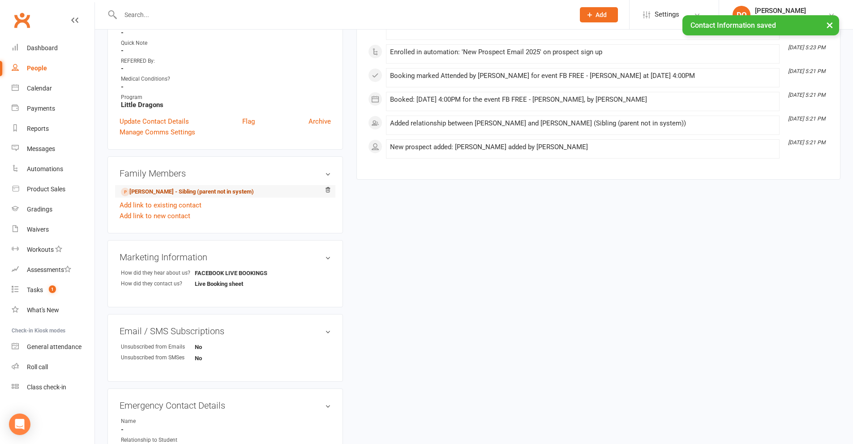
click at [187, 193] on link "[PERSON_NAME] - Sibling (parent not in system)" at bounding box center [187, 191] width 133 height 9
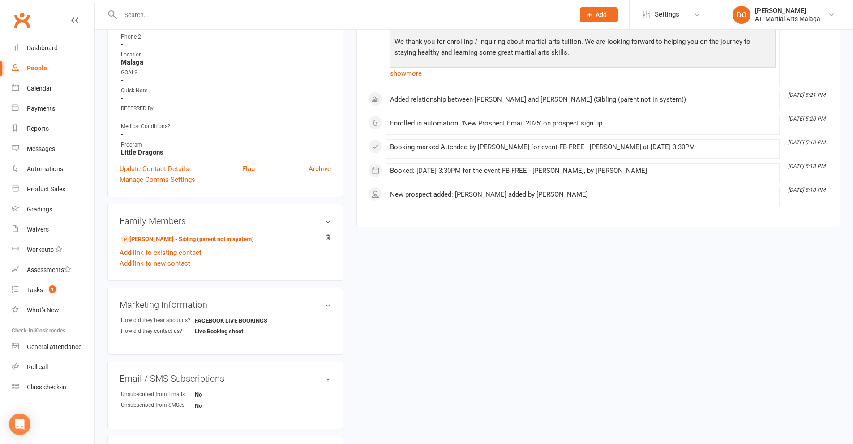
scroll to position [269, 0]
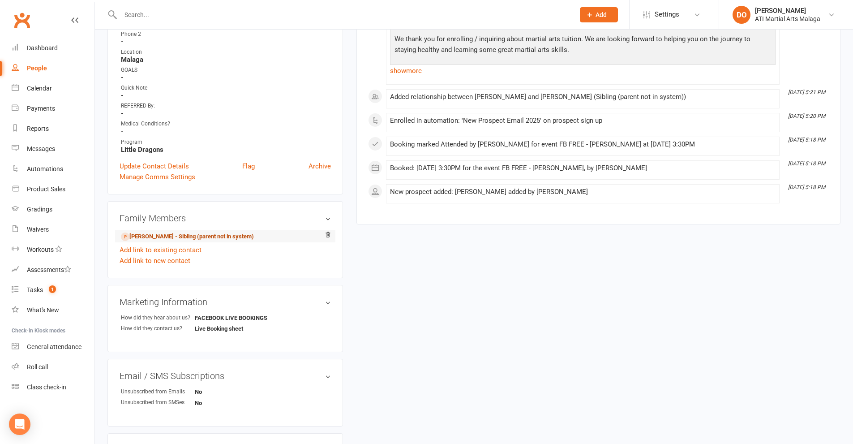
click at [212, 237] on link "[PERSON_NAME] - Sibling (parent not in system)" at bounding box center [187, 236] width 133 height 9
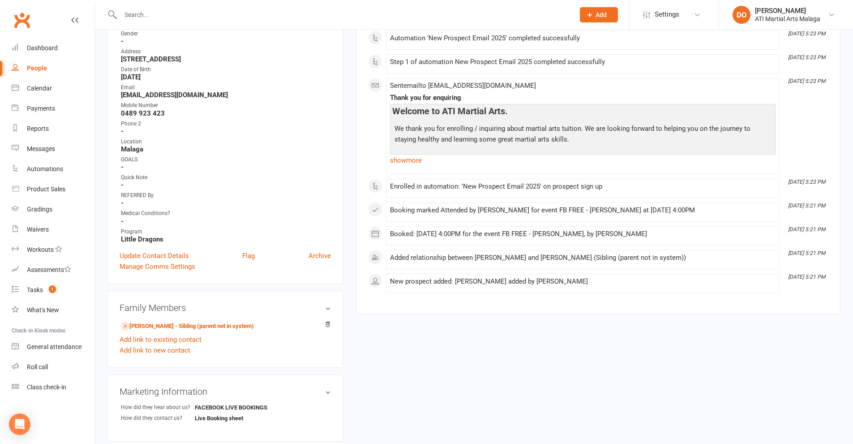
scroll to position [134, 0]
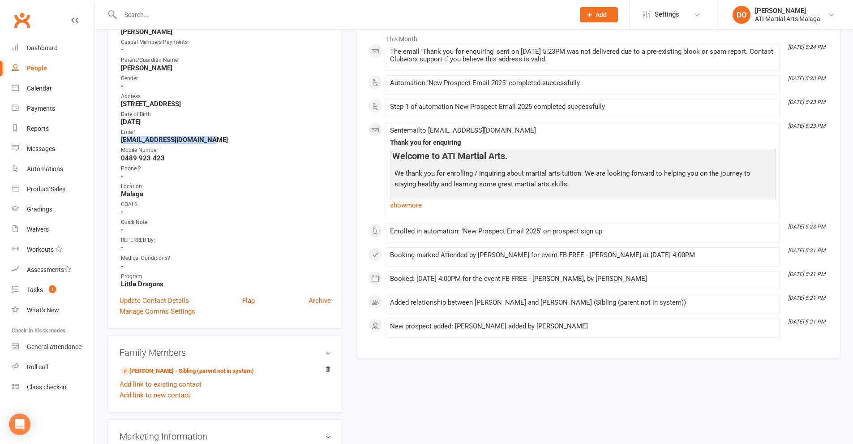
drag, startPoint x: 211, startPoint y: 141, endPoint x: 118, endPoint y: 138, distance: 93.6
click at [118, 138] on div "Contact information Owner [PERSON_NAME] Casual Members Payments - Parent/Guardi…" at bounding box center [224, 158] width 235 height 341
copy strong "[EMAIL_ADDRESS][DOMAIN_NAME]"
click at [167, 368] on link "[PERSON_NAME] - Sibling (parent not in system)" at bounding box center [187, 370] width 133 height 9
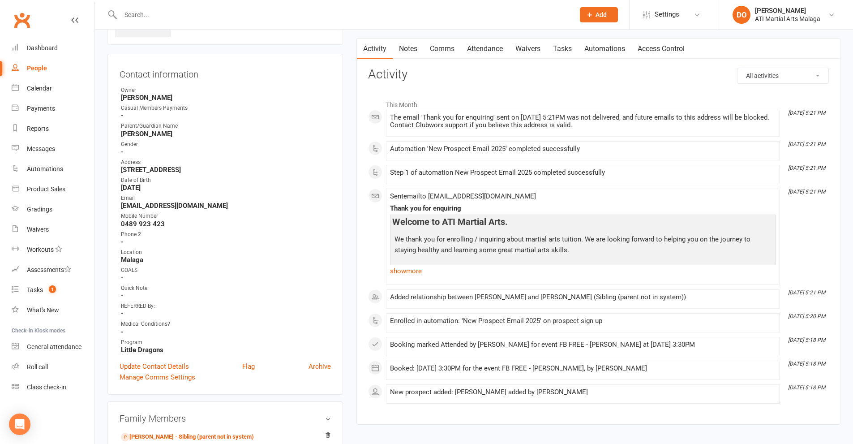
scroll to position [134, 0]
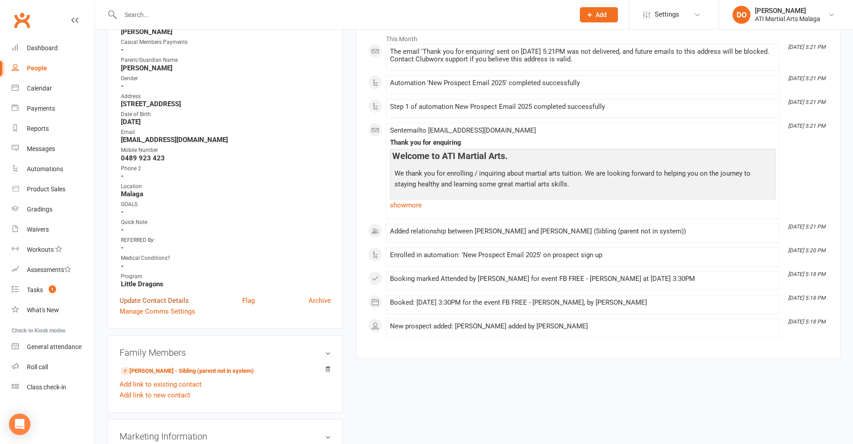
click at [163, 302] on link "Update Contact Details" at bounding box center [154, 300] width 69 height 11
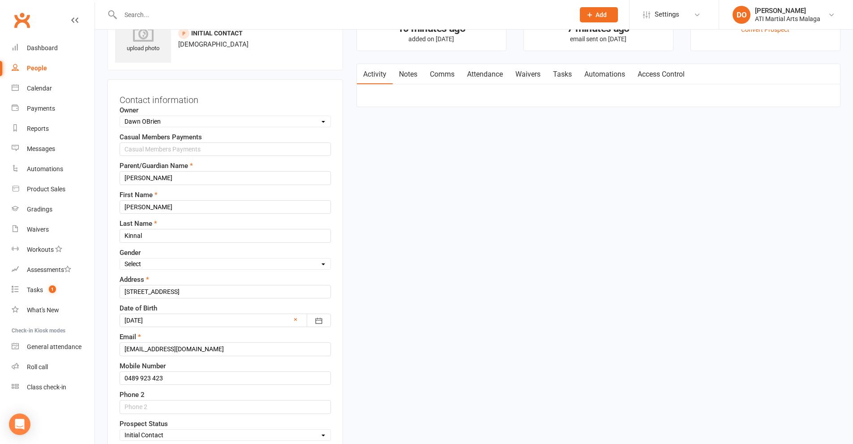
scroll to position [42, 0]
drag, startPoint x: 151, startPoint y: 236, endPoint x: 112, endPoint y: 241, distance: 39.8
click at [112, 241] on div "Contact information Owner Select Owner [PERSON_NAME] [PERSON_NAME] [PERSON_NAME…" at bounding box center [224, 366] width 235 height 572
type input "Kinnave"
click at [173, 267] on select "Select [DEMOGRAPHIC_DATA] [DEMOGRAPHIC_DATA]" at bounding box center [225, 265] width 210 height 10
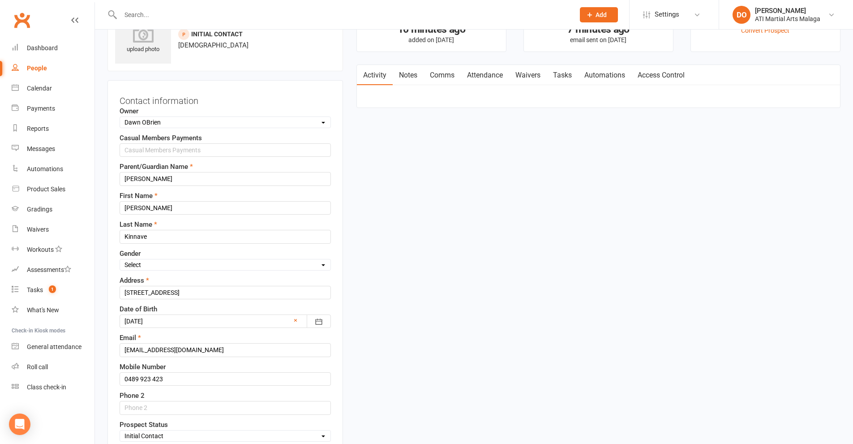
select select "[DEMOGRAPHIC_DATA]"
click at [120, 260] on select "Select [DEMOGRAPHIC_DATA] [DEMOGRAPHIC_DATA]" at bounding box center [225, 265] width 210 height 10
click at [158, 352] on input "[EMAIL_ADDRESS][DOMAIN_NAME]" at bounding box center [225, 349] width 211 height 13
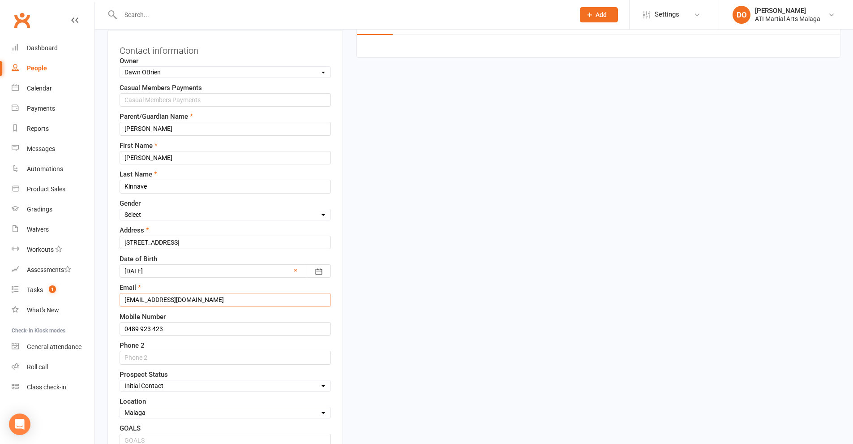
scroll to position [266, 0]
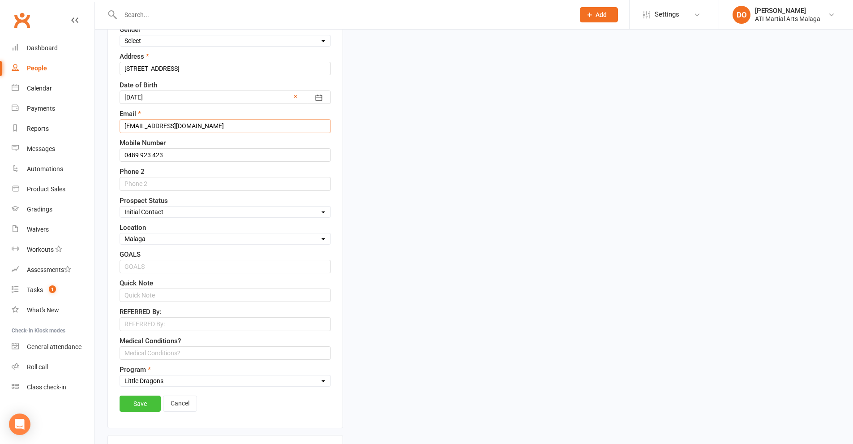
type input "[EMAIL_ADDRESS][DOMAIN_NAME]"
click at [134, 407] on link "Save" at bounding box center [140, 403] width 41 height 16
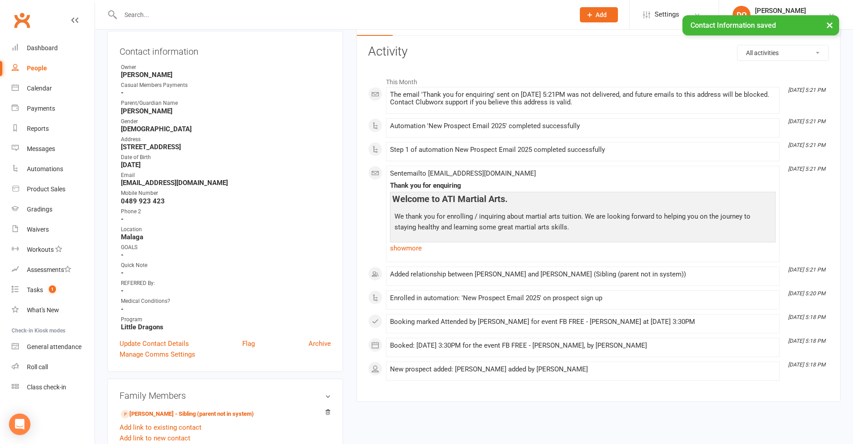
scroll to position [0, 0]
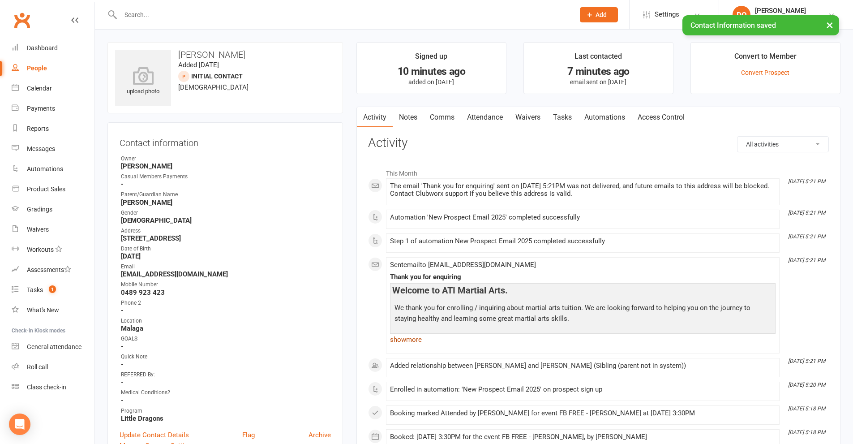
click at [406, 341] on link "show more" at bounding box center [582, 339] width 385 height 13
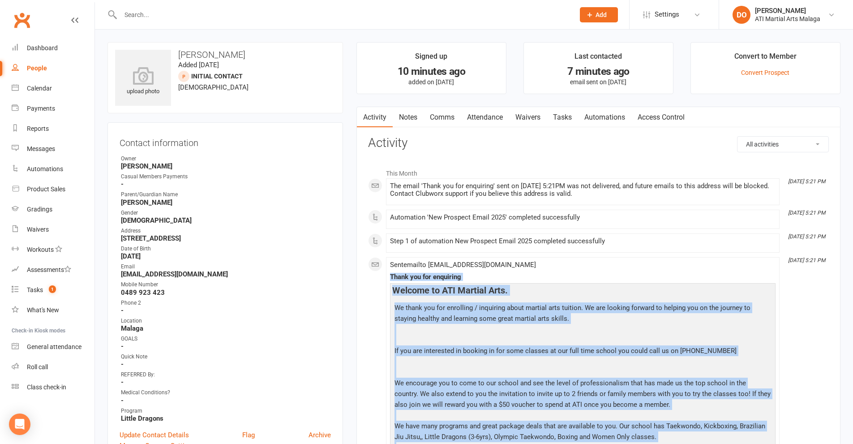
drag, startPoint x: 556, startPoint y: 291, endPoint x: 385, endPoint y: 277, distance: 171.6
copy div "Lorem ips dol sitametco Adipisc el SED Doeiusm Temp . In utlab etd mag aliquaen…"
click at [447, 119] on link "Comms" at bounding box center [442, 117] width 37 height 21
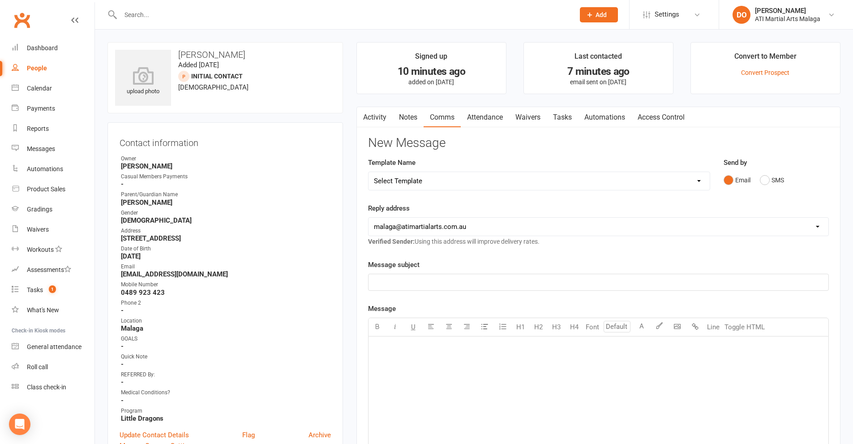
click at [506, 376] on div "﻿" at bounding box center [598, 403] width 460 height 134
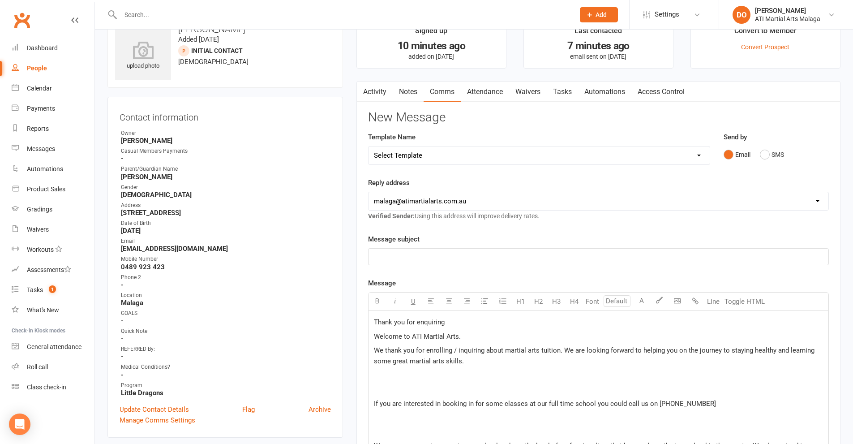
scroll to position [45, 0]
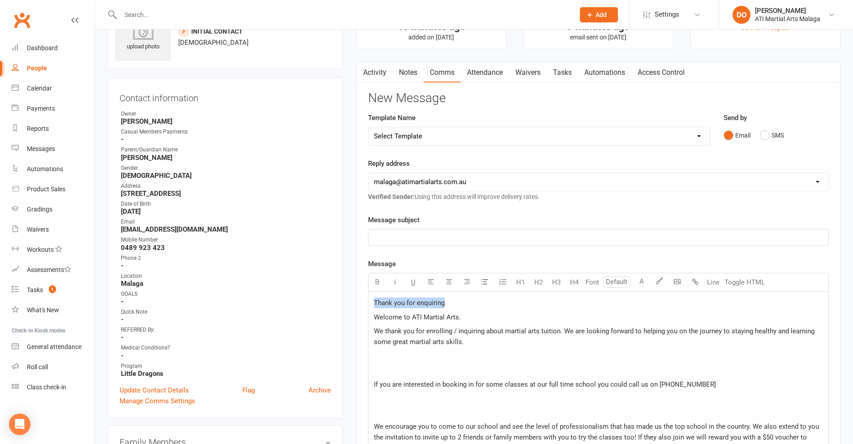
drag, startPoint x: 466, startPoint y: 305, endPoint x: 371, endPoint y: 307, distance: 94.9
click at [410, 236] on p "﻿" at bounding box center [598, 237] width 449 height 11
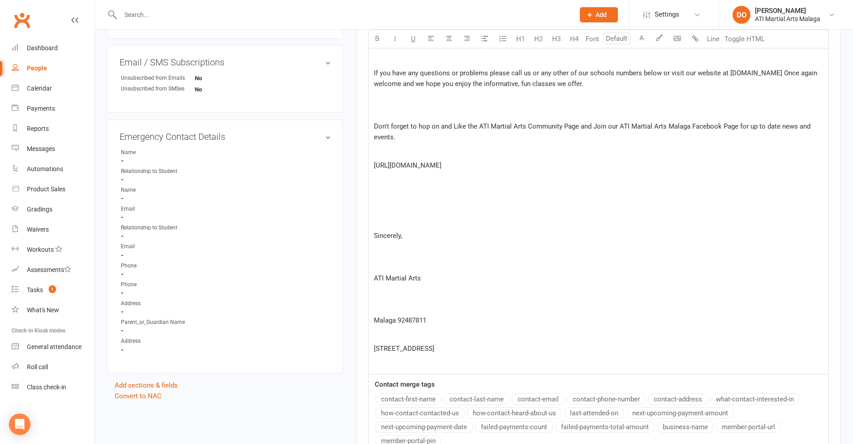
scroll to position [734, 0]
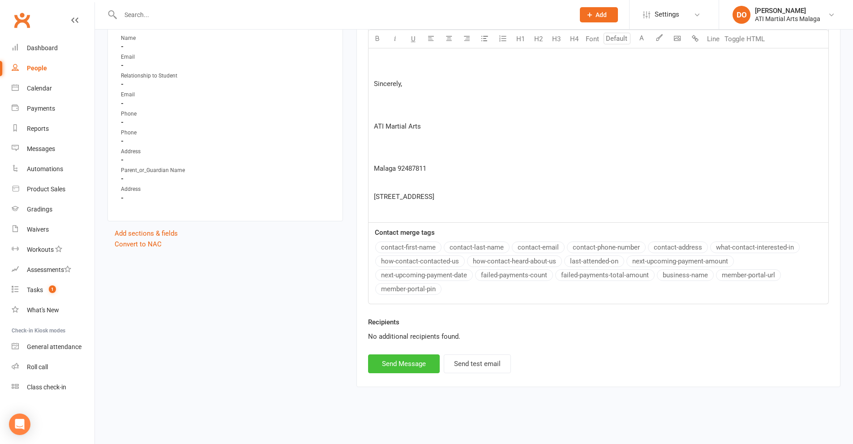
click at [409, 368] on button "Send Message" at bounding box center [404, 363] width 72 height 19
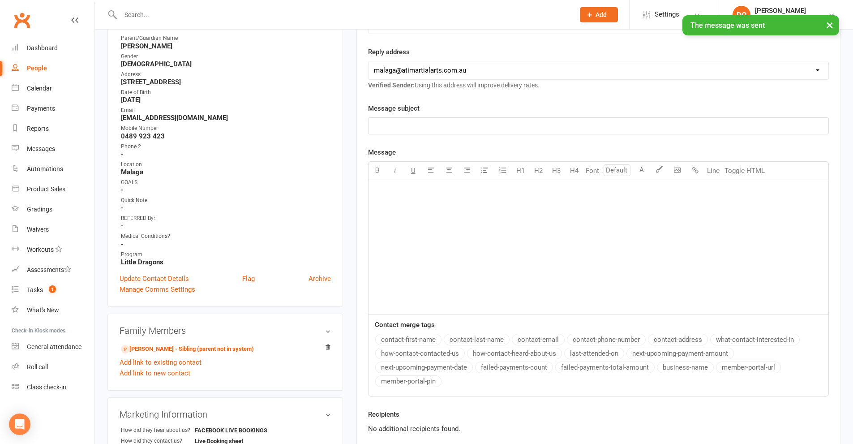
scroll to position [0, 0]
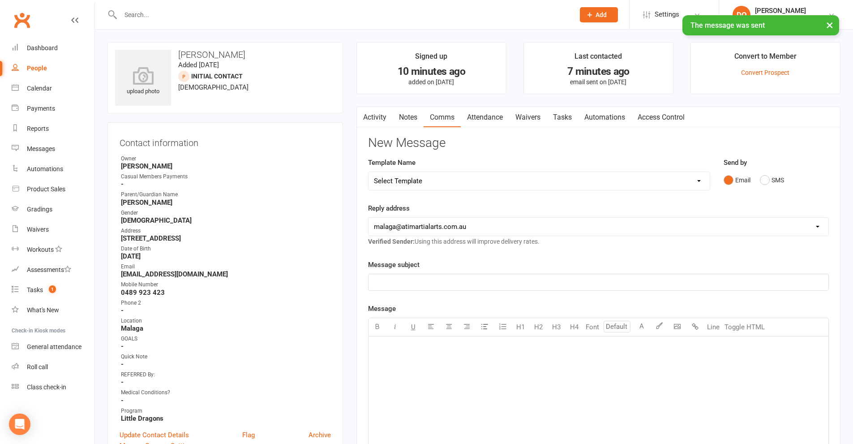
click at [369, 120] on link "Activity" at bounding box center [375, 117] width 36 height 21
